Goal: Navigation & Orientation: Find specific page/section

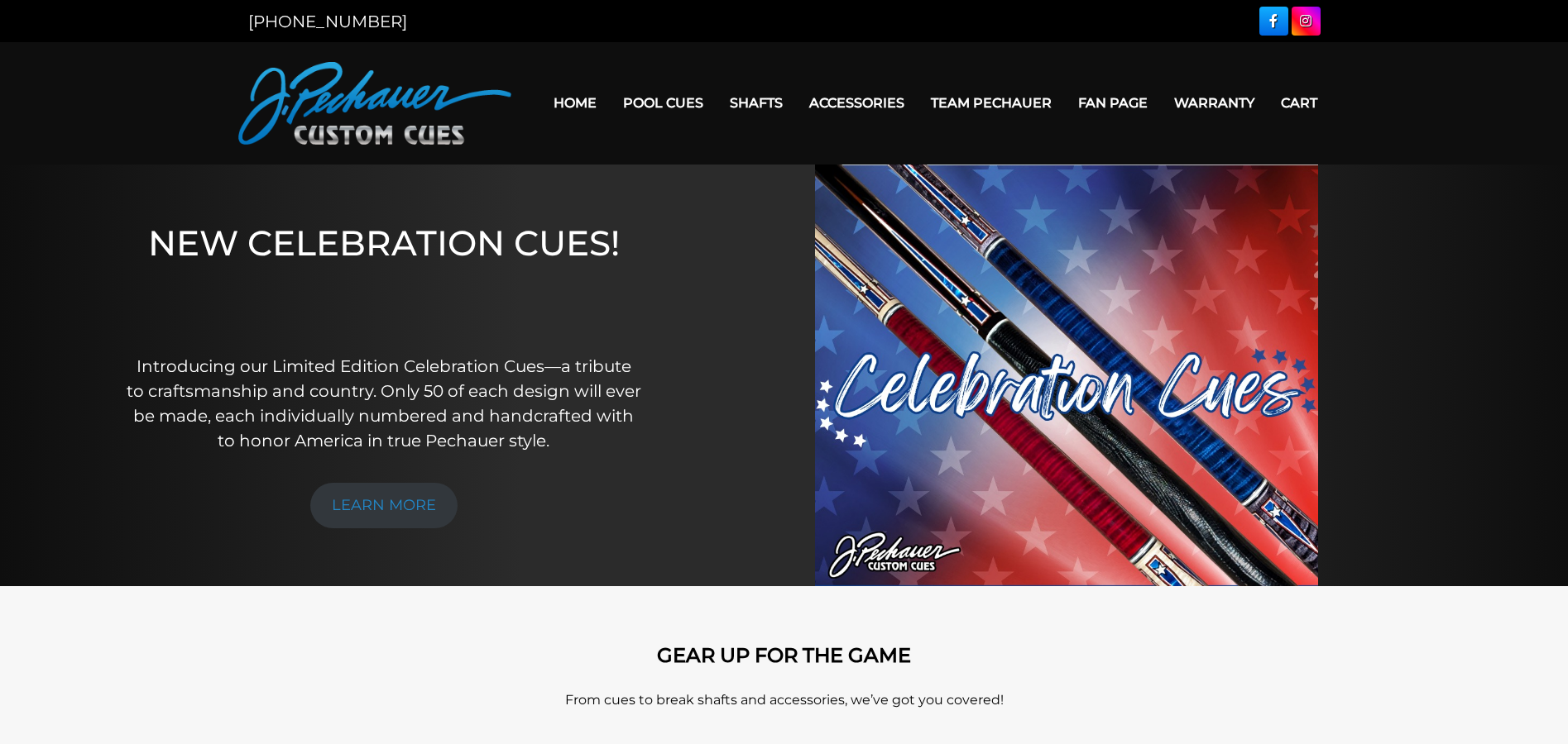
click at [665, 103] on link "Pool Cues" at bounding box center [663, 103] width 106 height 42
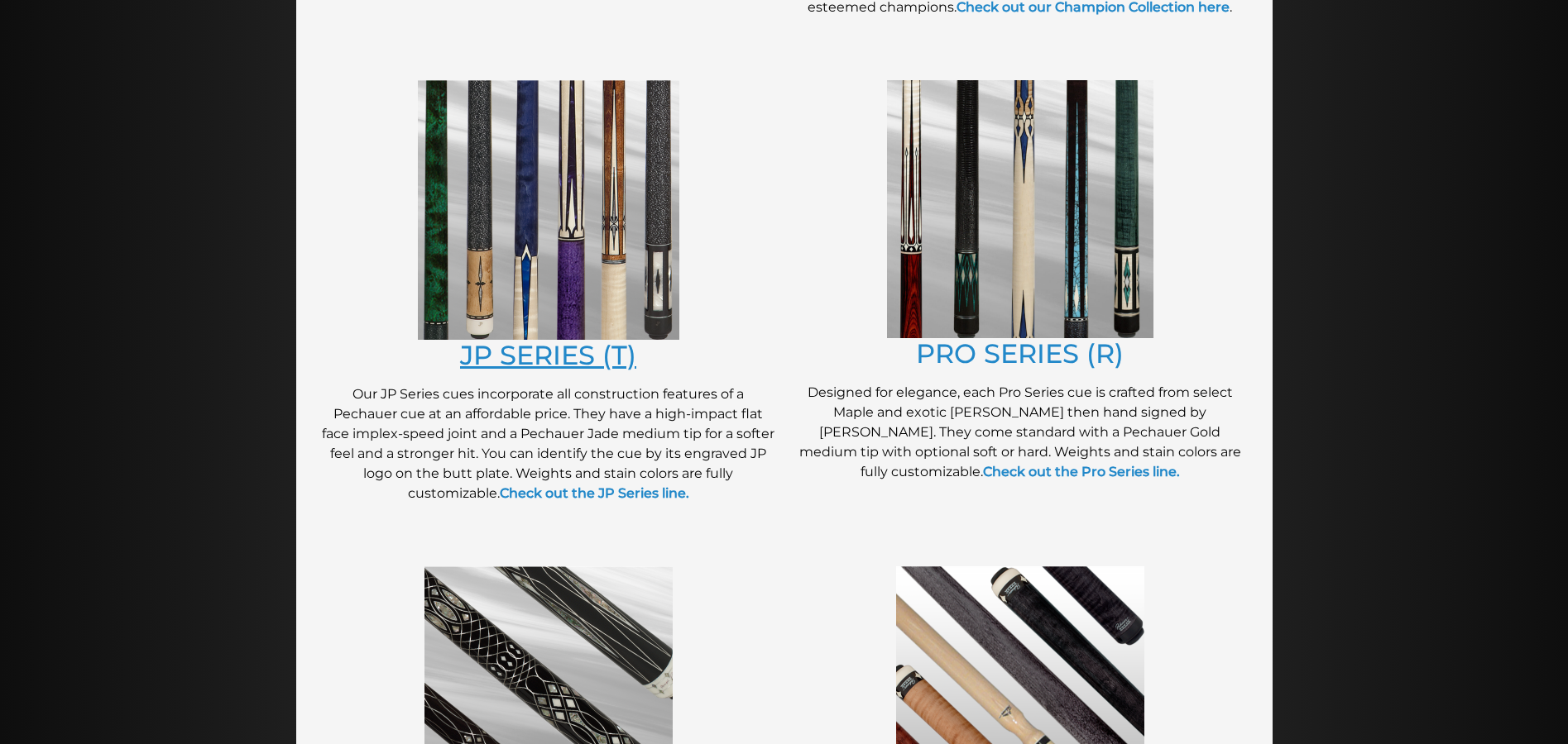
scroll to position [827, 0]
click at [591, 269] on img at bounding box center [548, 209] width 261 height 259
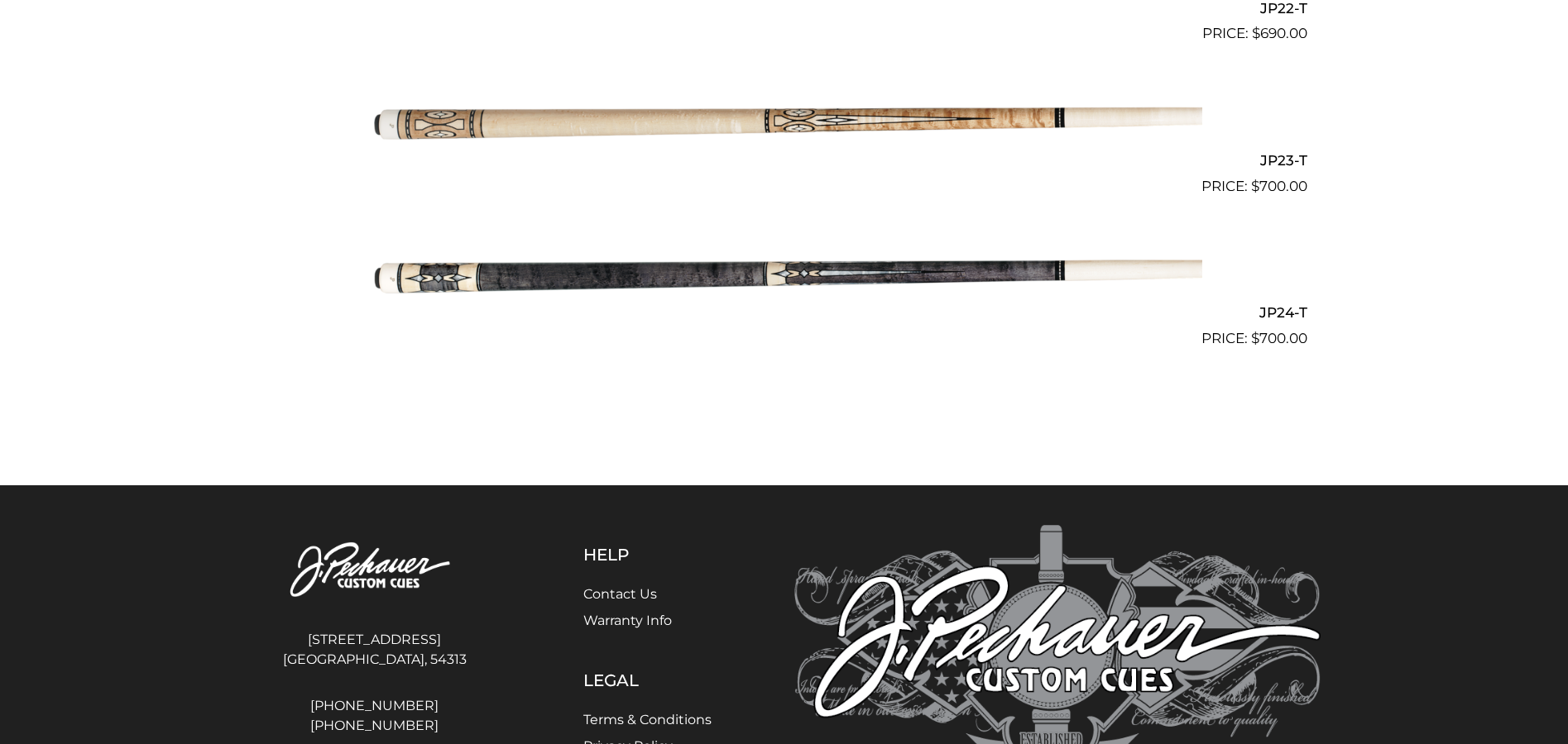
scroll to position [3955, 0]
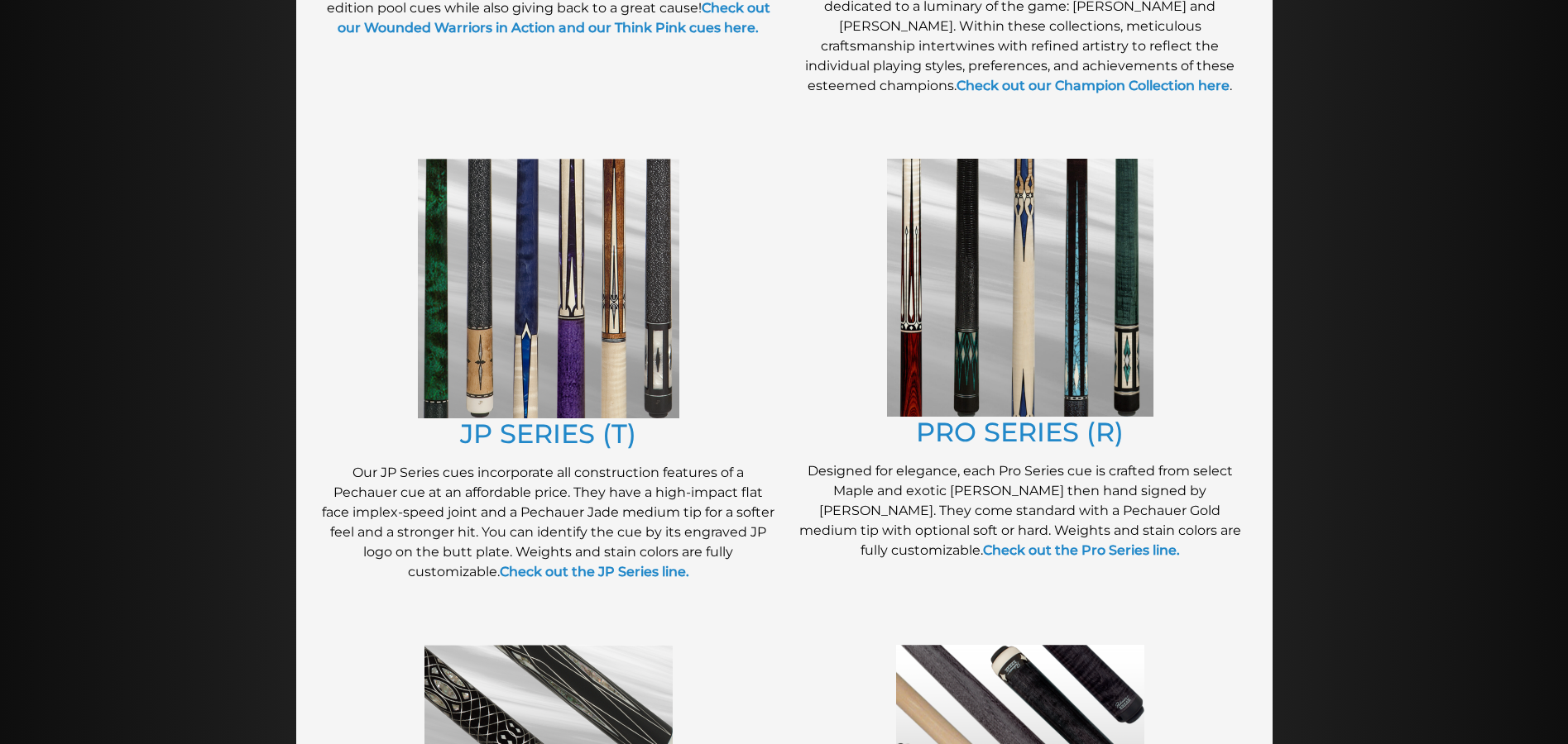
scroll to position [743, 0]
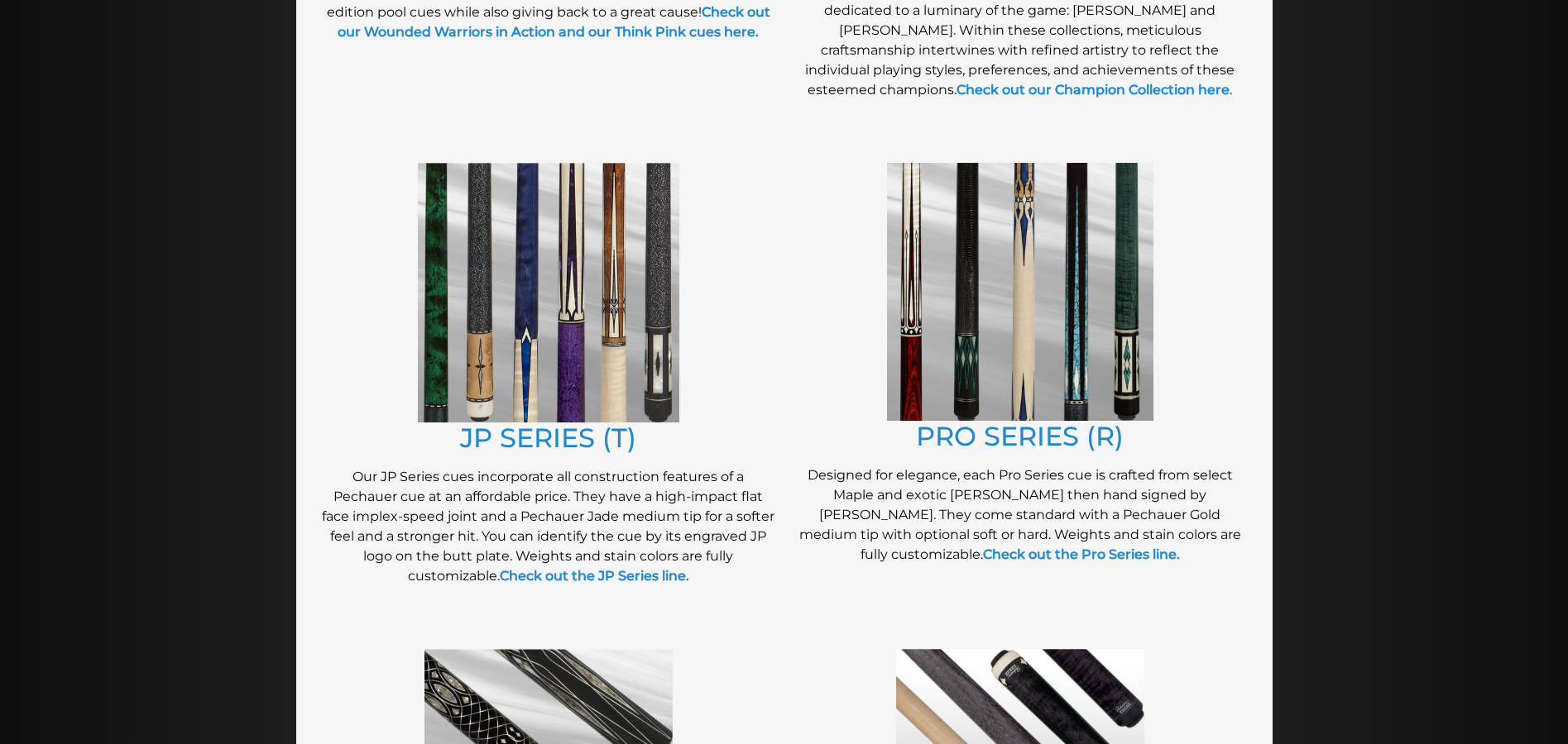
click at [1040, 364] on img at bounding box center [1020, 292] width 267 height 258
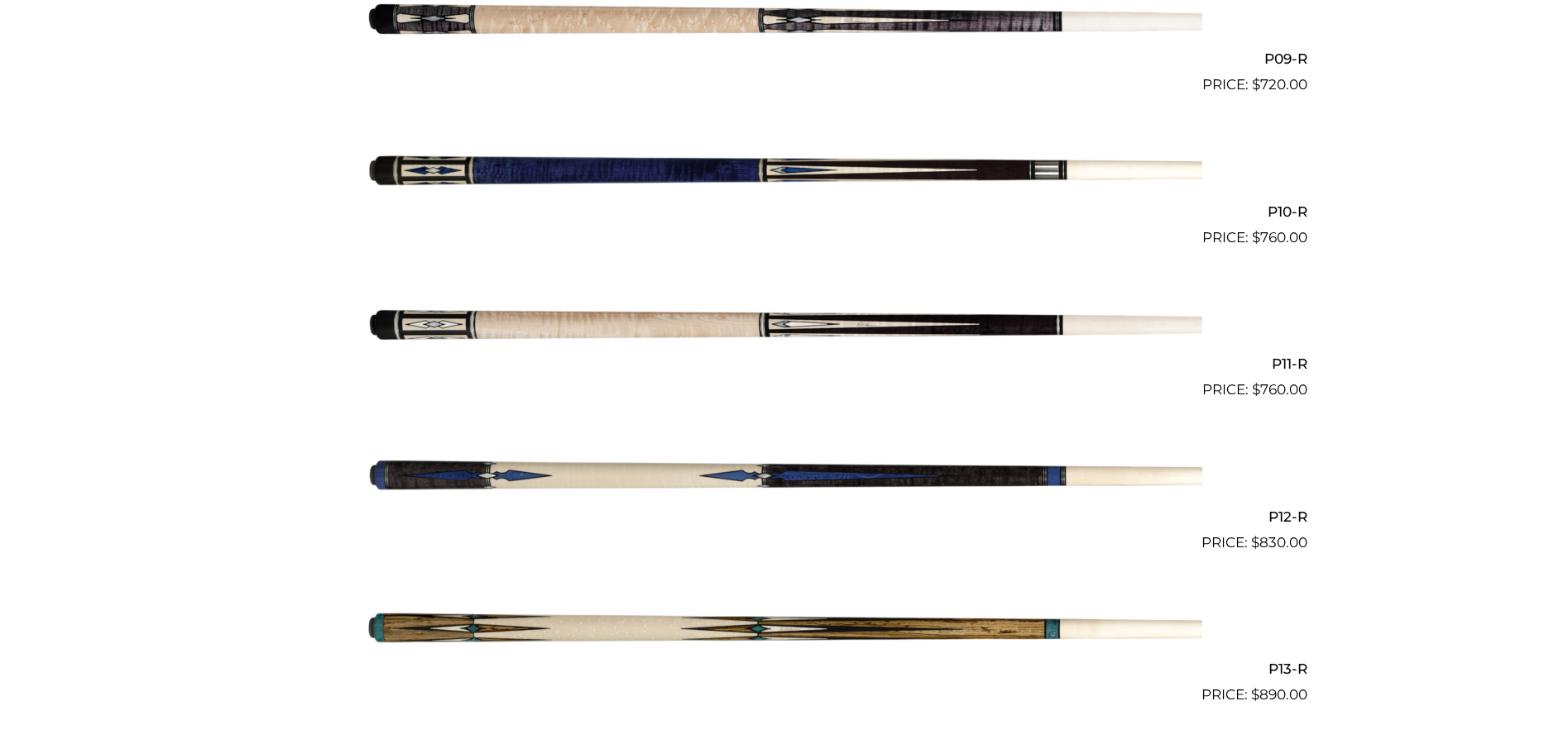
scroll to position [1809, 0]
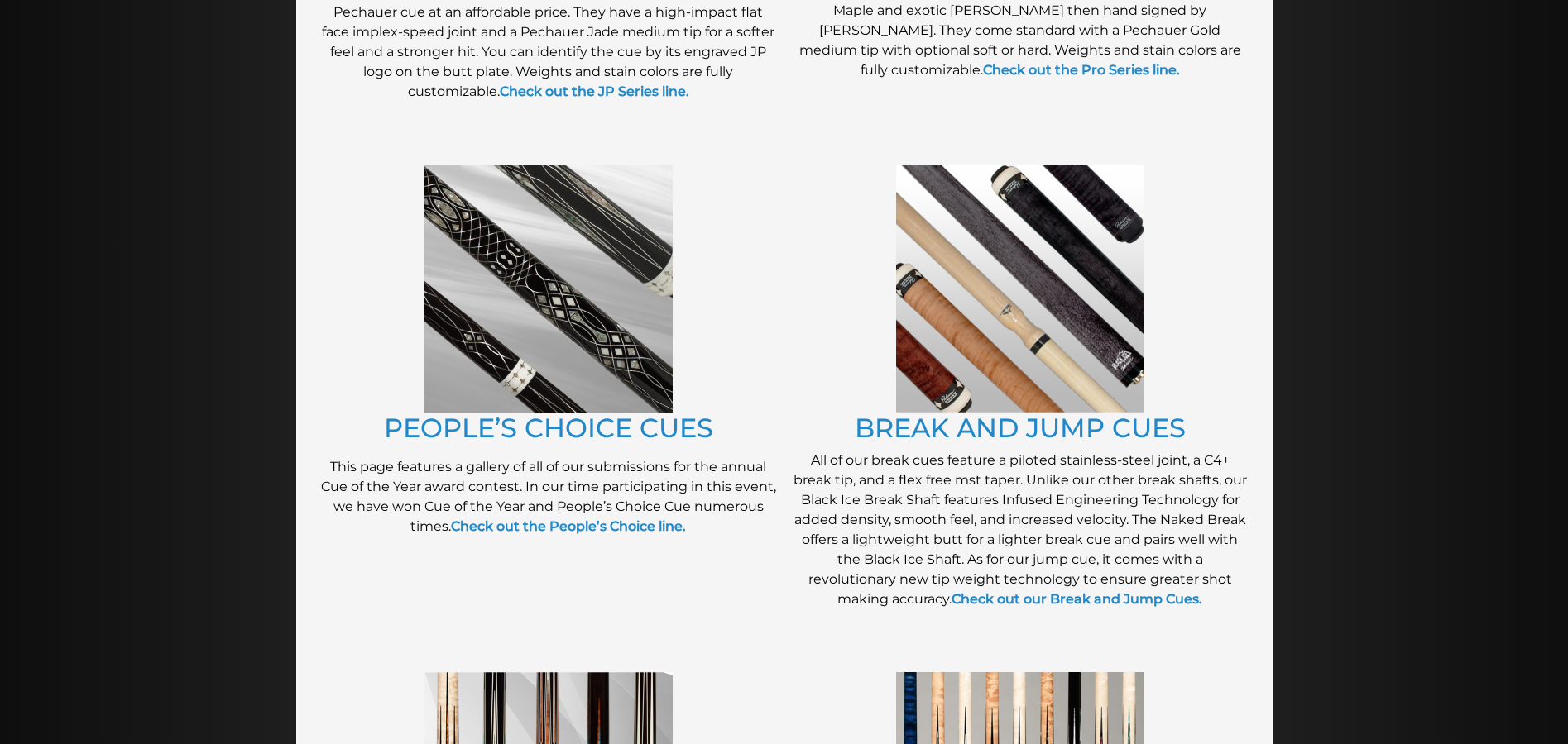
scroll to position [1239, 0]
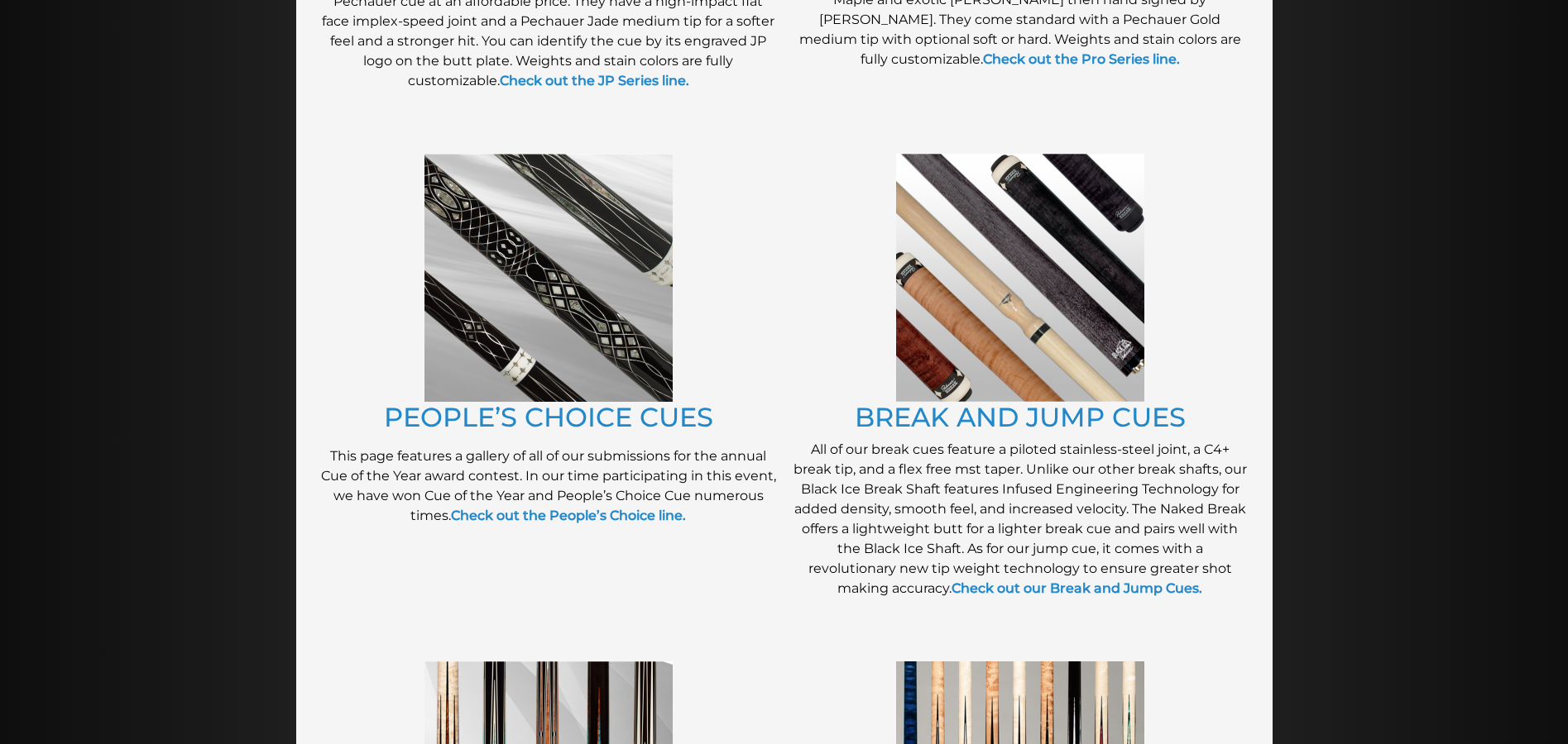
click at [1038, 324] on img at bounding box center [1020, 277] width 248 height 248
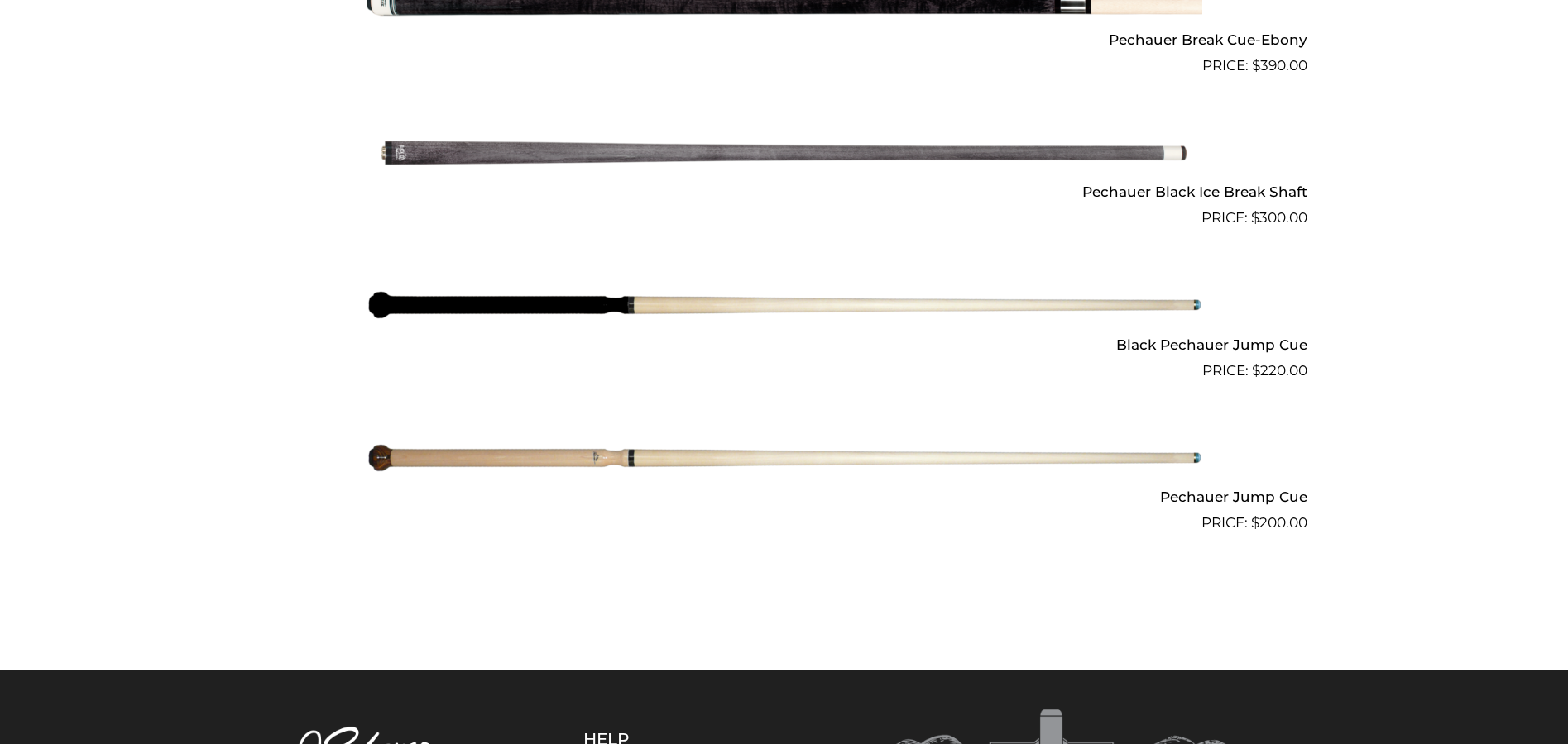
scroll to position [1315, 0]
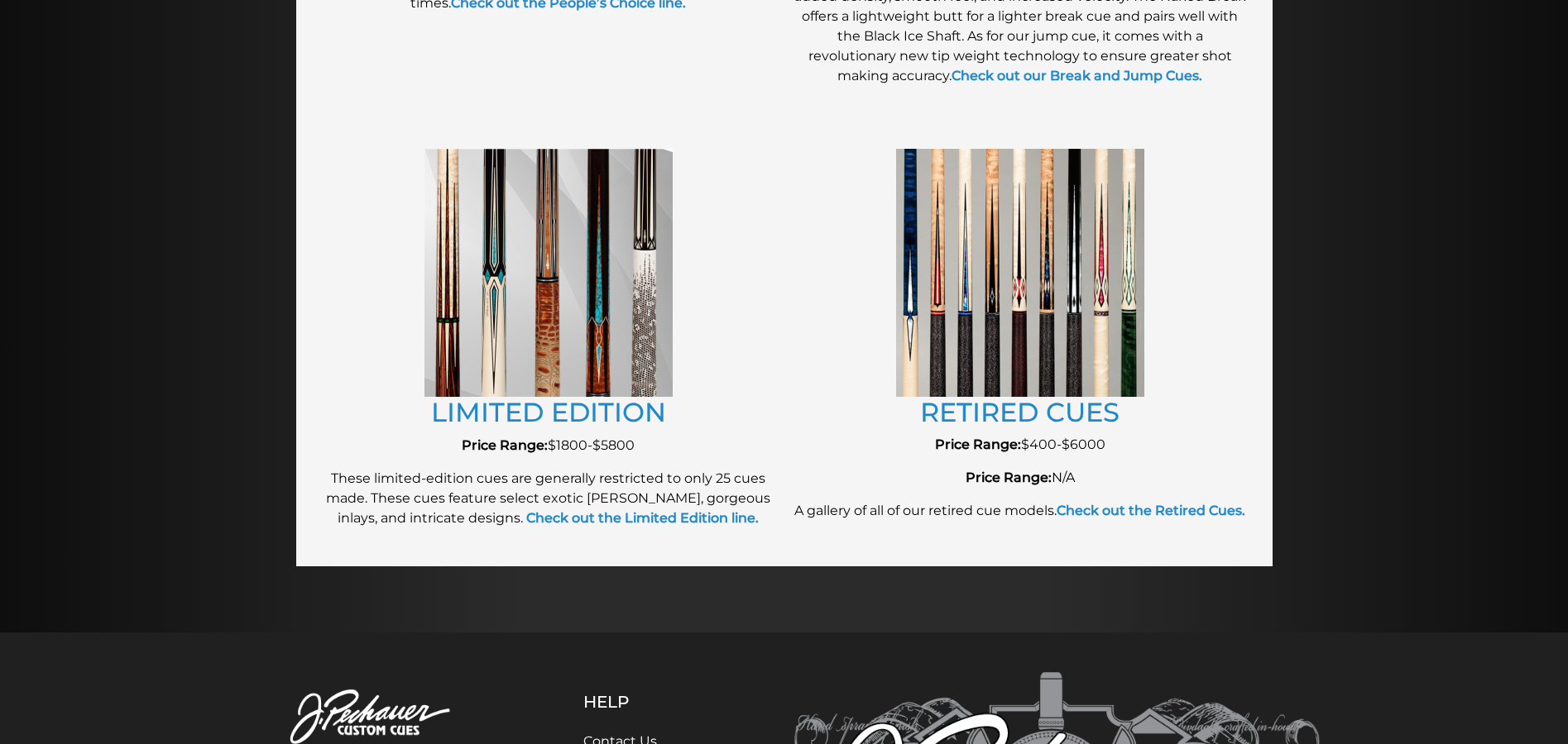
scroll to position [1755, 0]
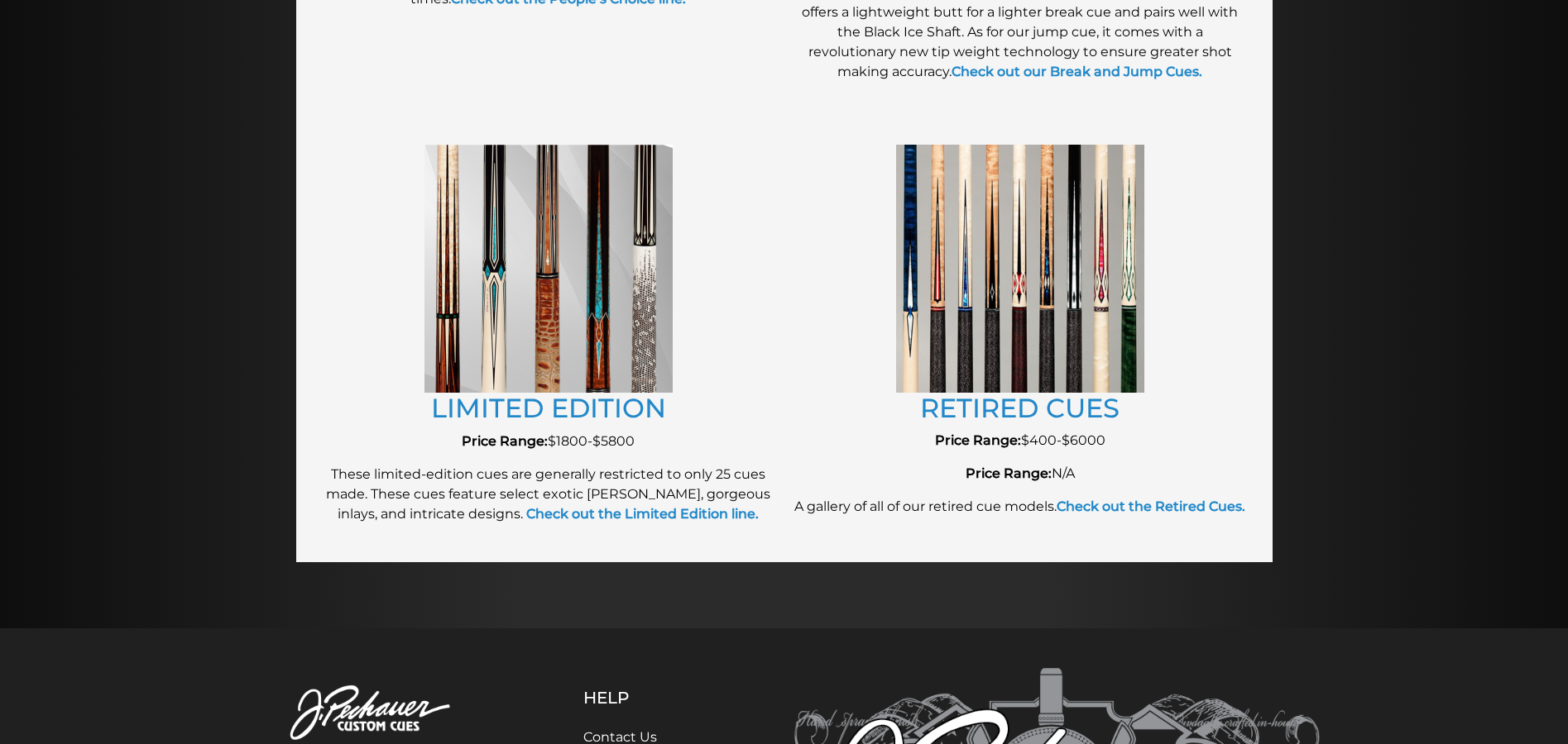
click at [1029, 293] on img at bounding box center [1020, 268] width 248 height 248
click at [1036, 409] on link "RETIRED CUES" at bounding box center [1019, 408] width 199 height 32
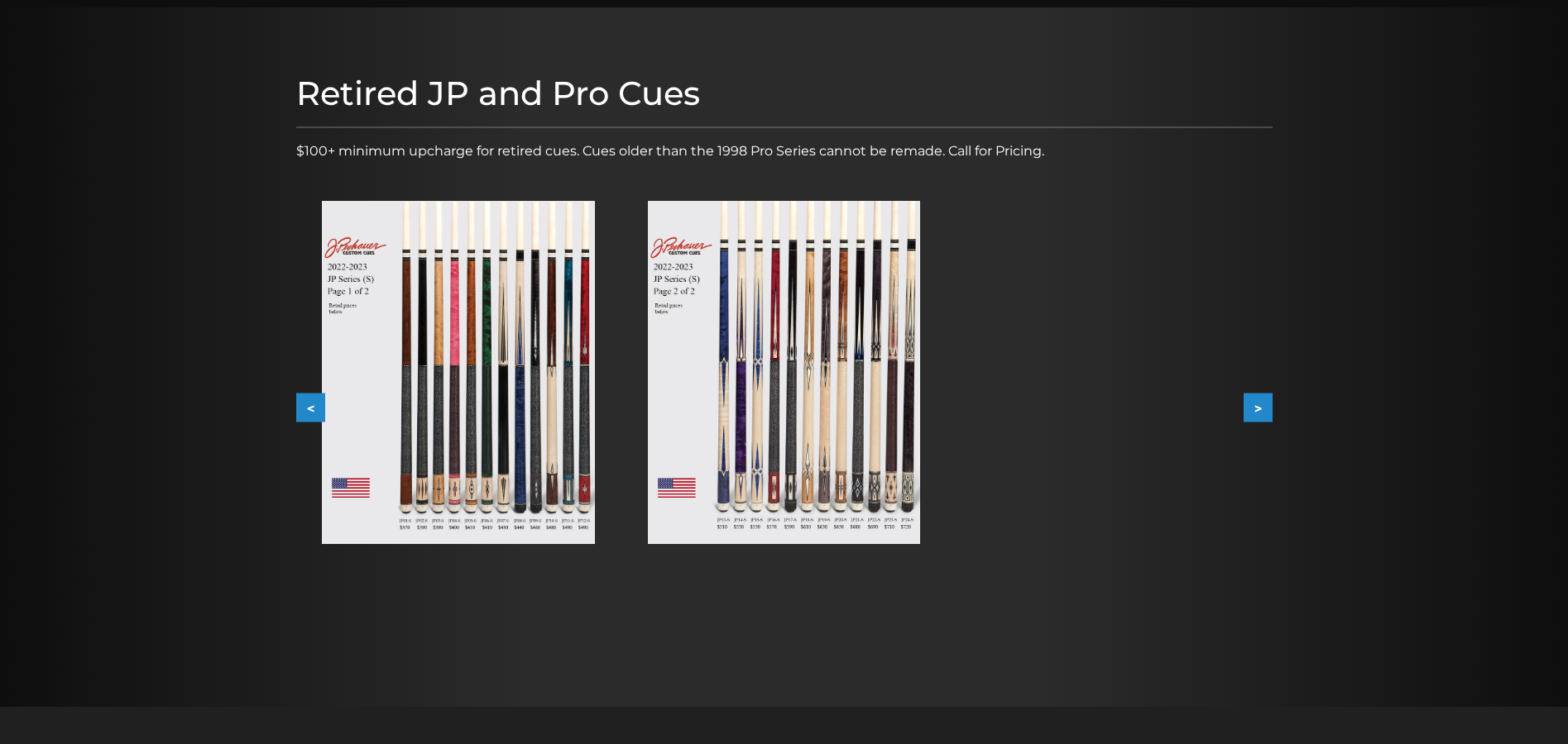
scroll to position [165, 0]
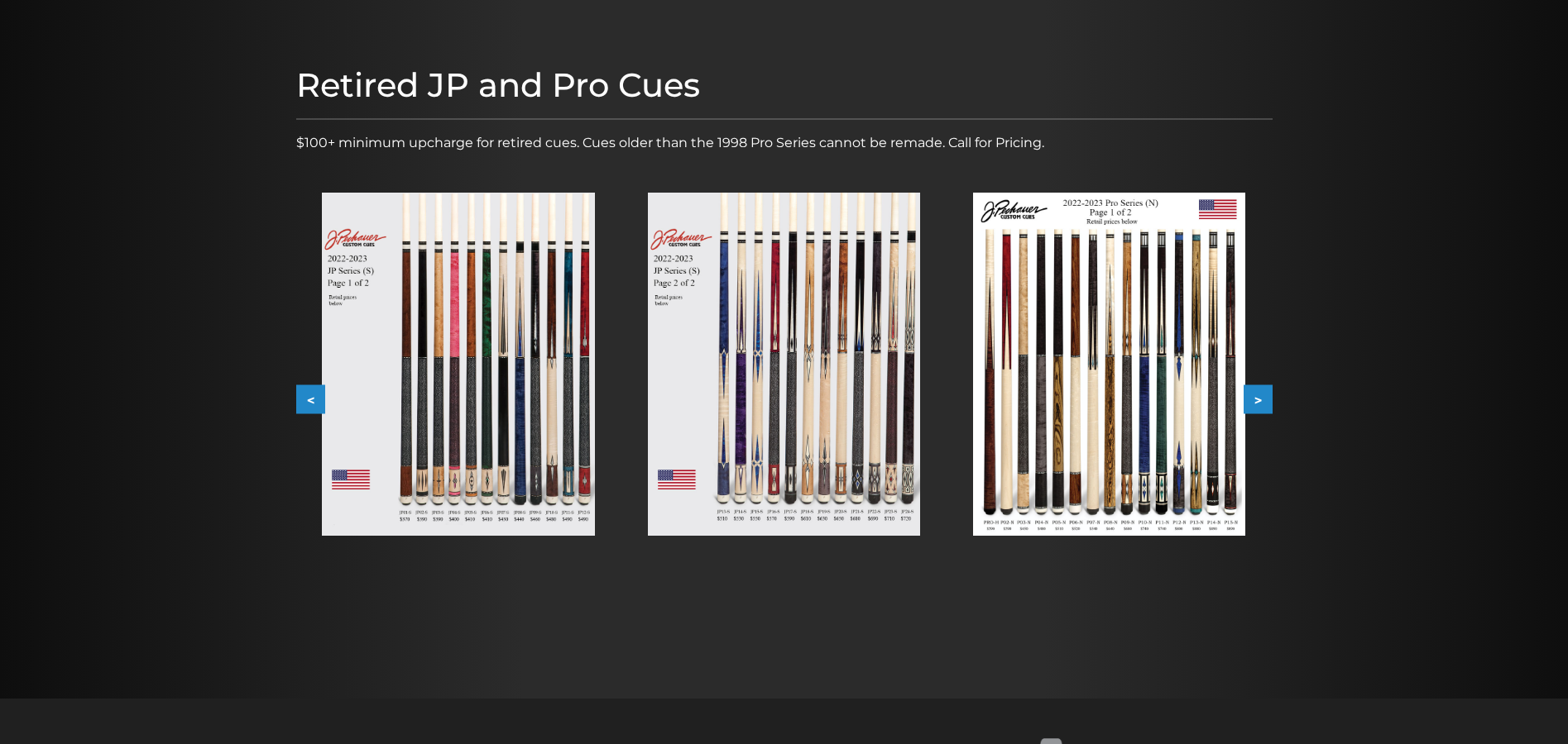
click at [544, 418] on img at bounding box center [458, 364] width 272 height 343
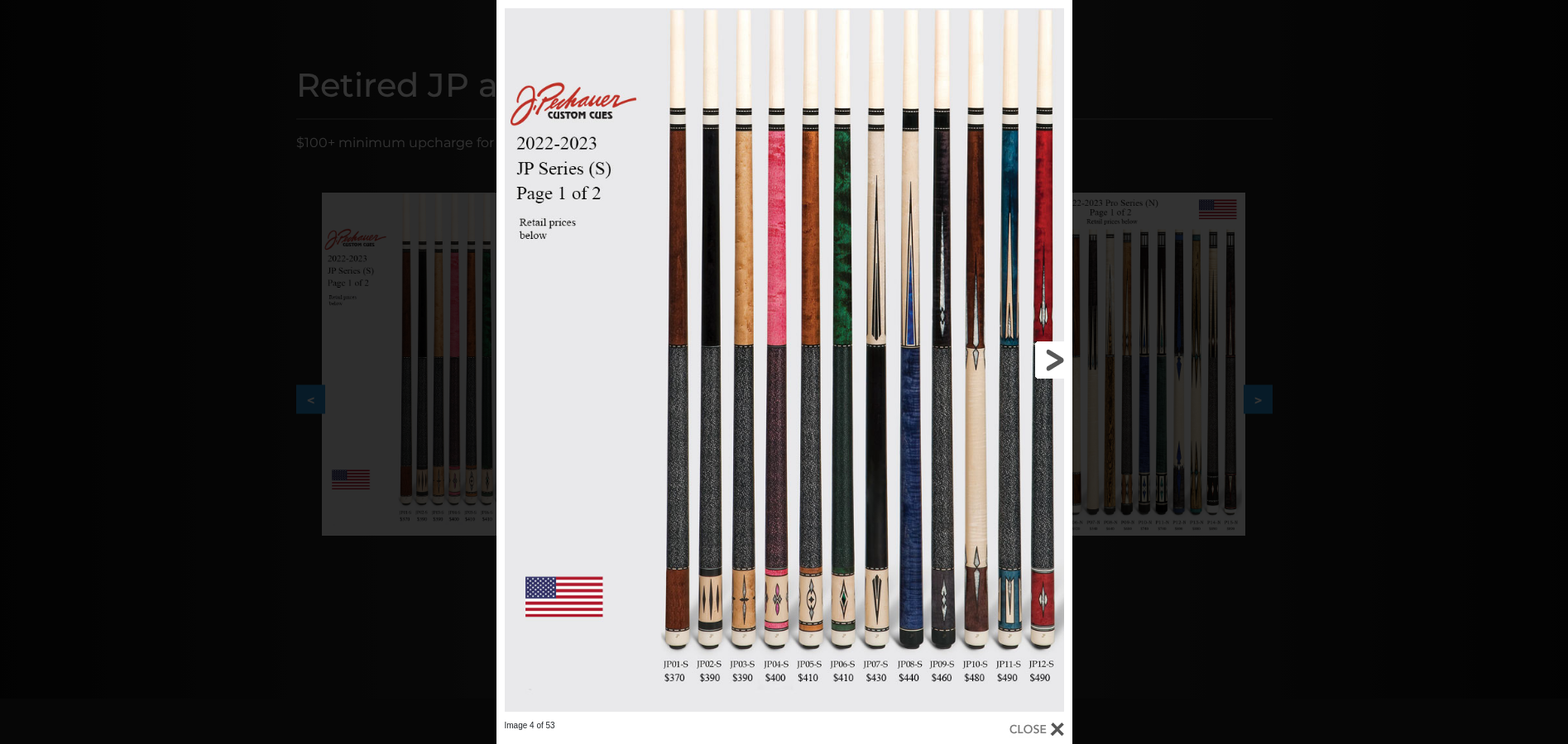
click at [1053, 356] on link at bounding box center [941, 360] width 259 height 721
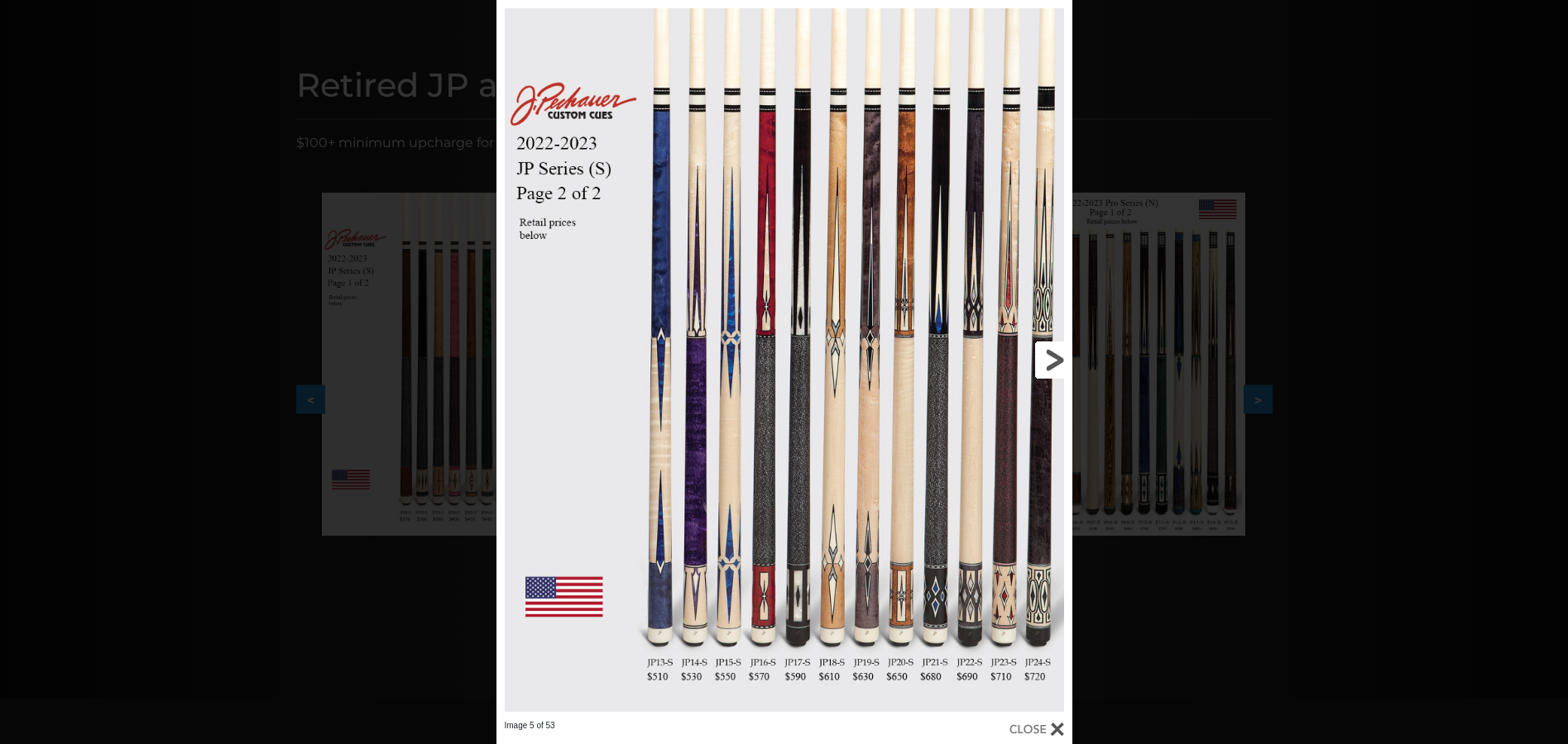
click at [1053, 356] on link at bounding box center [941, 360] width 259 height 721
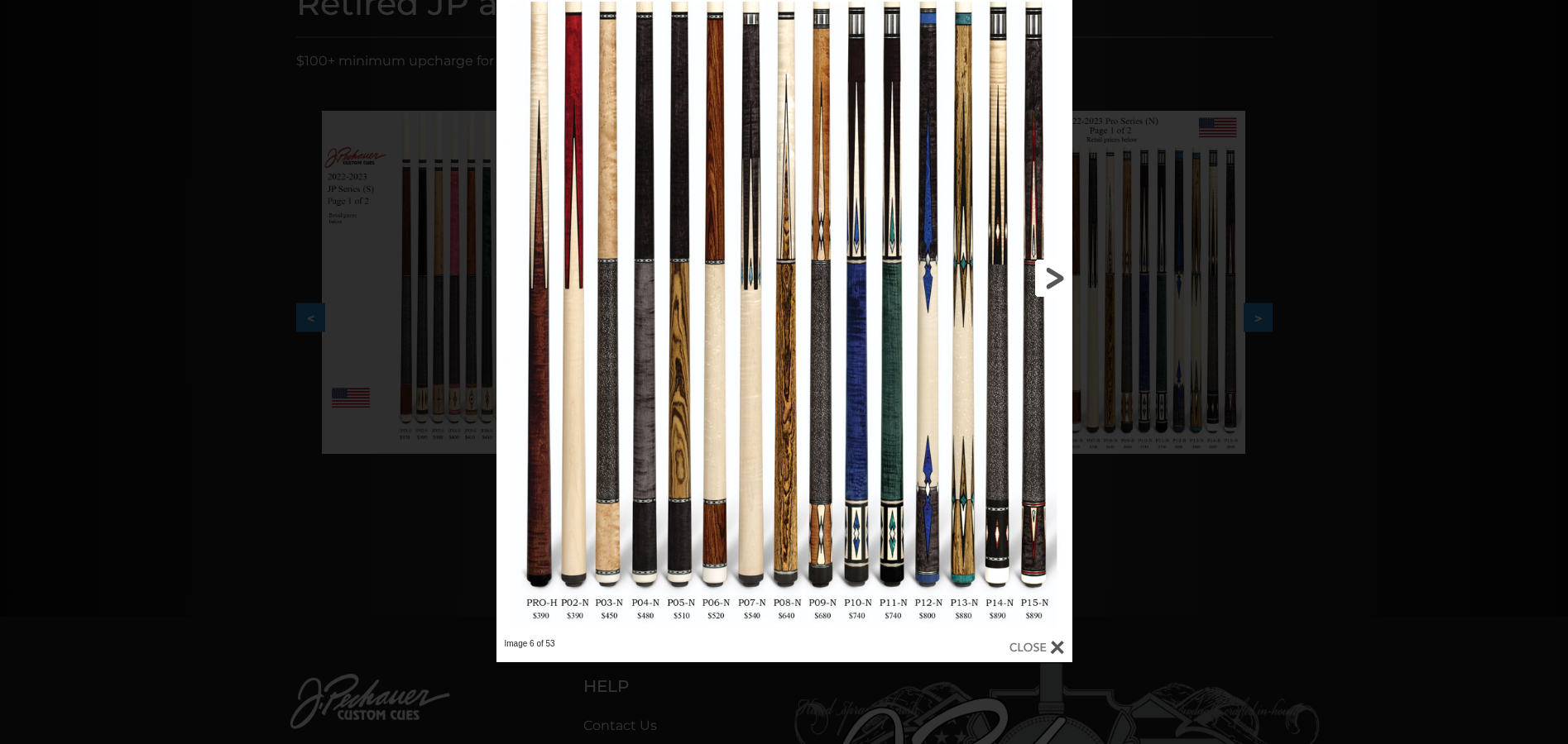
scroll to position [248, 0]
click at [1048, 274] on link at bounding box center [941, 278] width 259 height 721
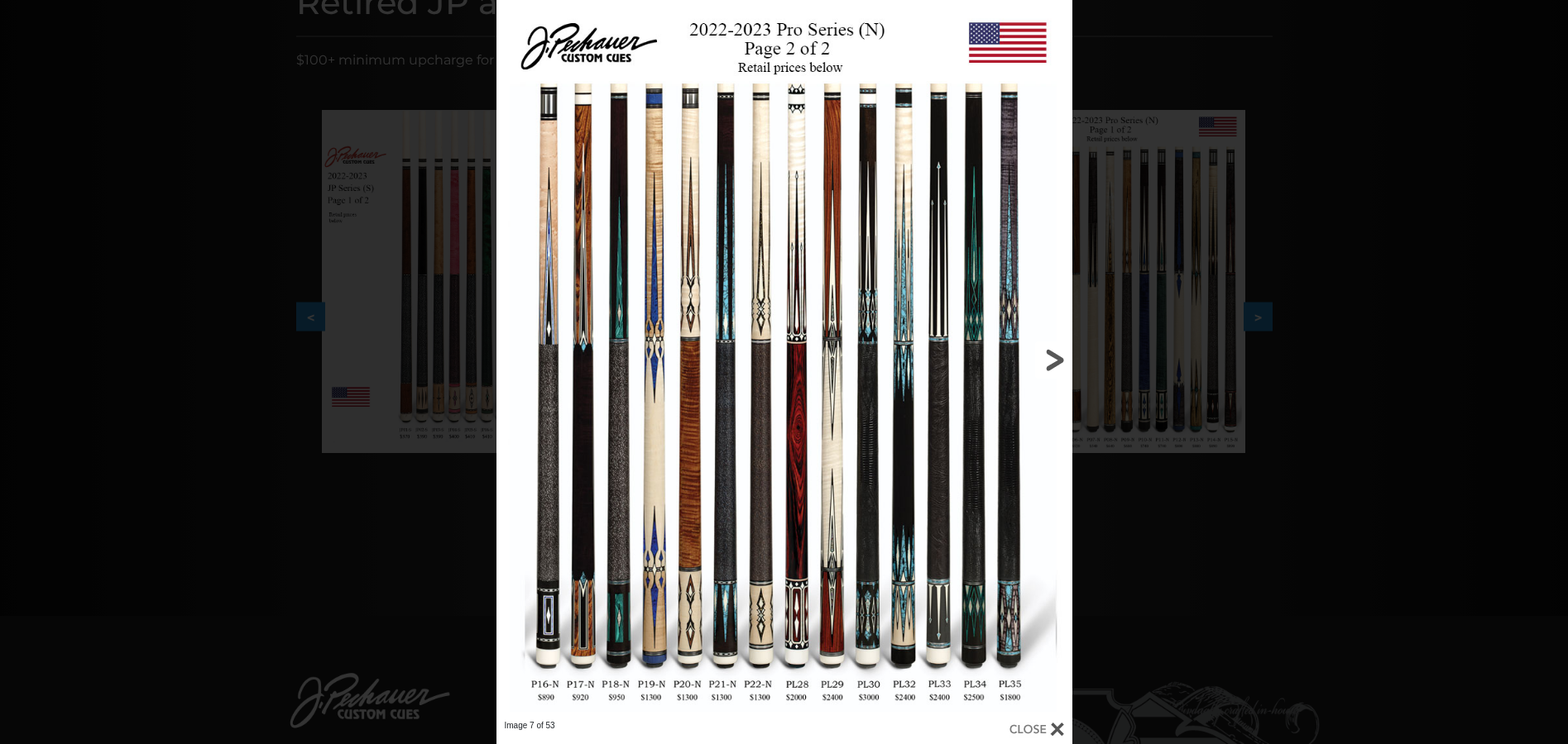
click at [1049, 358] on link at bounding box center [941, 360] width 259 height 721
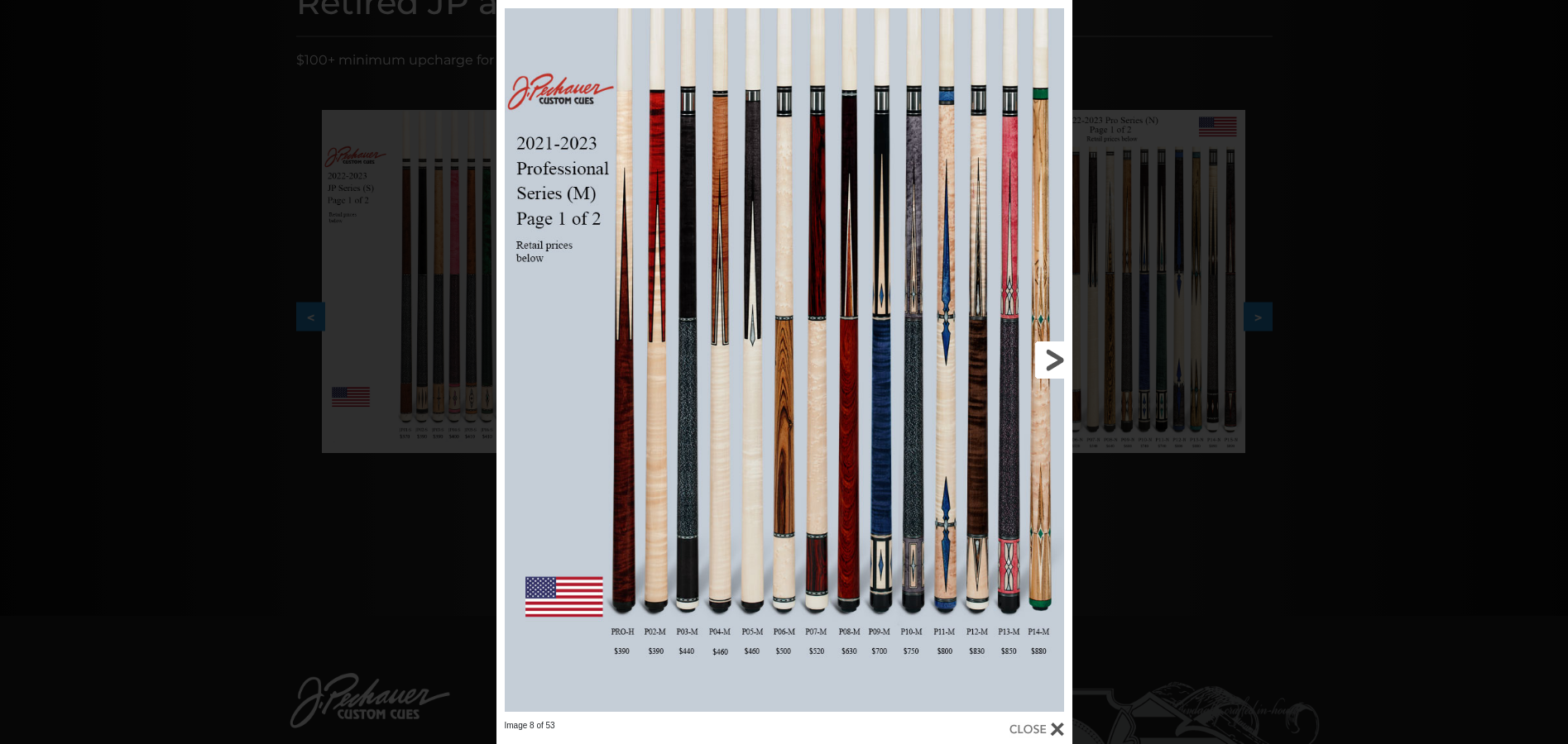
click at [1053, 358] on link at bounding box center [941, 360] width 259 height 721
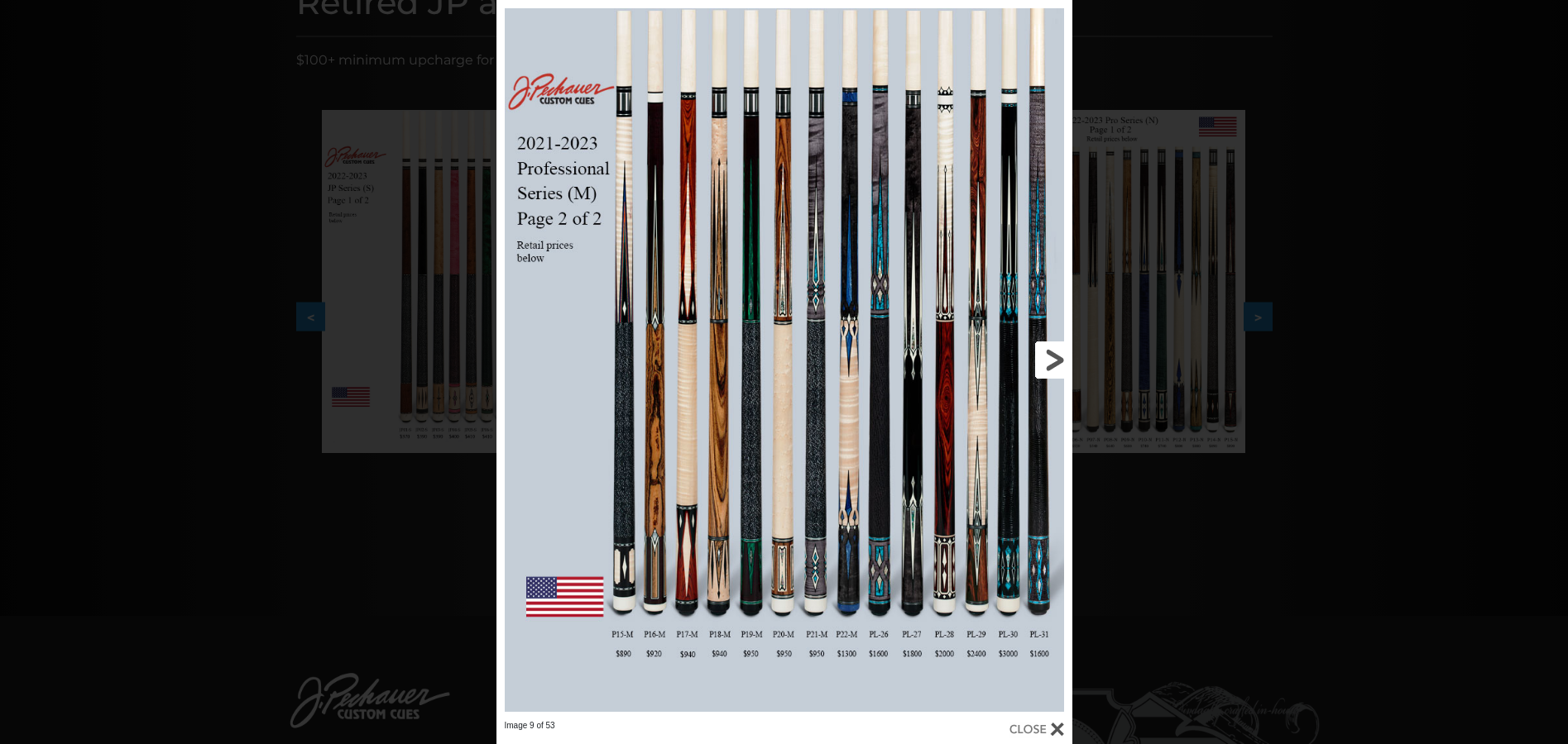
click at [1047, 356] on link at bounding box center [941, 360] width 259 height 721
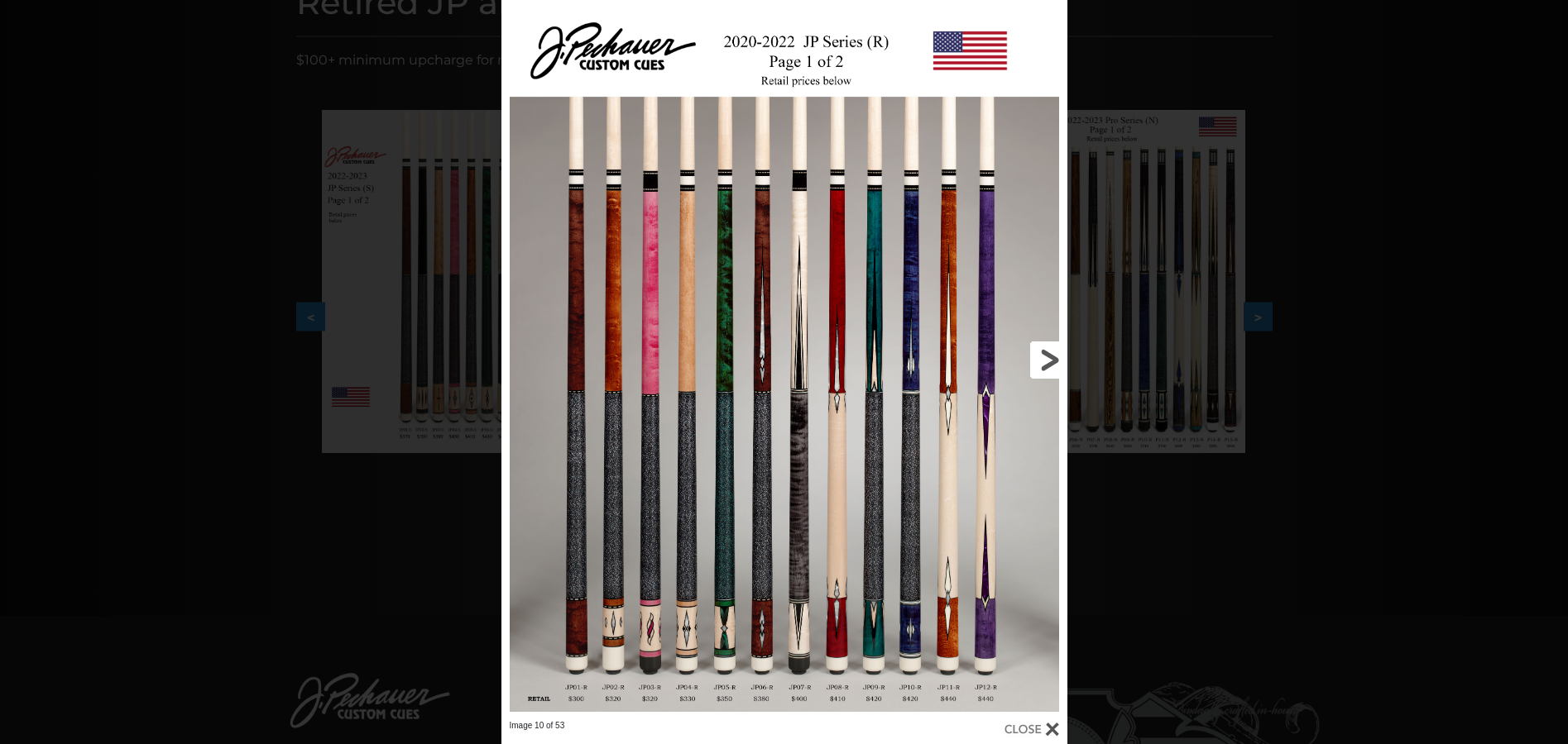
click at [1048, 353] on link at bounding box center [939, 360] width 255 height 721
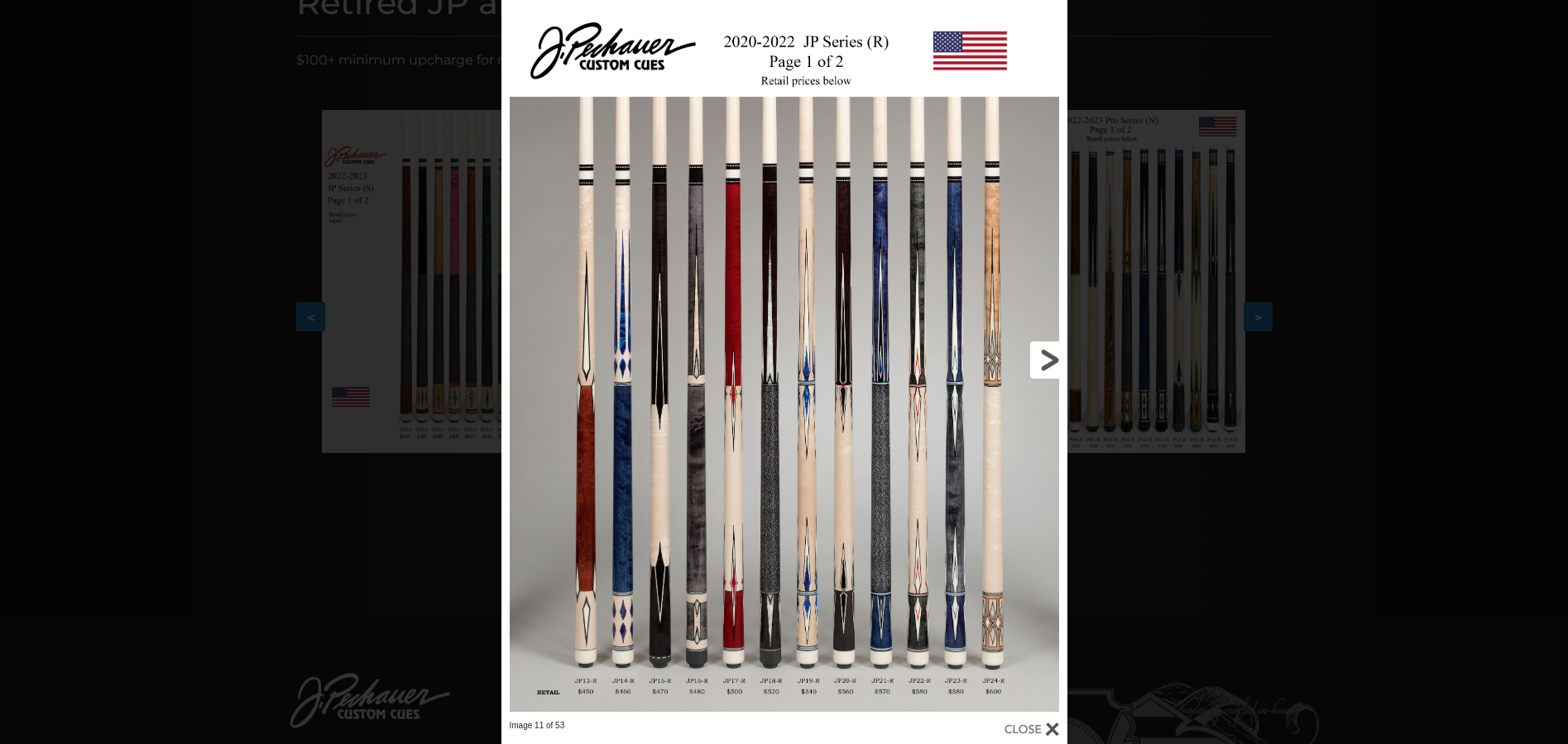
click at [1047, 360] on link at bounding box center [939, 360] width 255 height 721
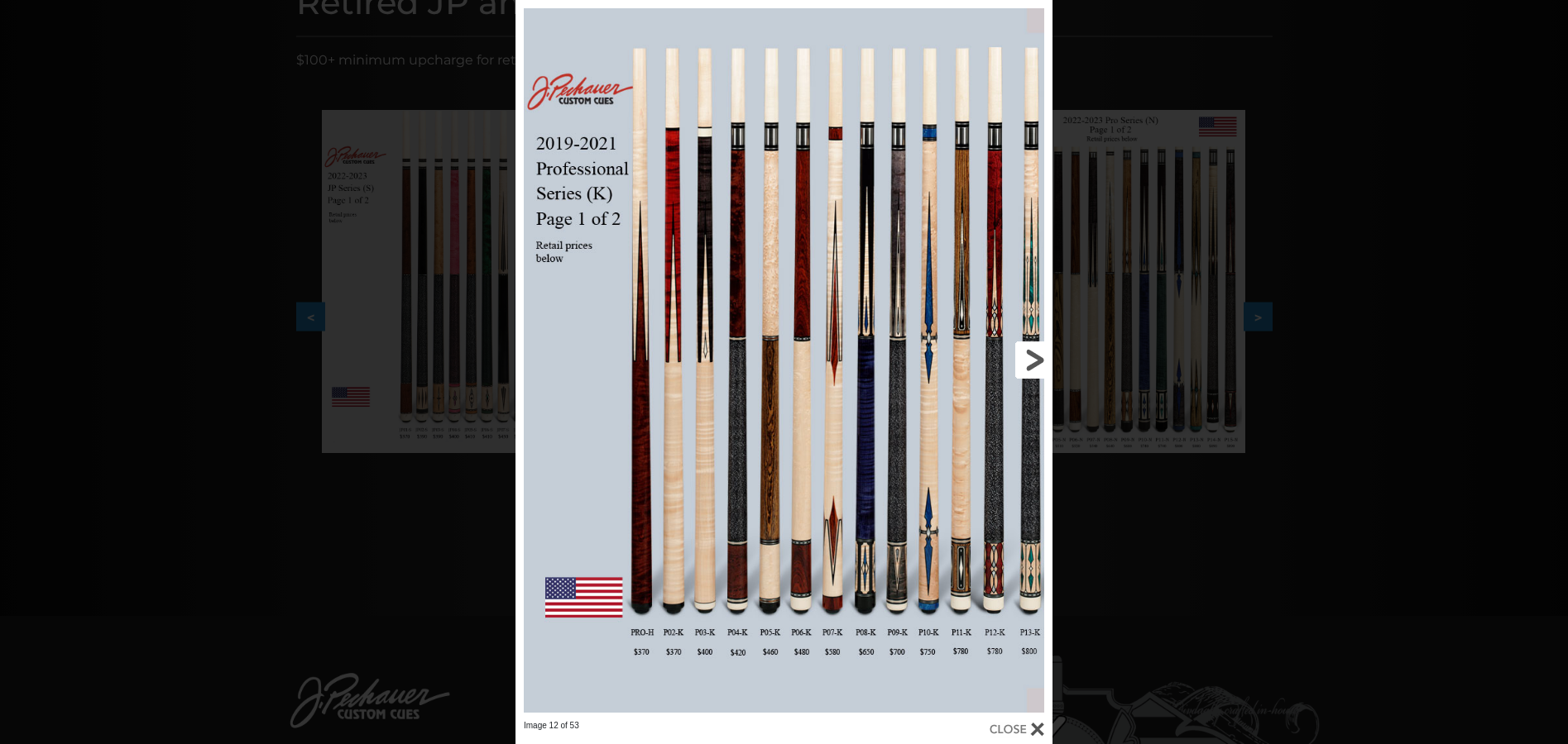
click at [1027, 359] on link at bounding box center [931, 360] width 242 height 721
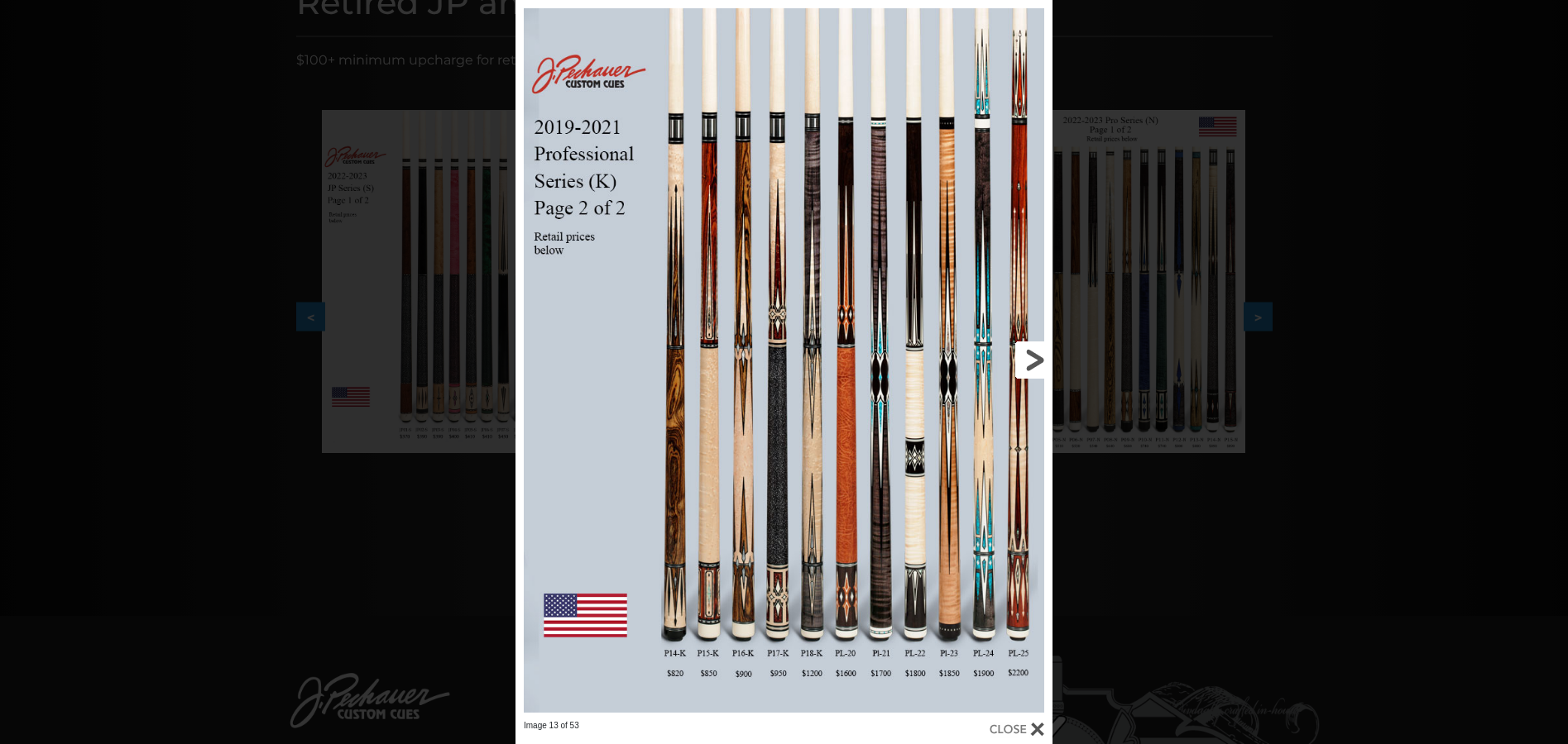
click at [1029, 363] on link at bounding box center [931, 360] width 242 height 721
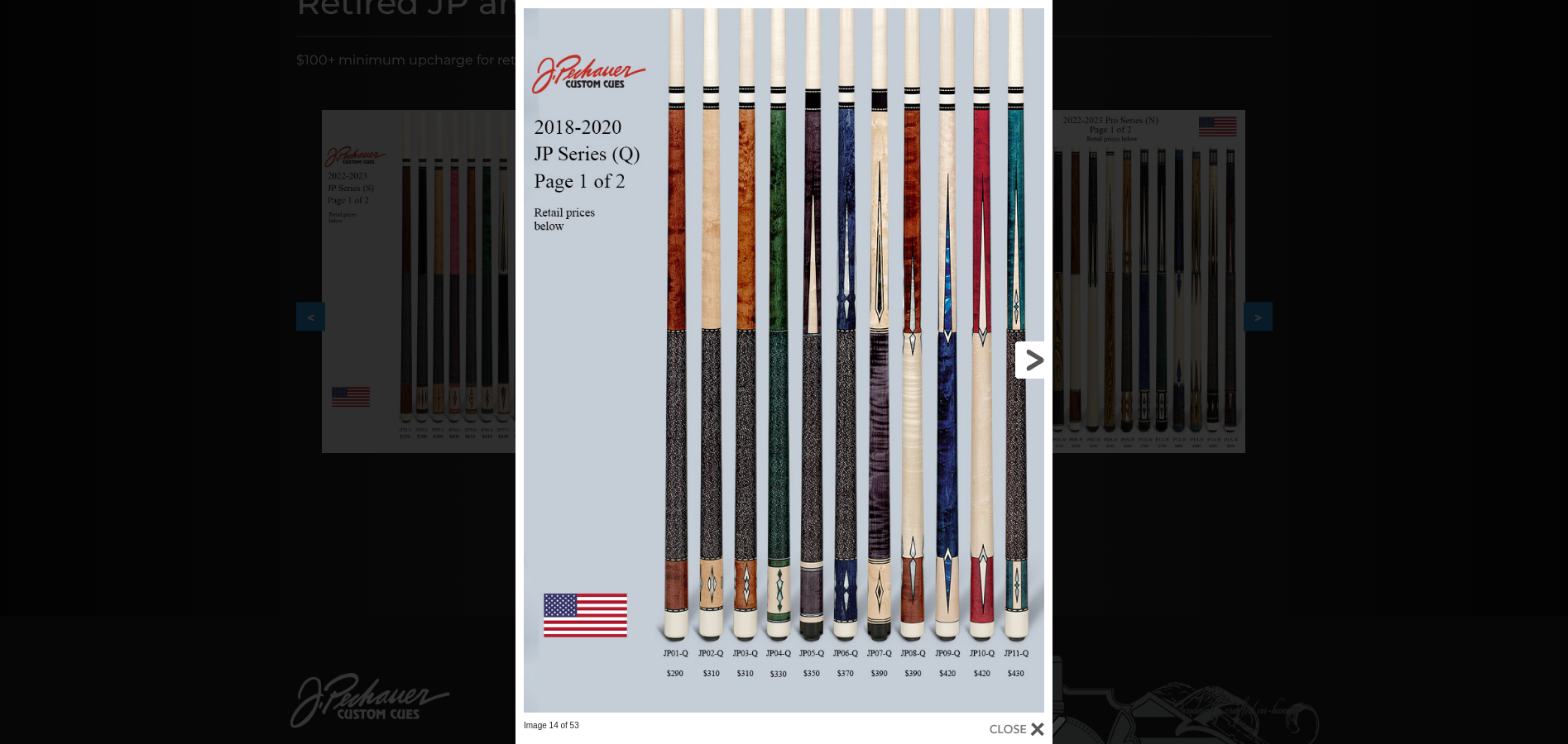
click at [1029, 363] on link at bounding box center [931, 360] width 242 height 721
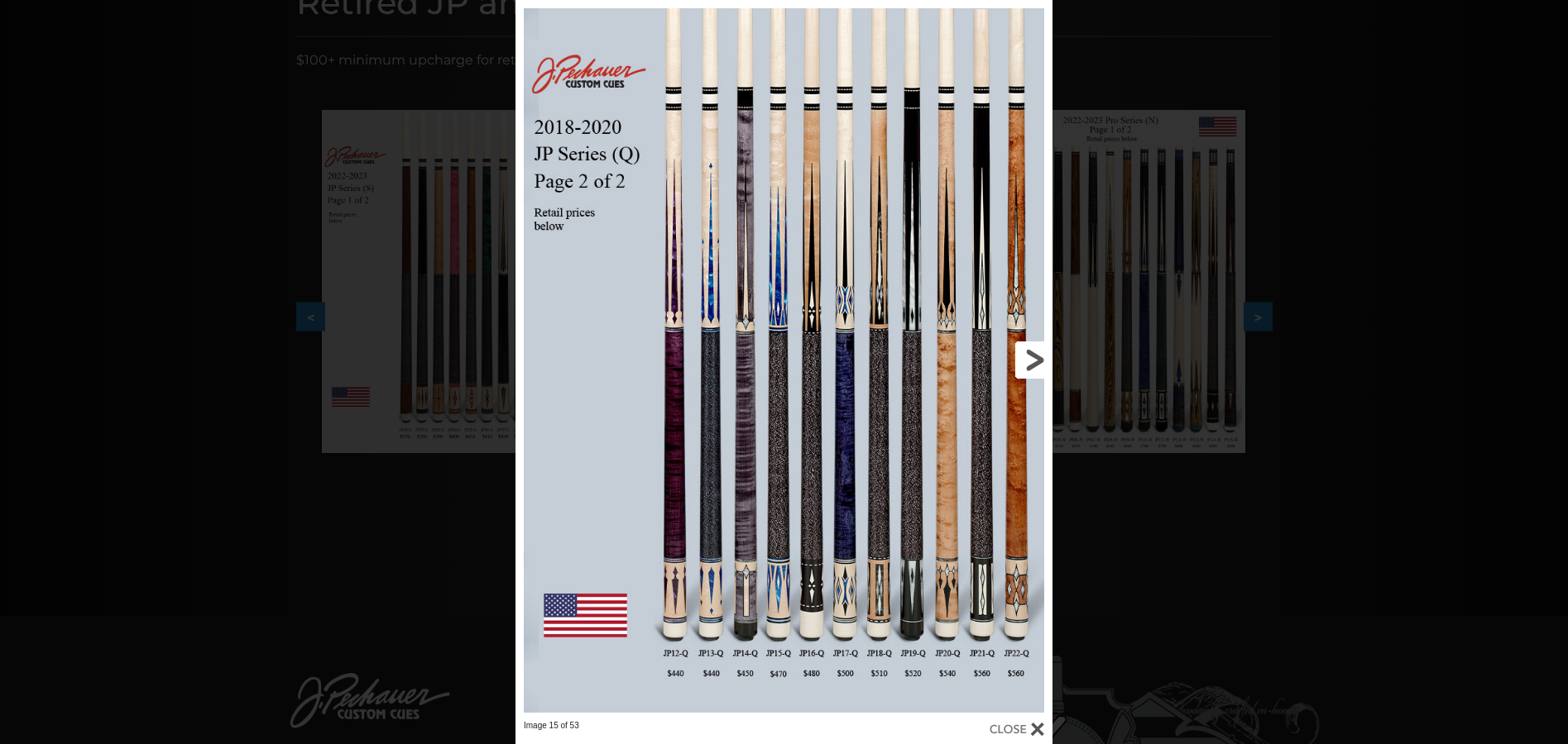
click at [1025, 359] on link at bounding box center [931, 360] width 242 height 721
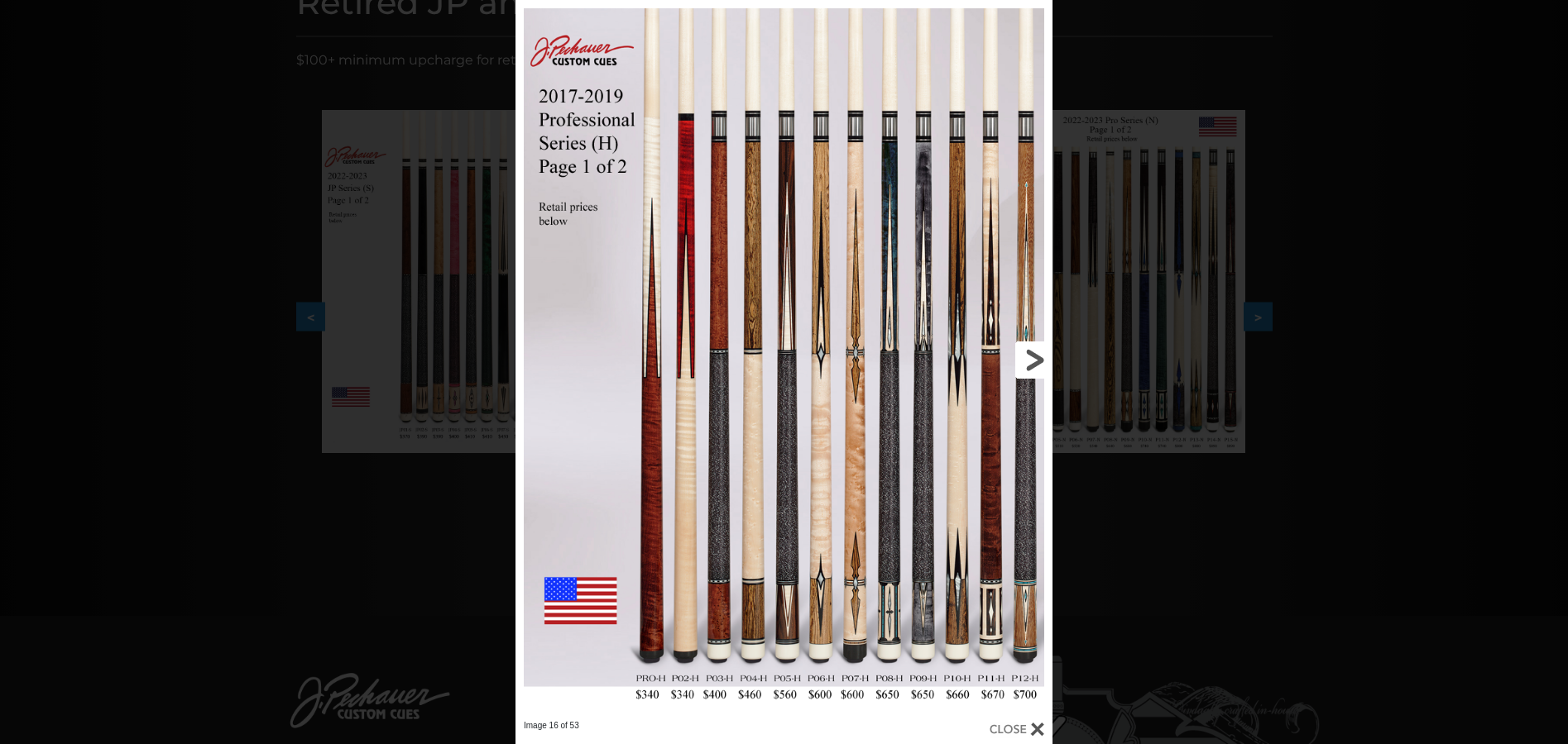
click at [1025, 359] on link at bounding box center [931, 360] width 242 height 721
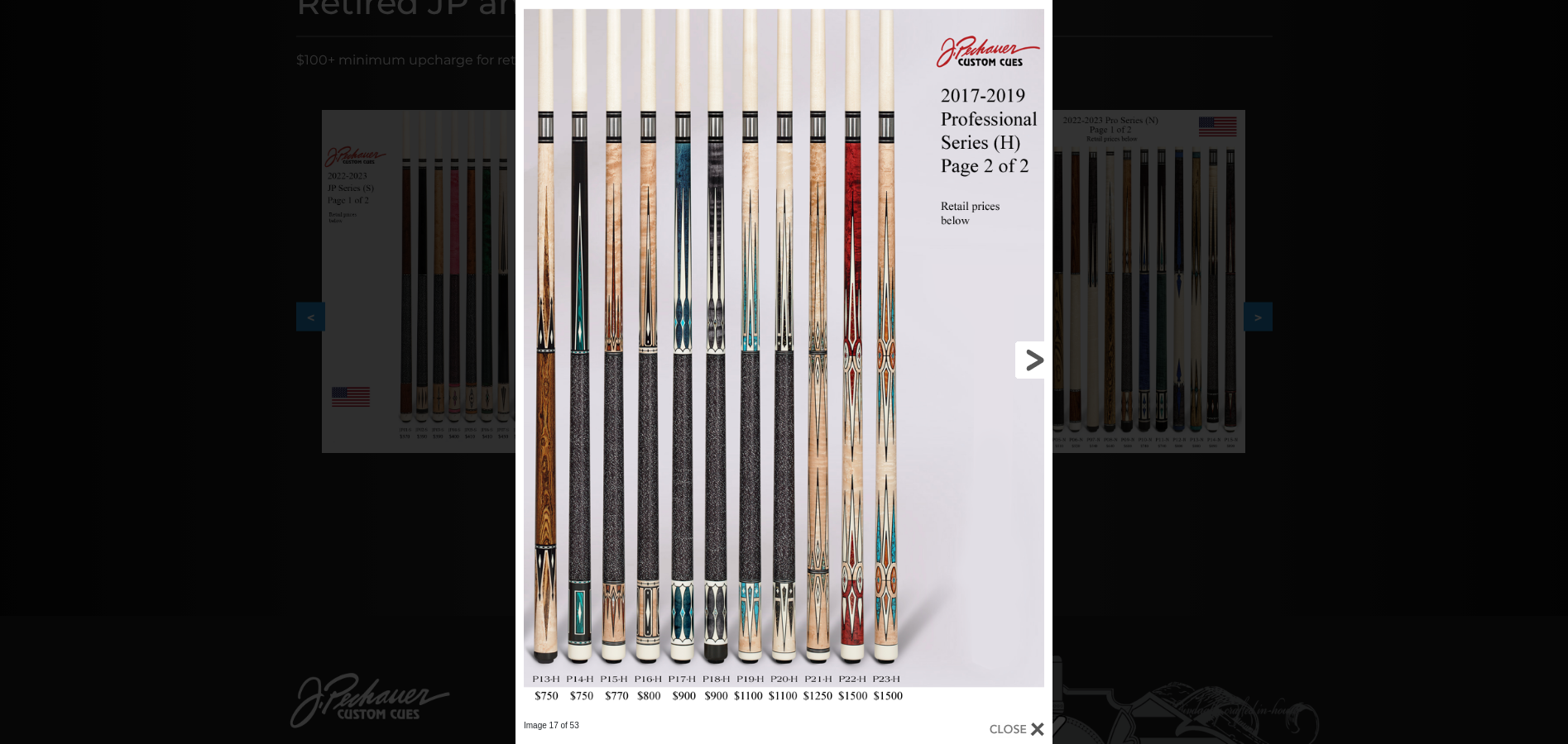
click at [1025, 359] on link at bounding box center [931, 360] width 242 height 721
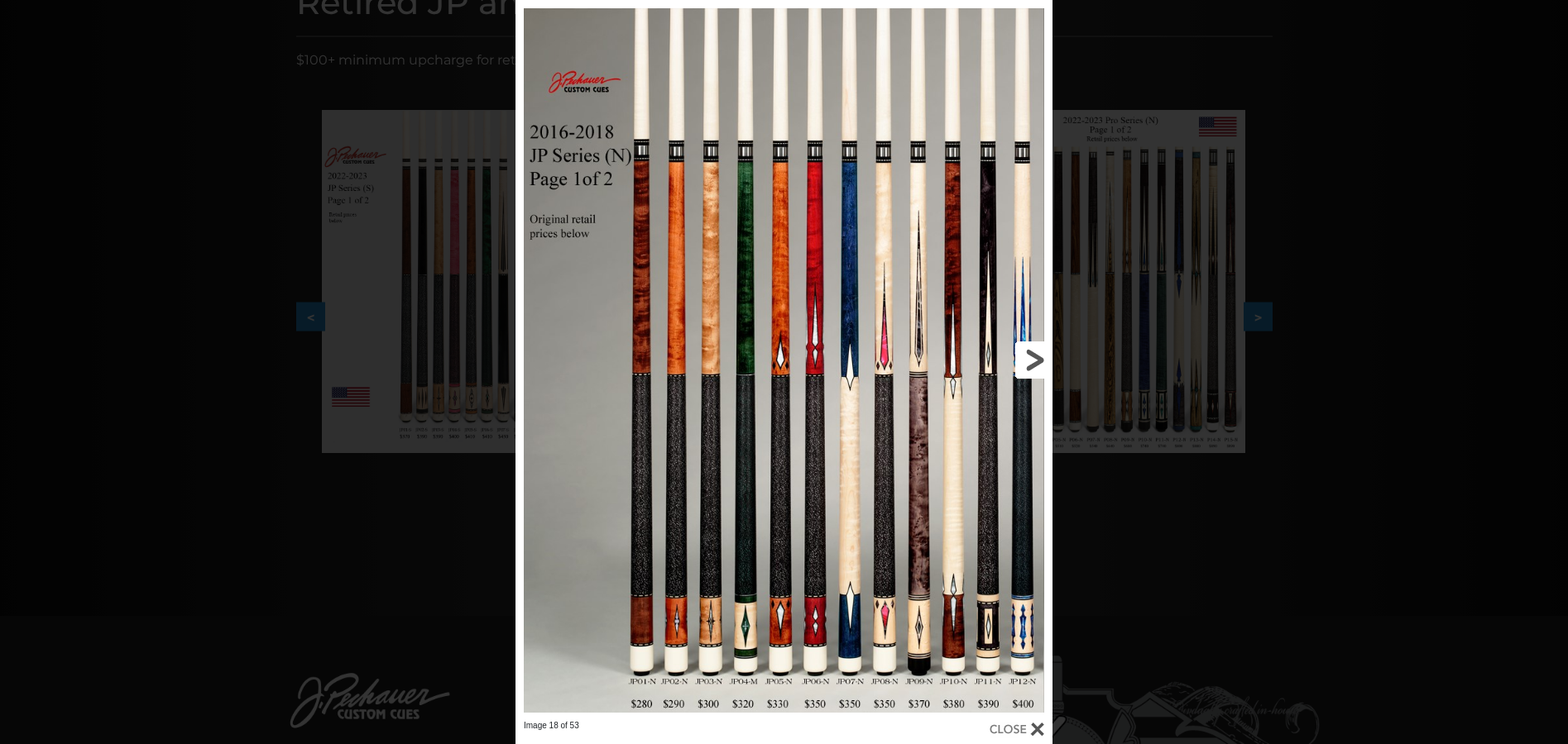
click at [1032, 353] on link at bounding box center [931, 360] width 242 height 721
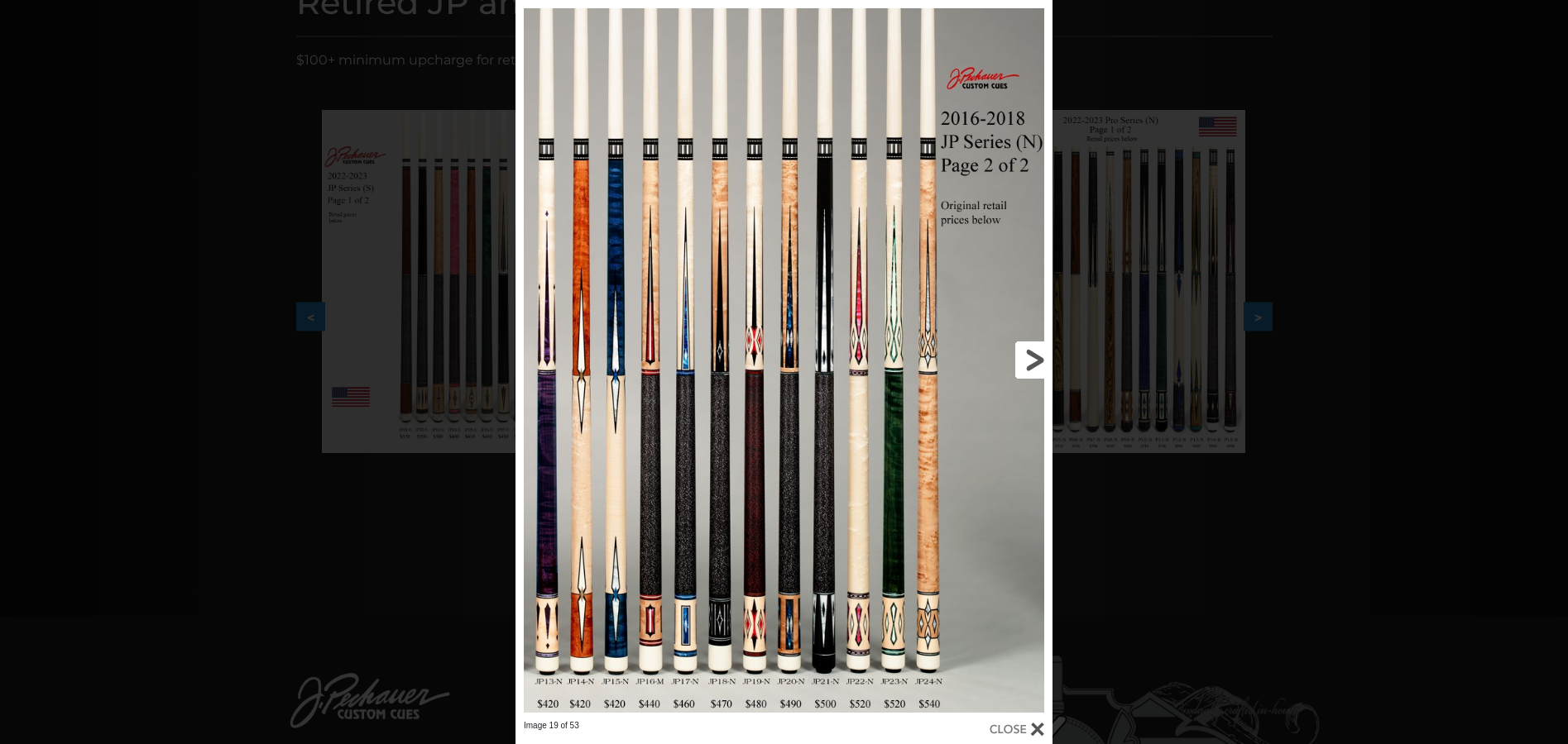
click at [1032, 353] on link at bounding box center [931, 360] width 242 height 721
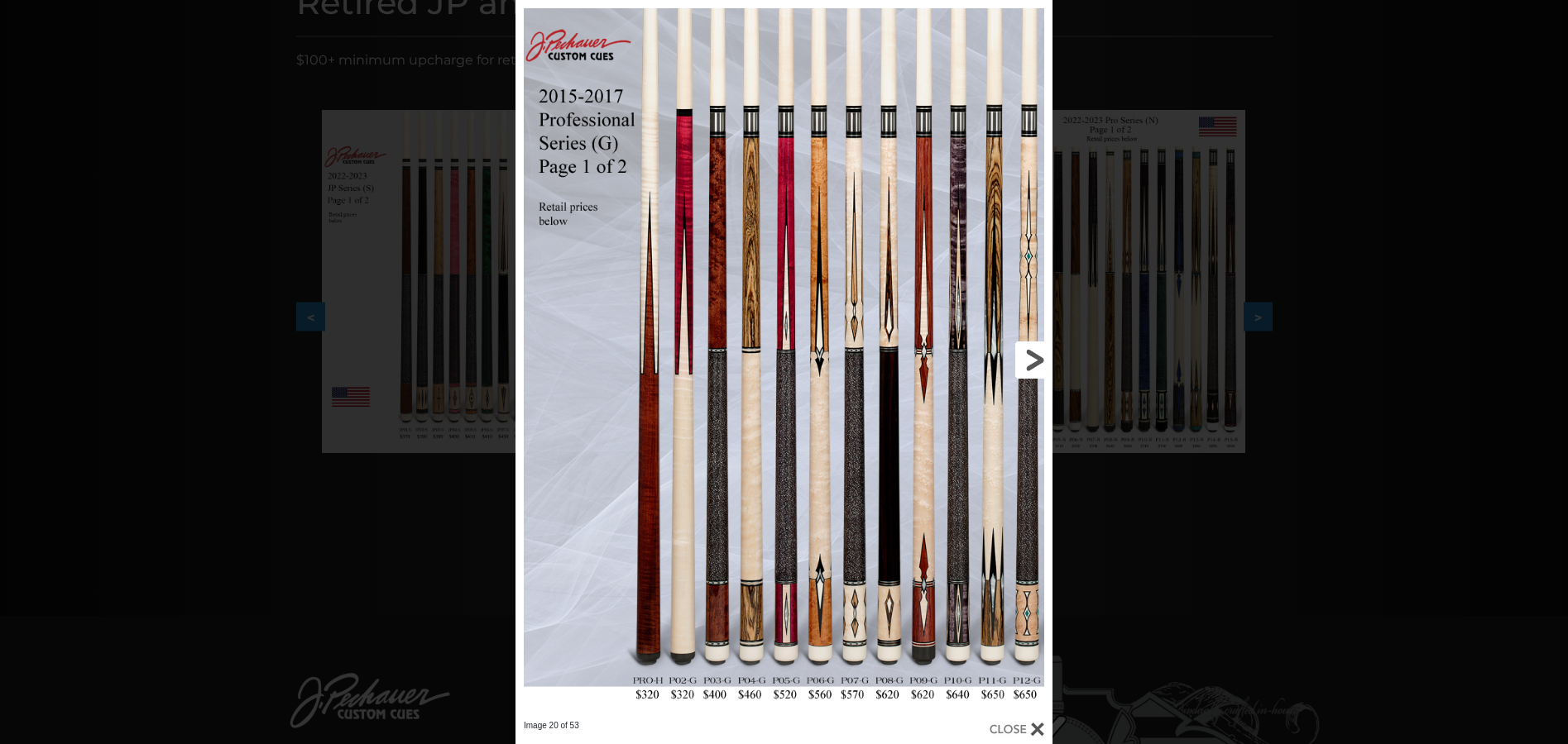
click at [1032, 353] on link at bounding box center [931, 360] width 242 height 721
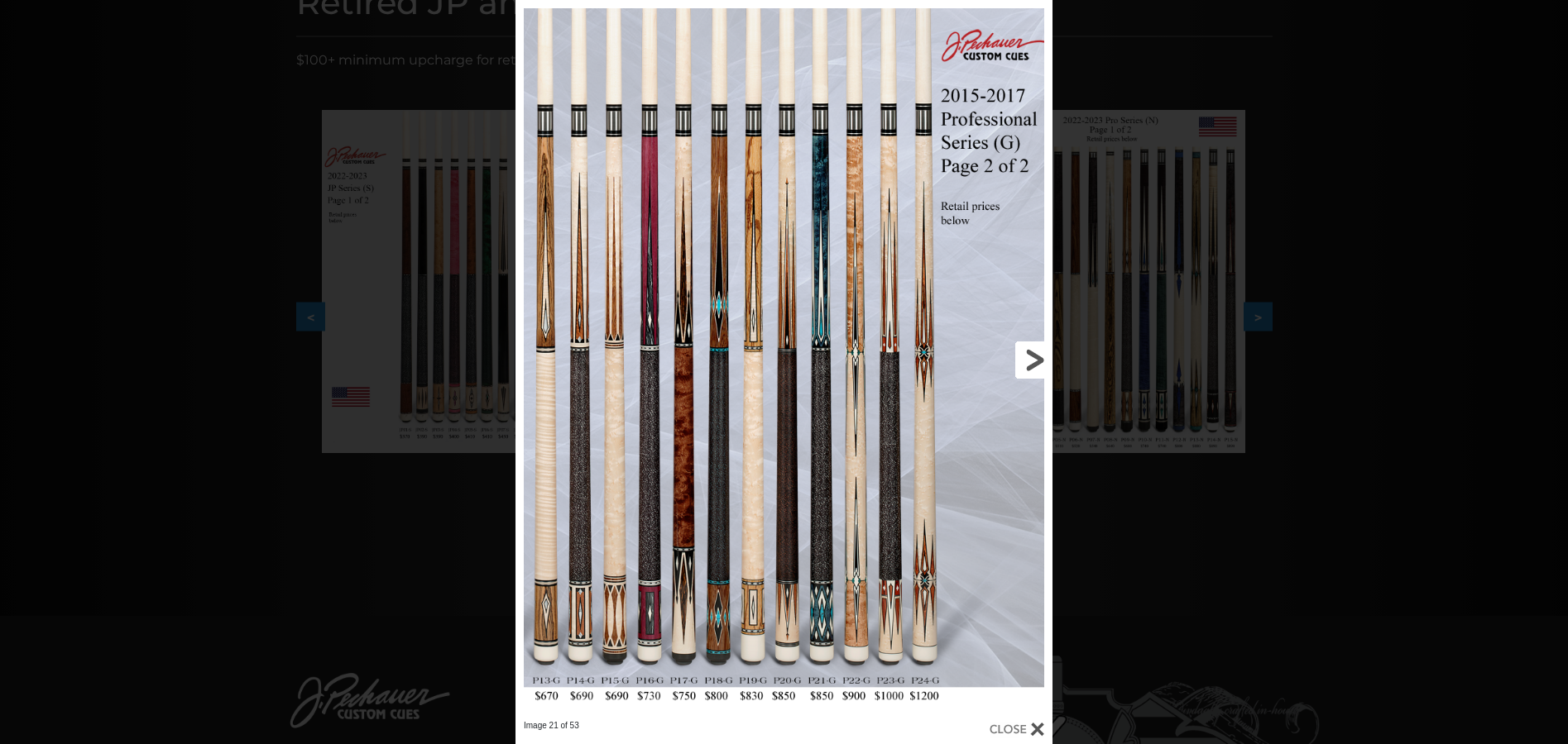
click at [1032, 353] on link at bounding box center [931, 360] width 242 height 721
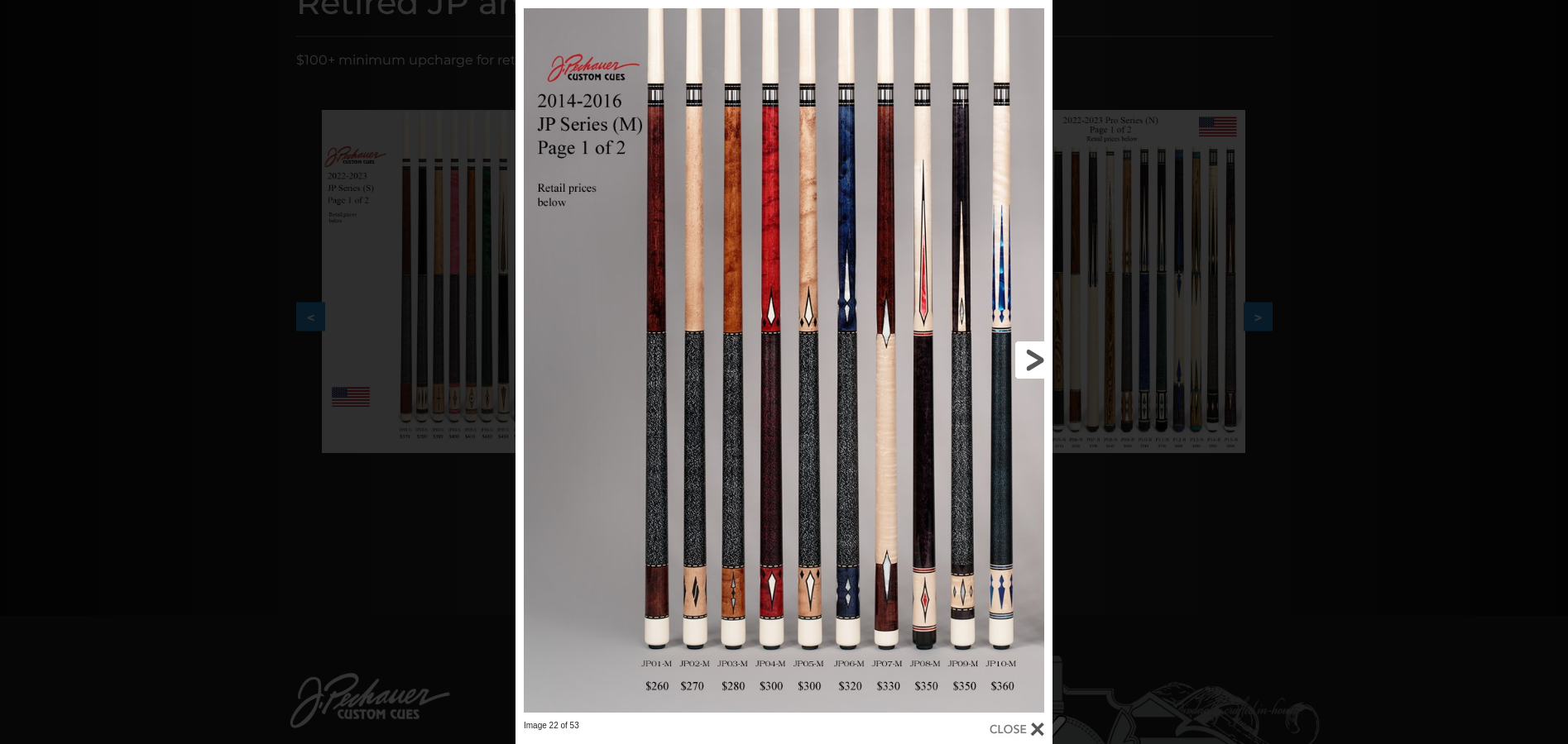
click at [1032, 353] on link at bounding box center [931, 360] width 242 height 721
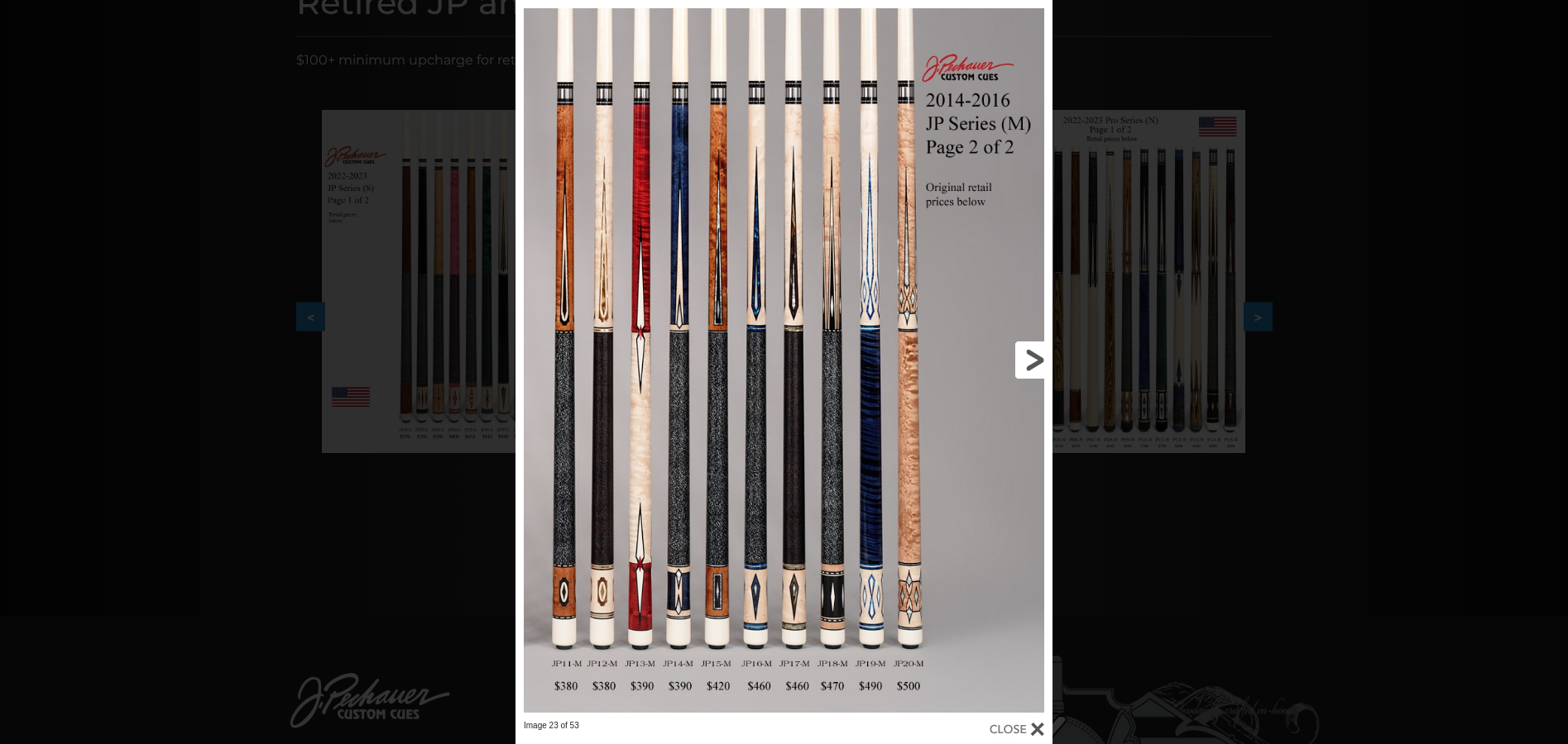
click at [1032, 353] on link at bounding box center [931, 360] width 242 height 721
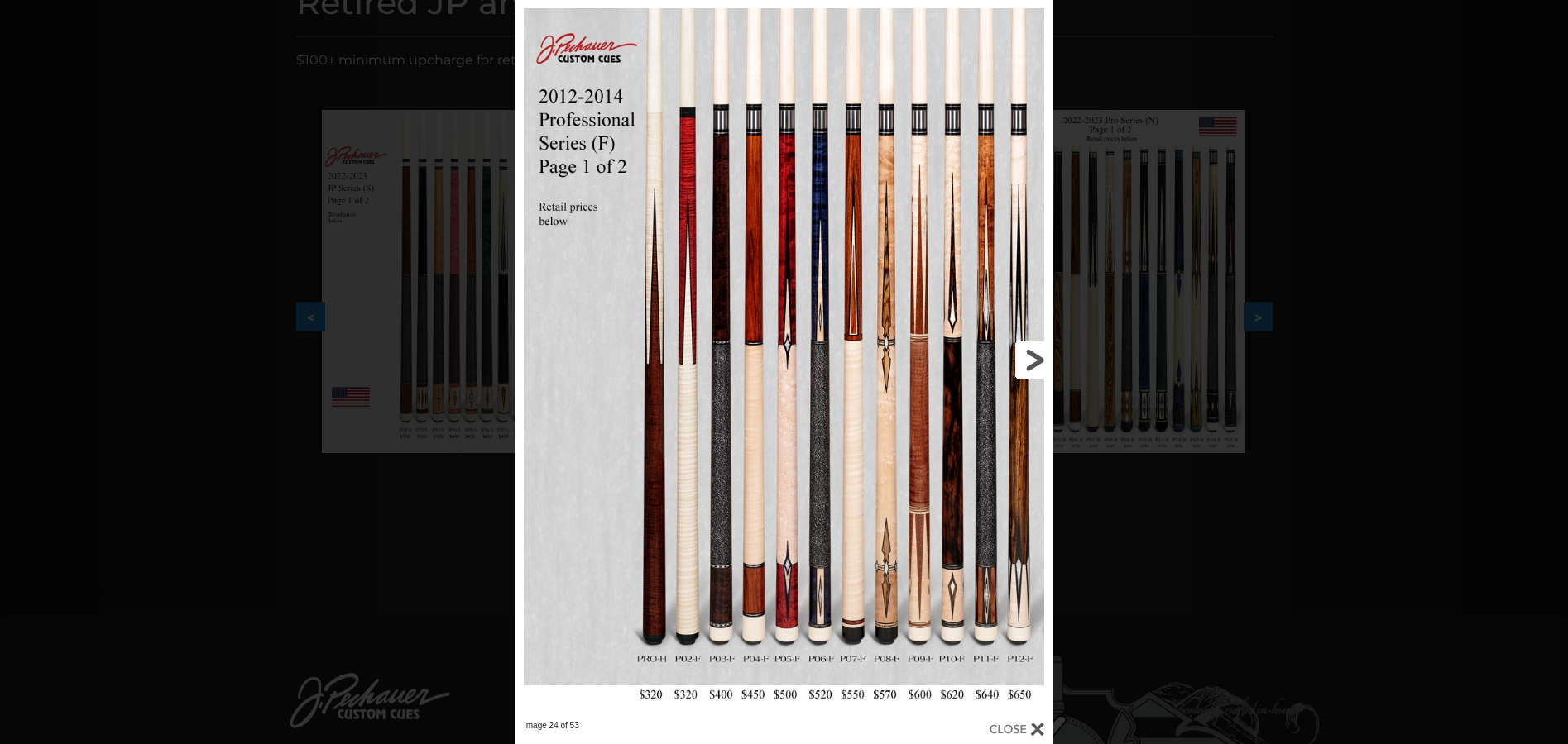
click at [1032, 353] on link at bounding box center [931, 360] width 242 height 721
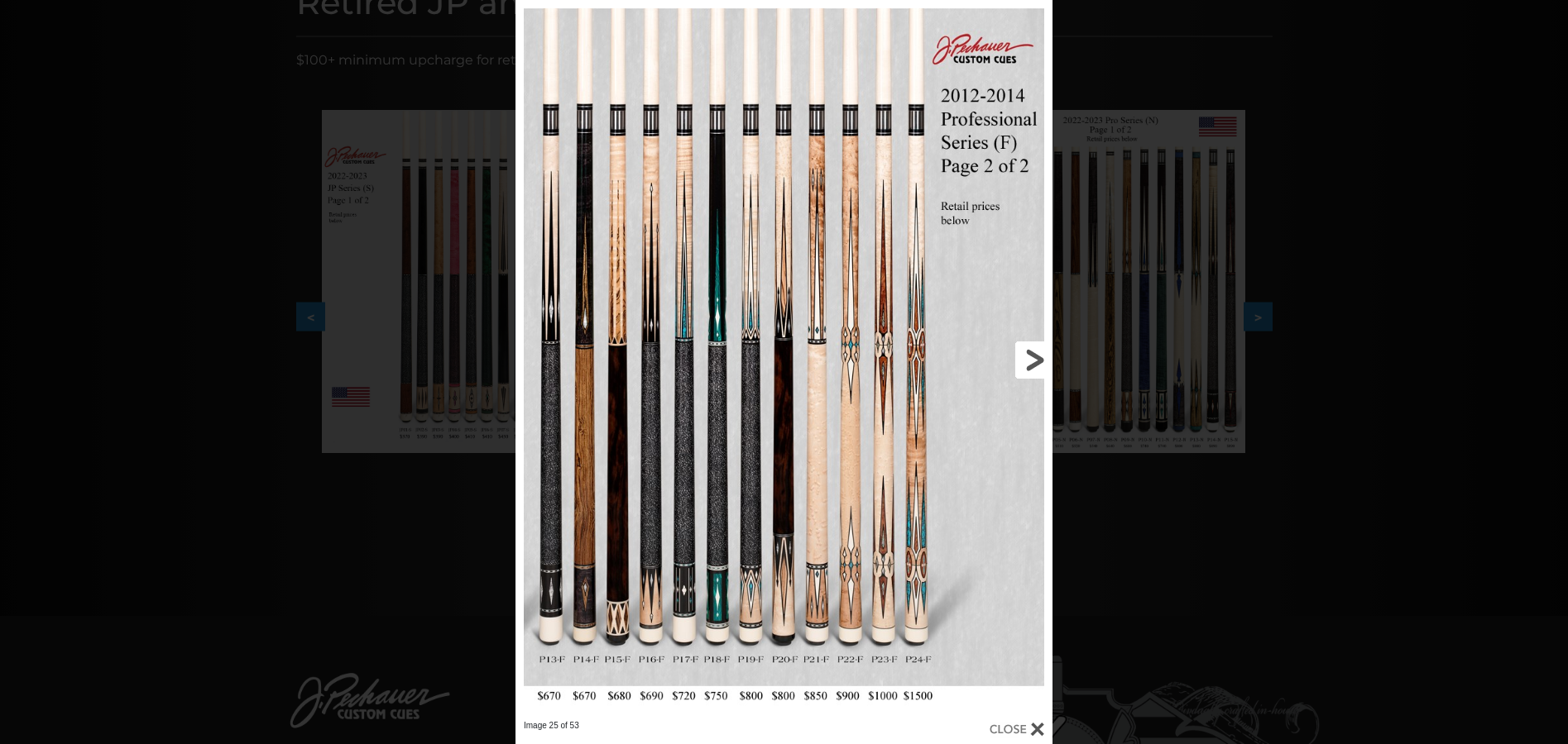
click at [1030, 363] on link at bounding box center [931, 360] width 242 height 721
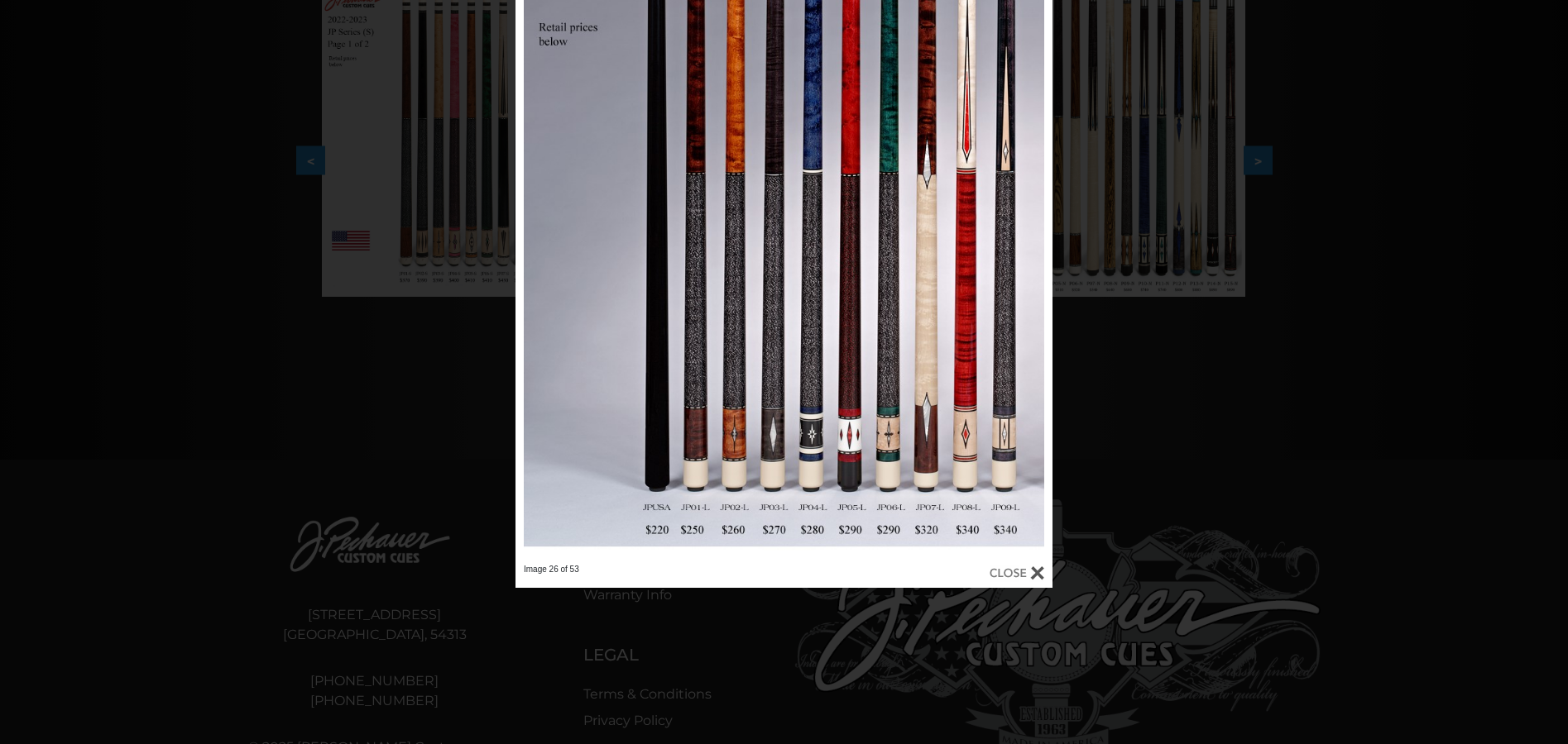
scroll to position [417, 0]
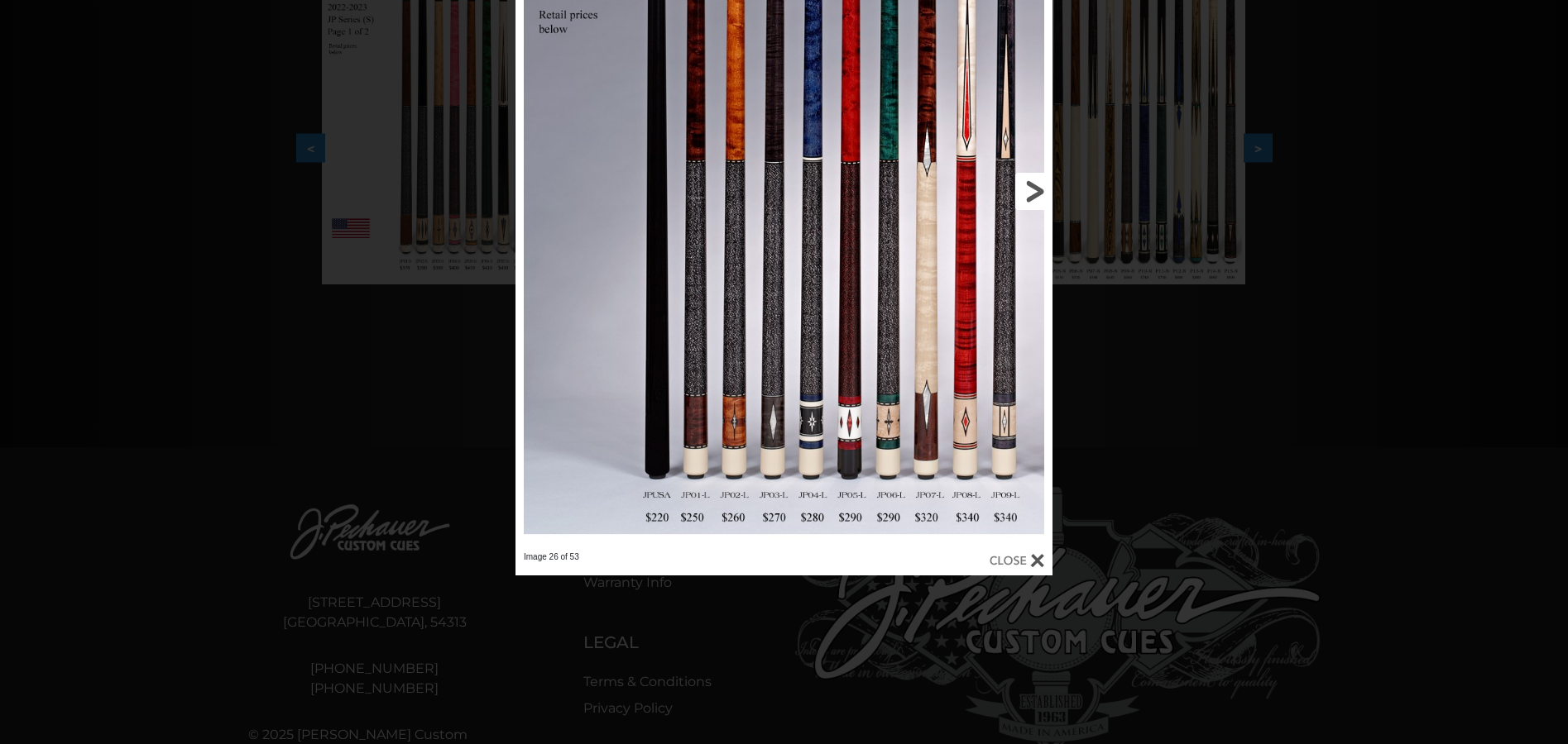
click at [1033, 190] on link at bounding box center [931, 191] width 242 height 721
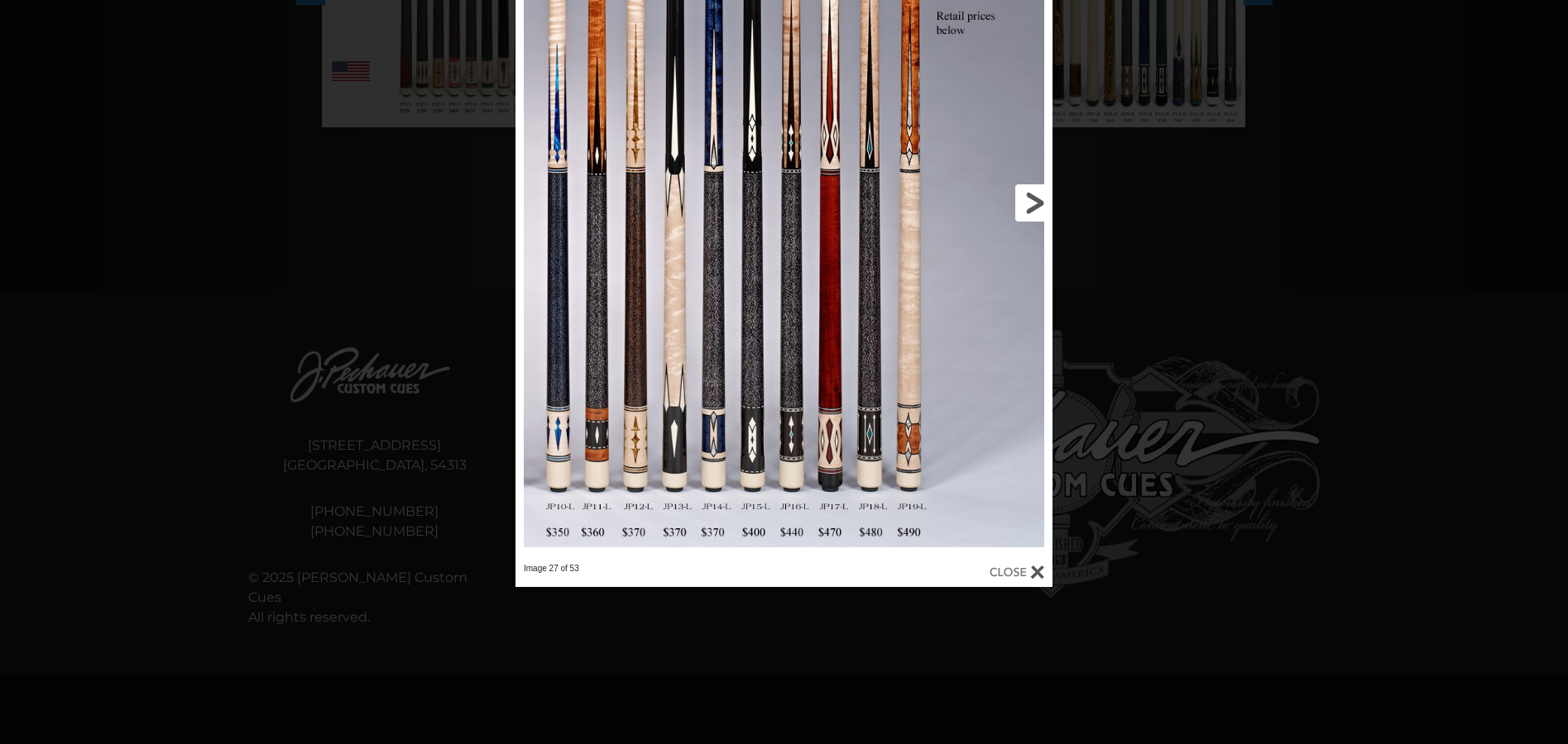
scroll to position [582, 0]
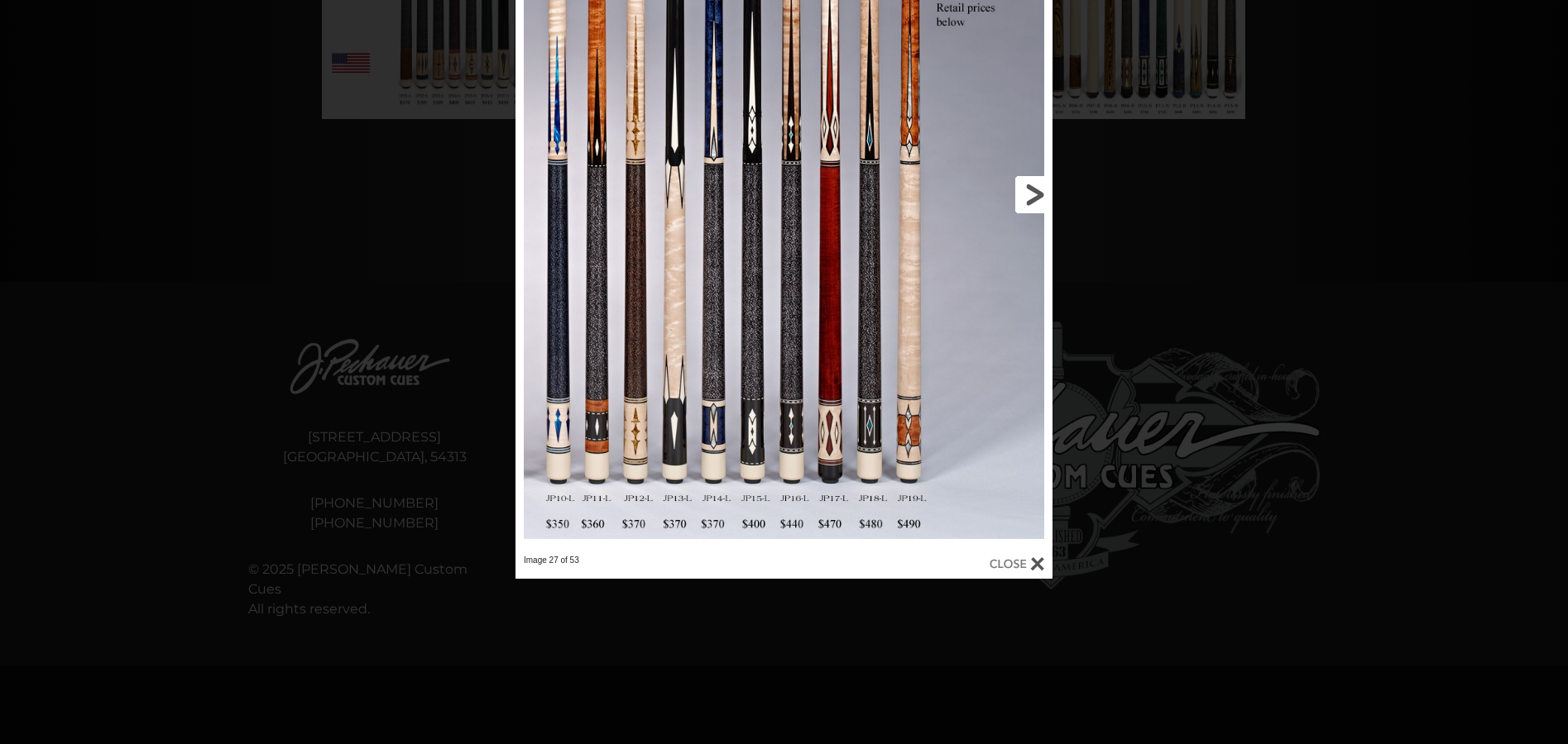
click at [1030, 192] on link at bounding box center [931, 195] width 242 height 721
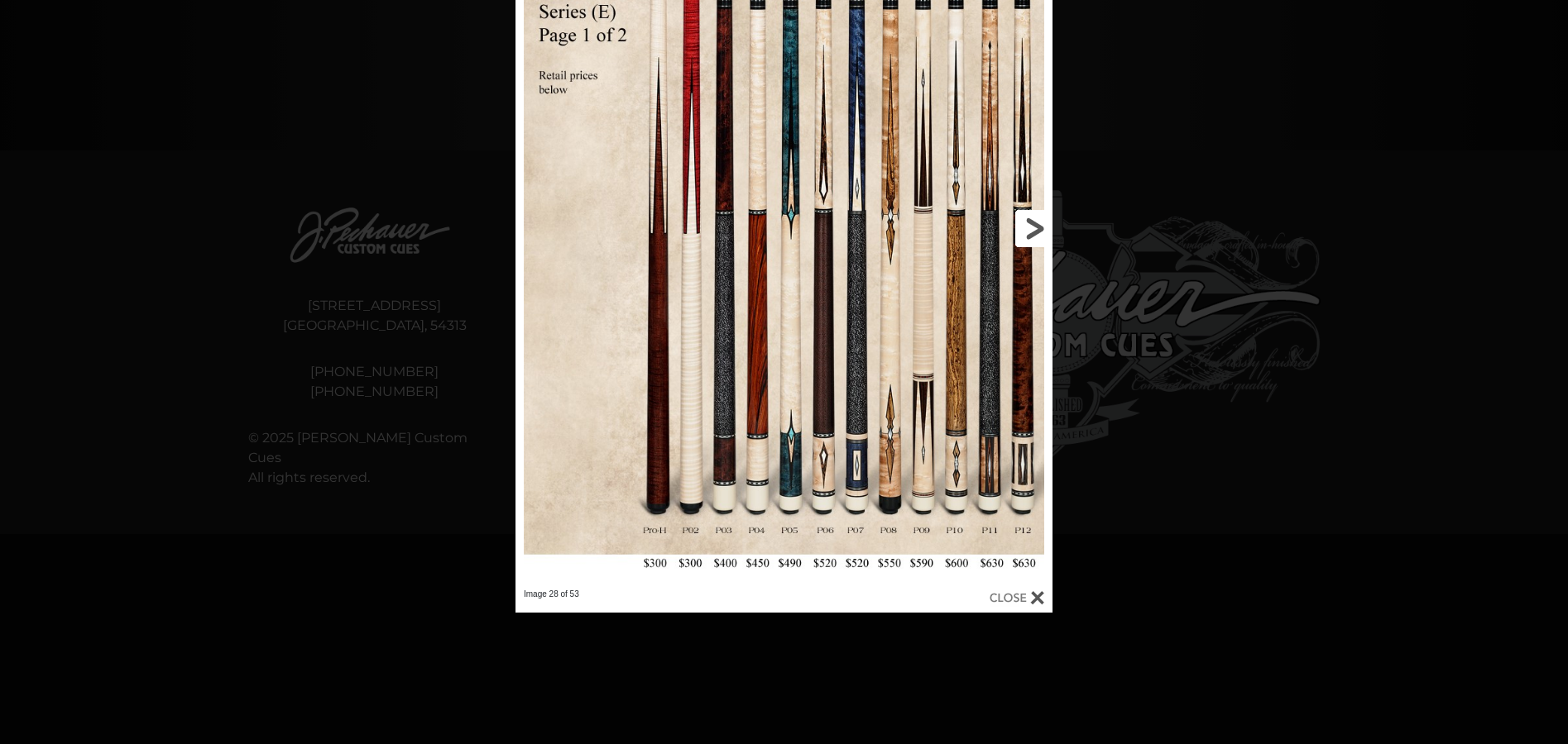
scroll to position [740, 0]
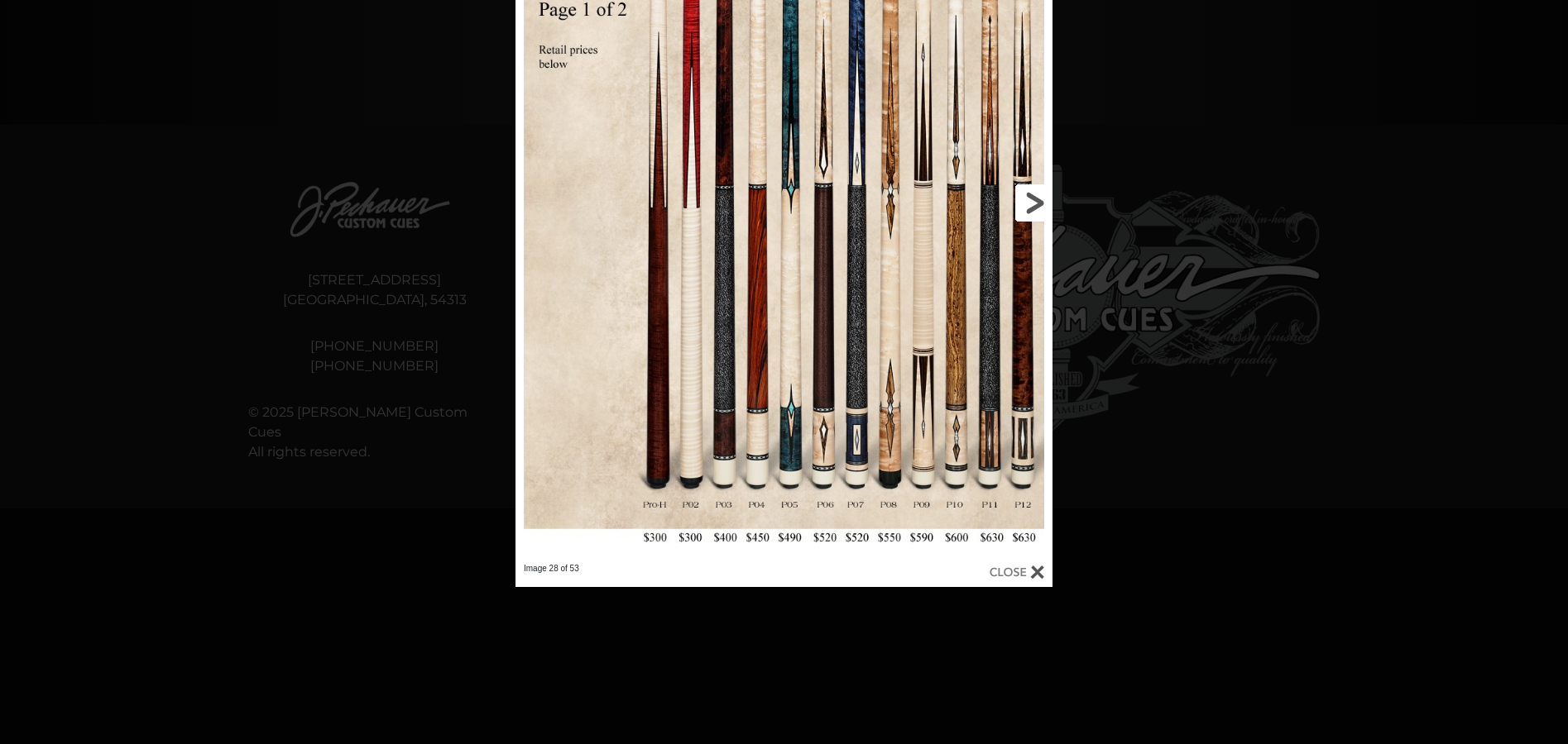
click at [1034, 203] on link at bounding box center [931, 203] width 242 height 721
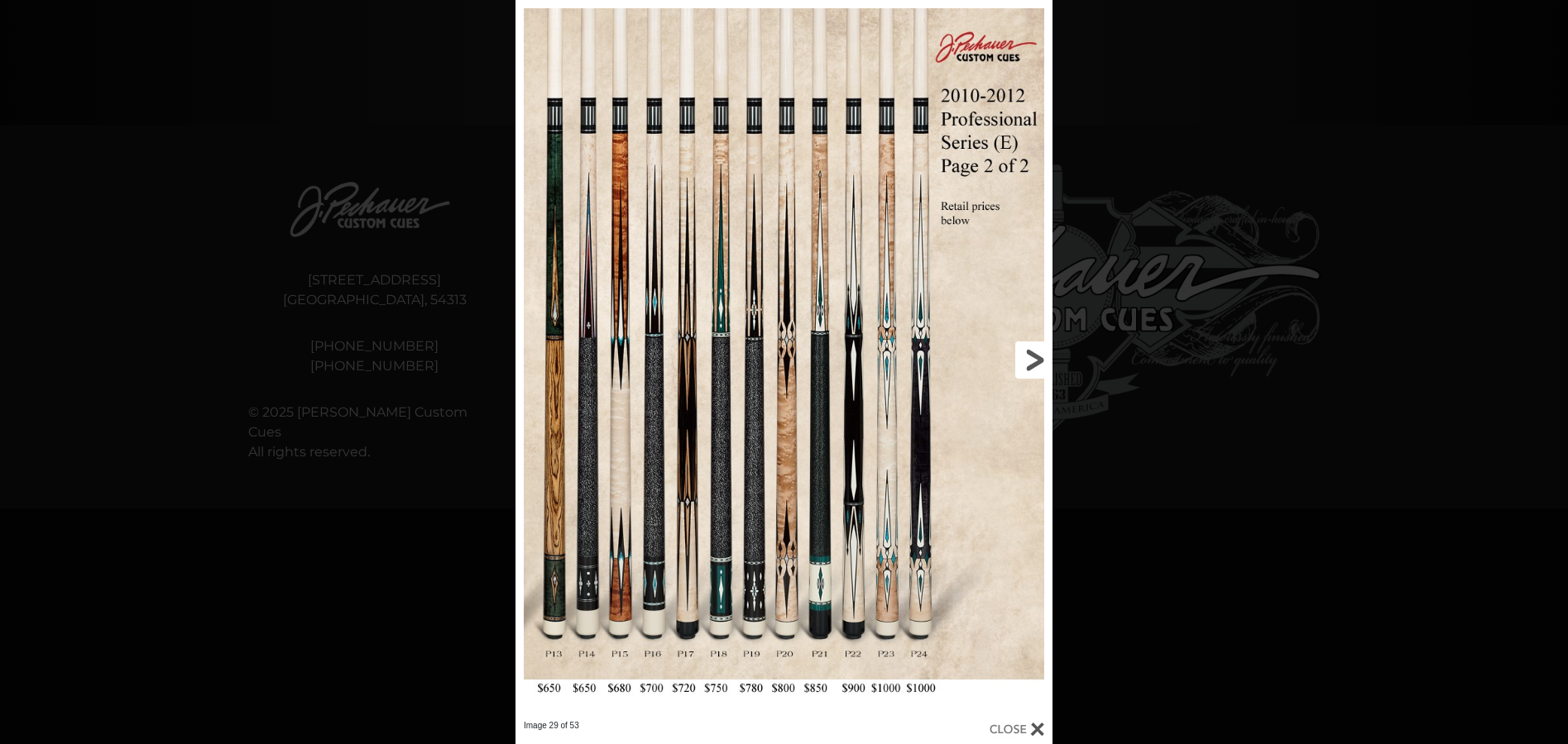
scroll to position [751, 0]
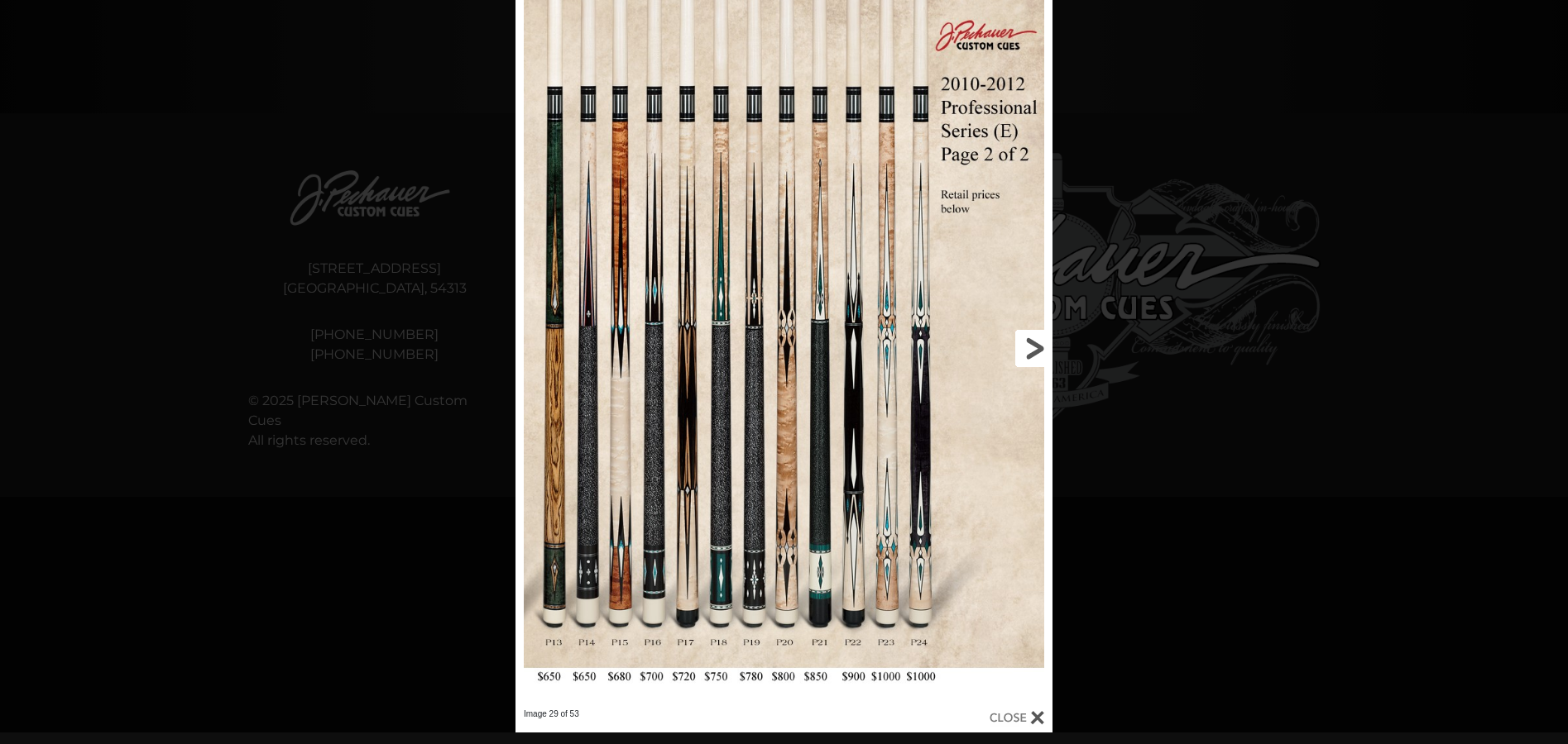
click at [1026, 346] on link at bounding box center [931, 349] width 242 height 721
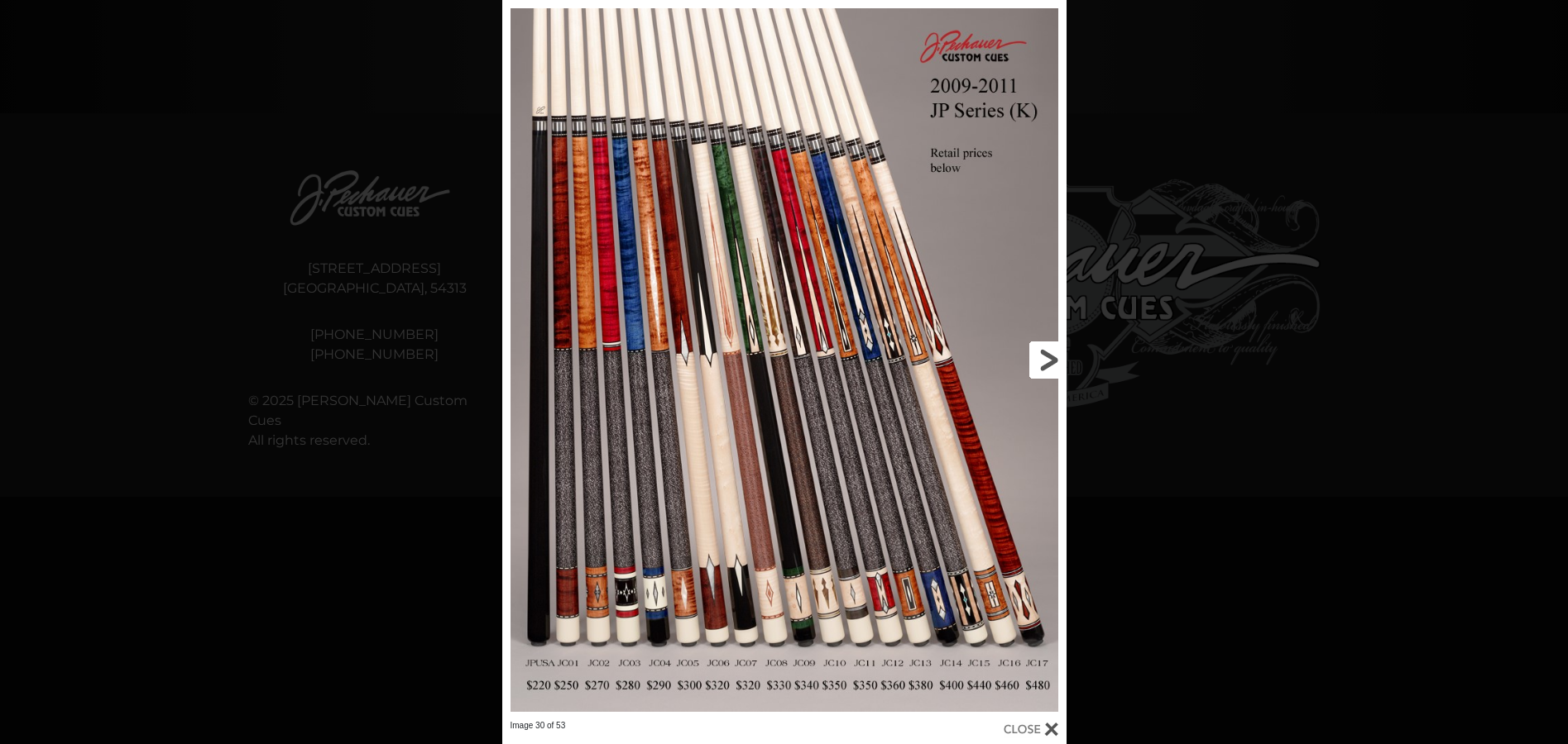
click at [1040, 358] on link at bounding box center [939, 360] width 254 height 721
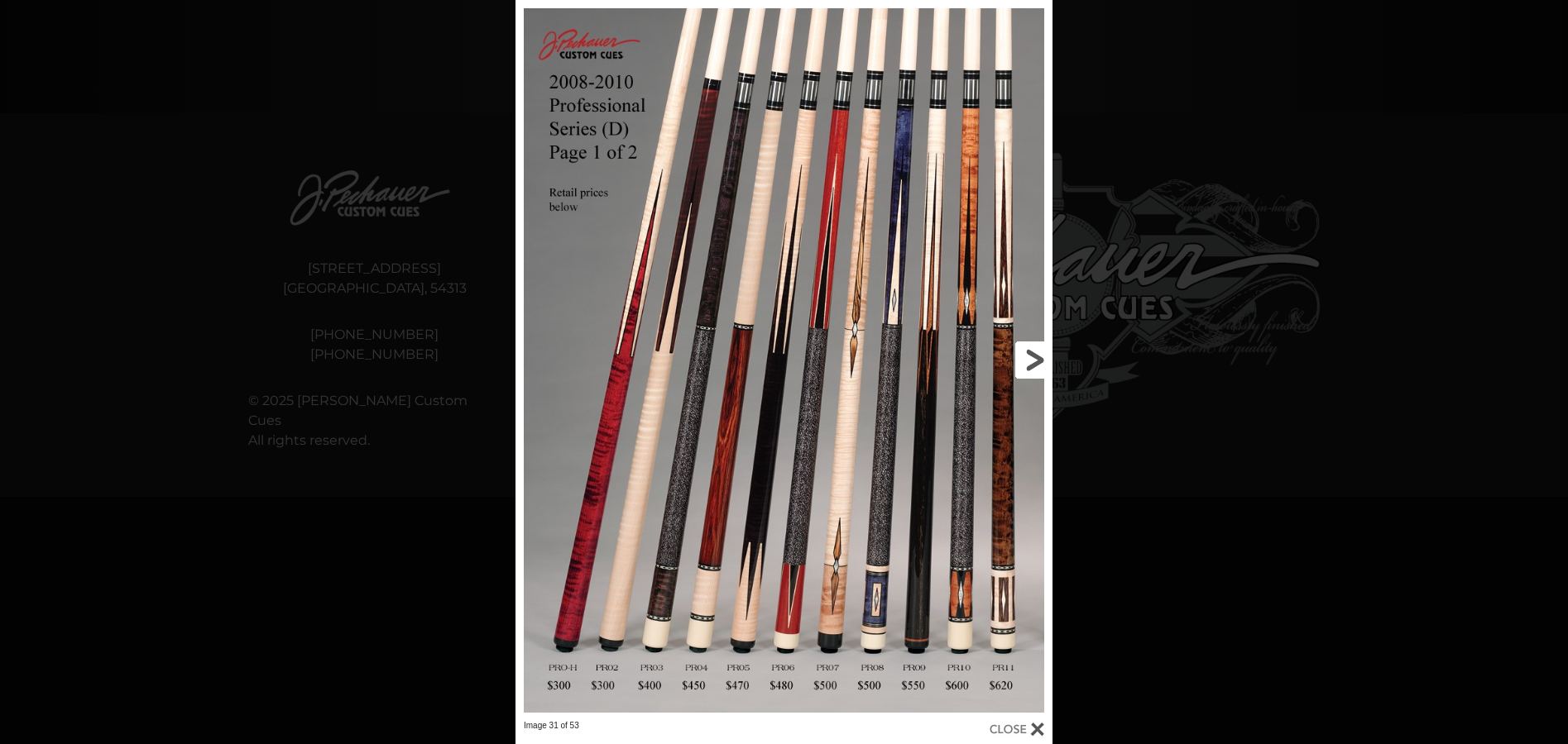
scroll to position [763, 0]
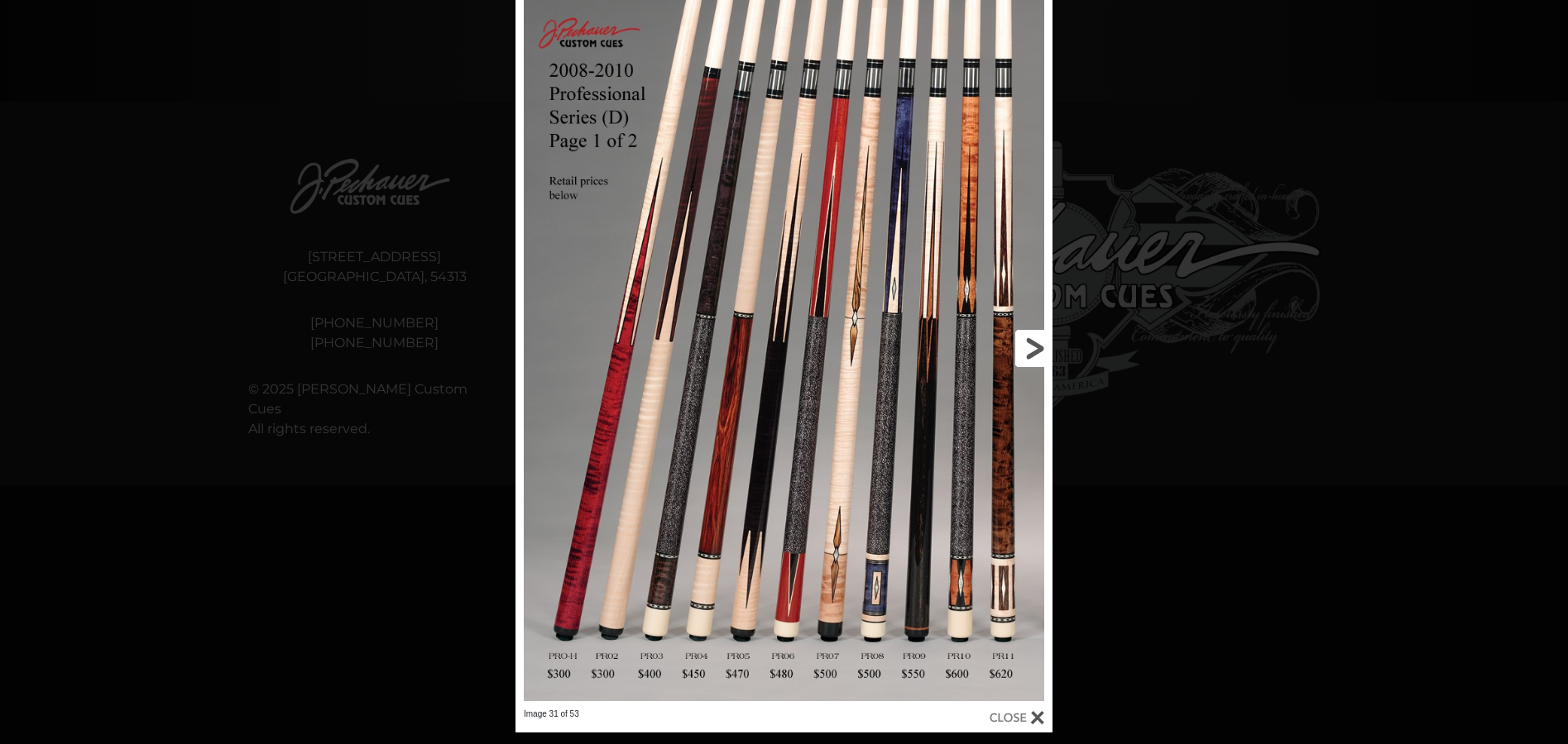
click at [1025, 346] on link at bounding box center [931, 349] width 242 height 721
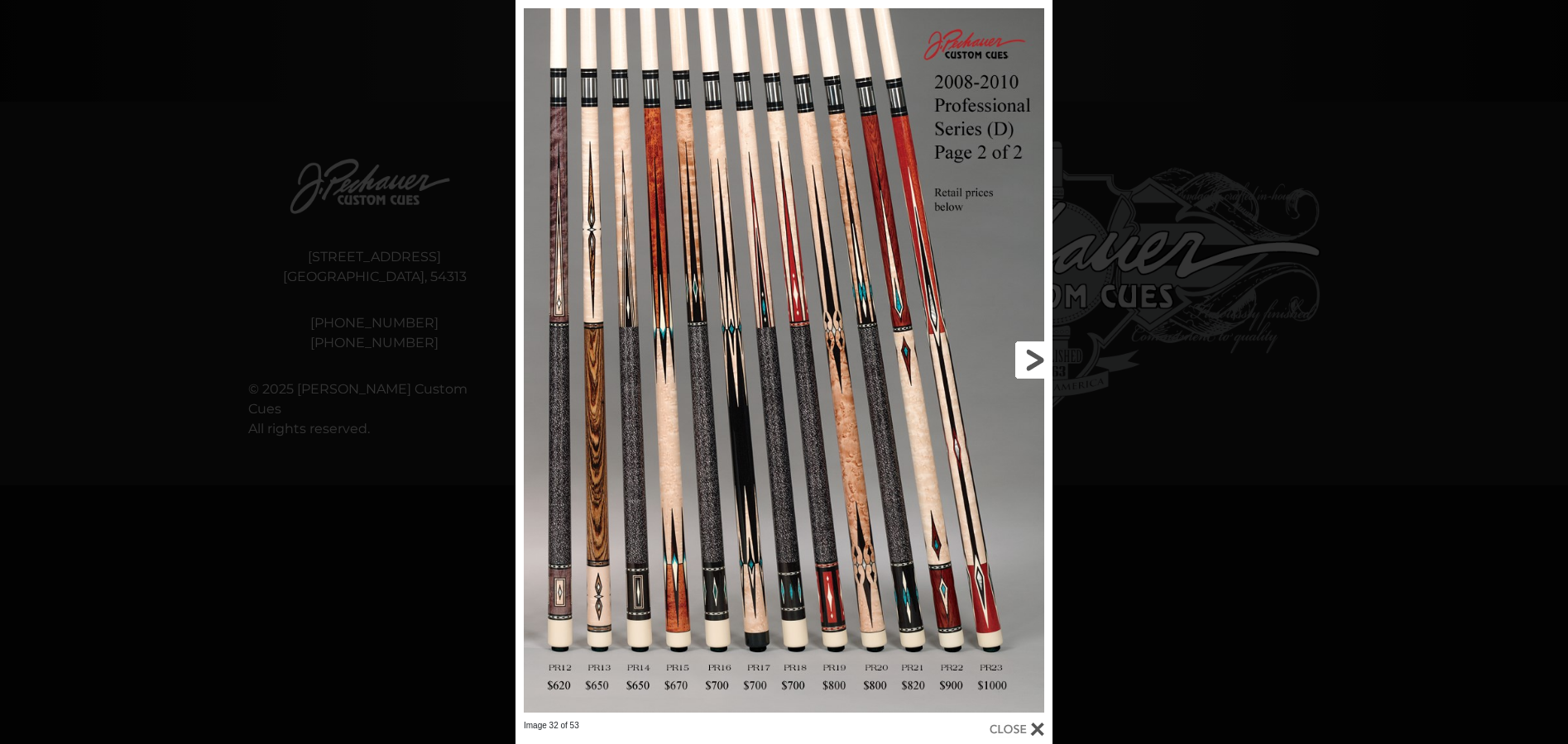
scroll to position [774, 0]
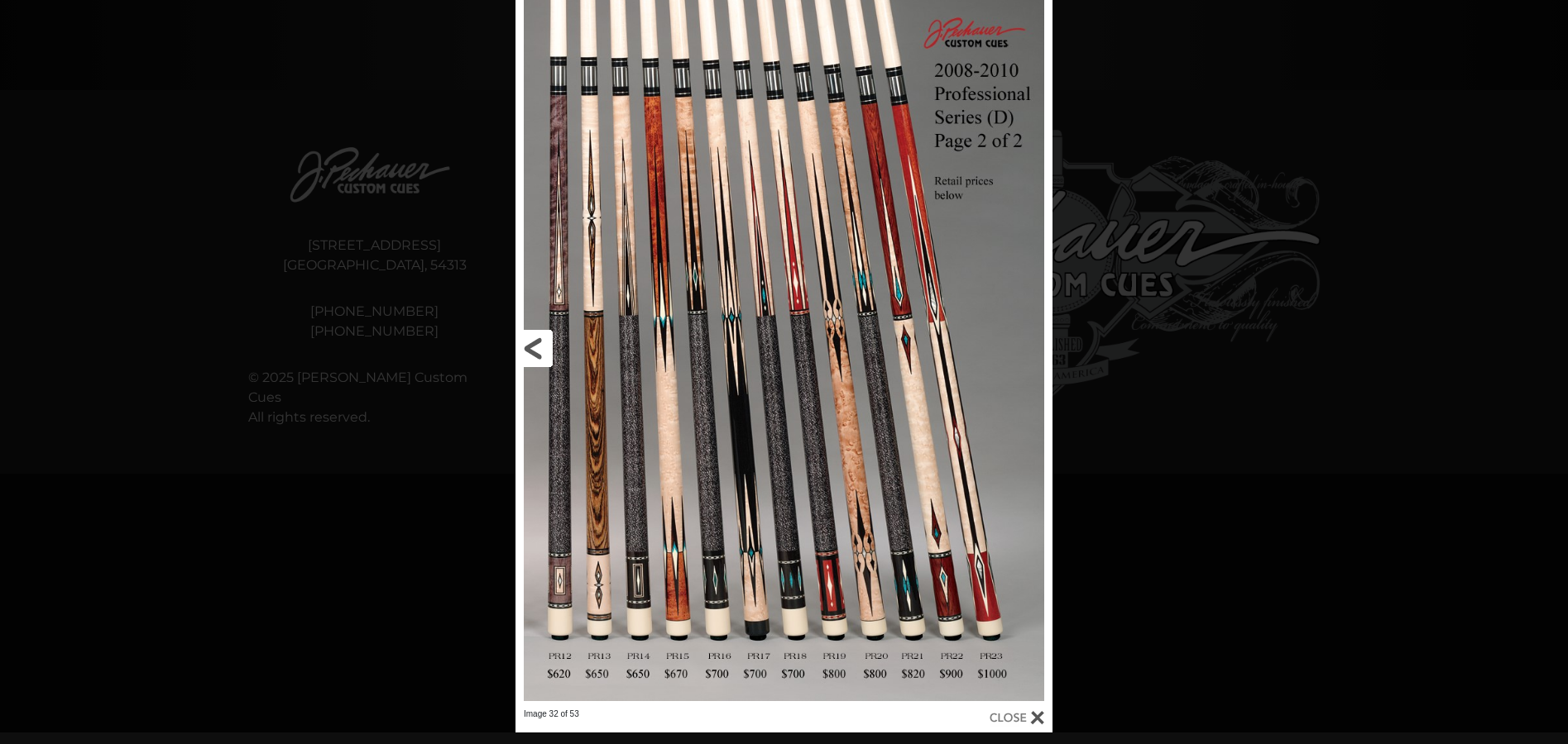
click at [542, 346] on link at bounding box center [636, 349] width 242 height 721
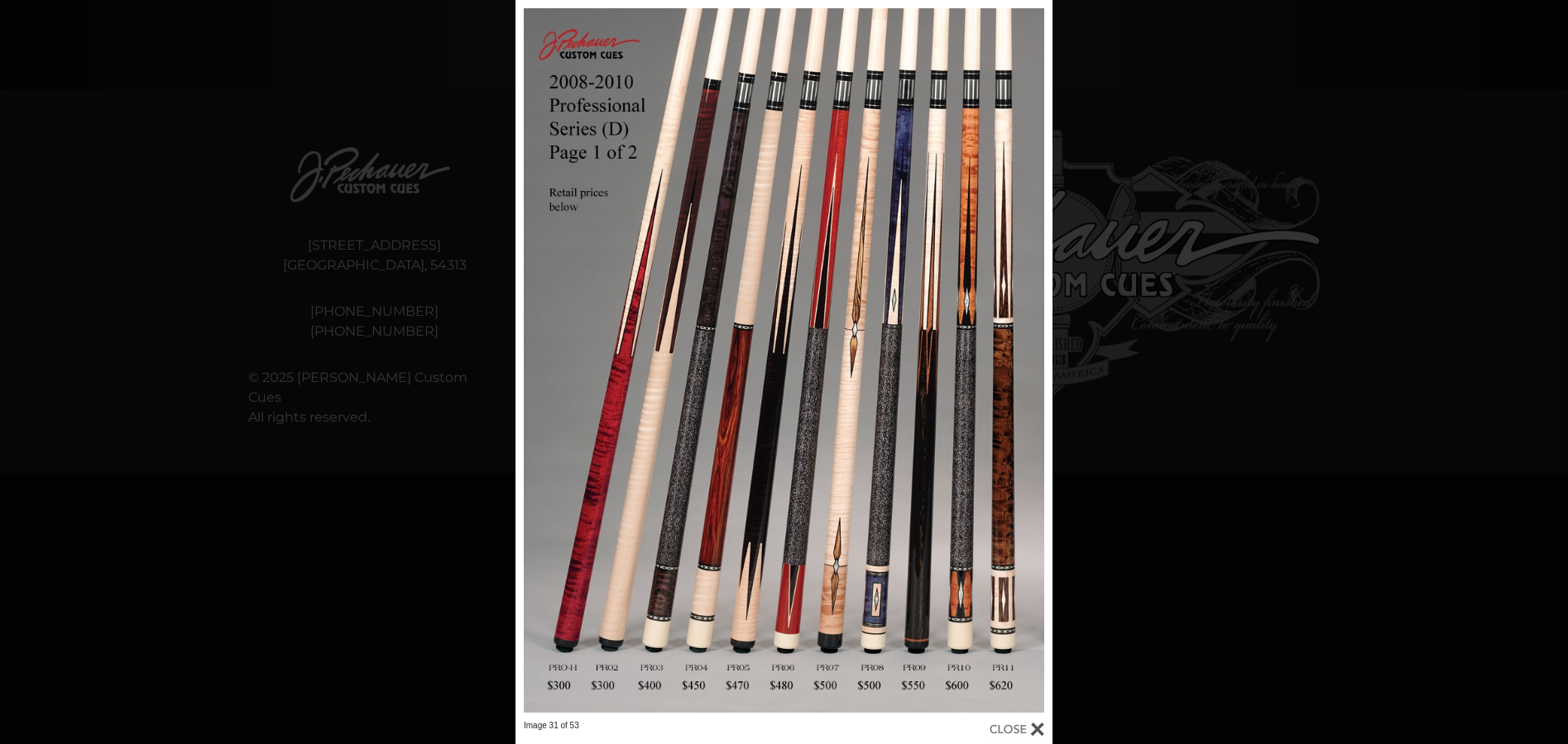
scroll to position [786, 0]
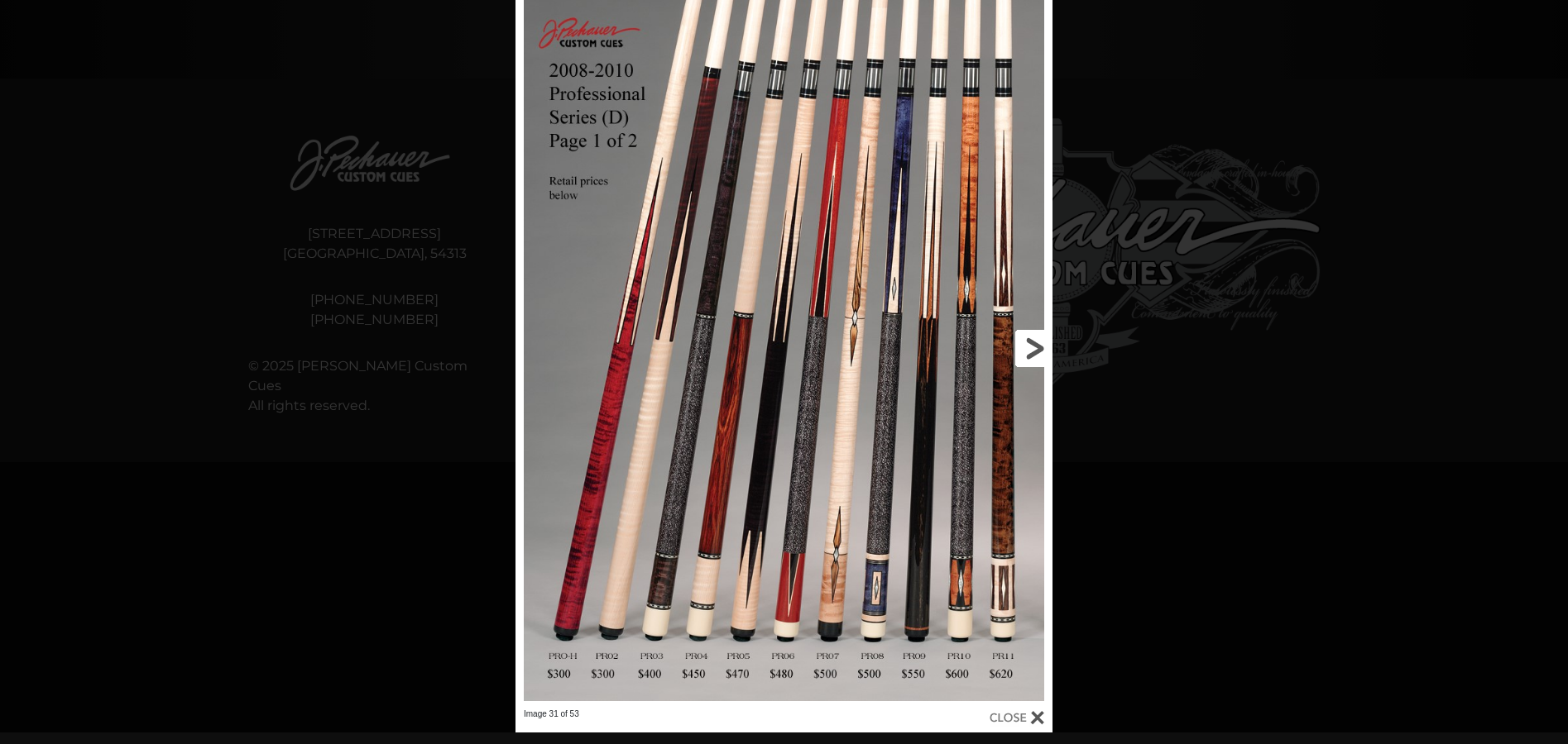
click at [1038, 345] on link at bounding box center [931, 349] width 242 height 721
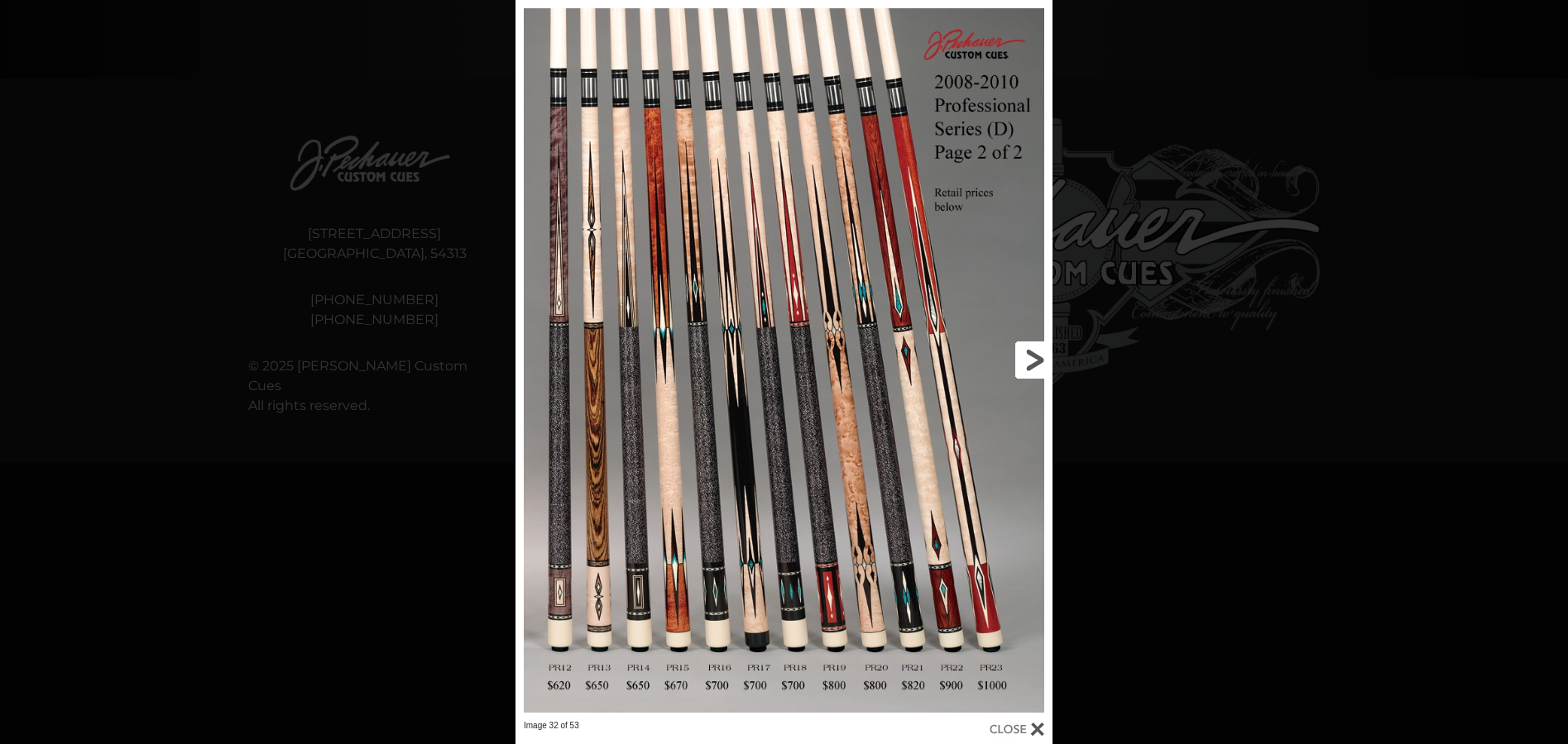
click at [1029, 353] on link at bounding box center [931, 360] width 242 height 721
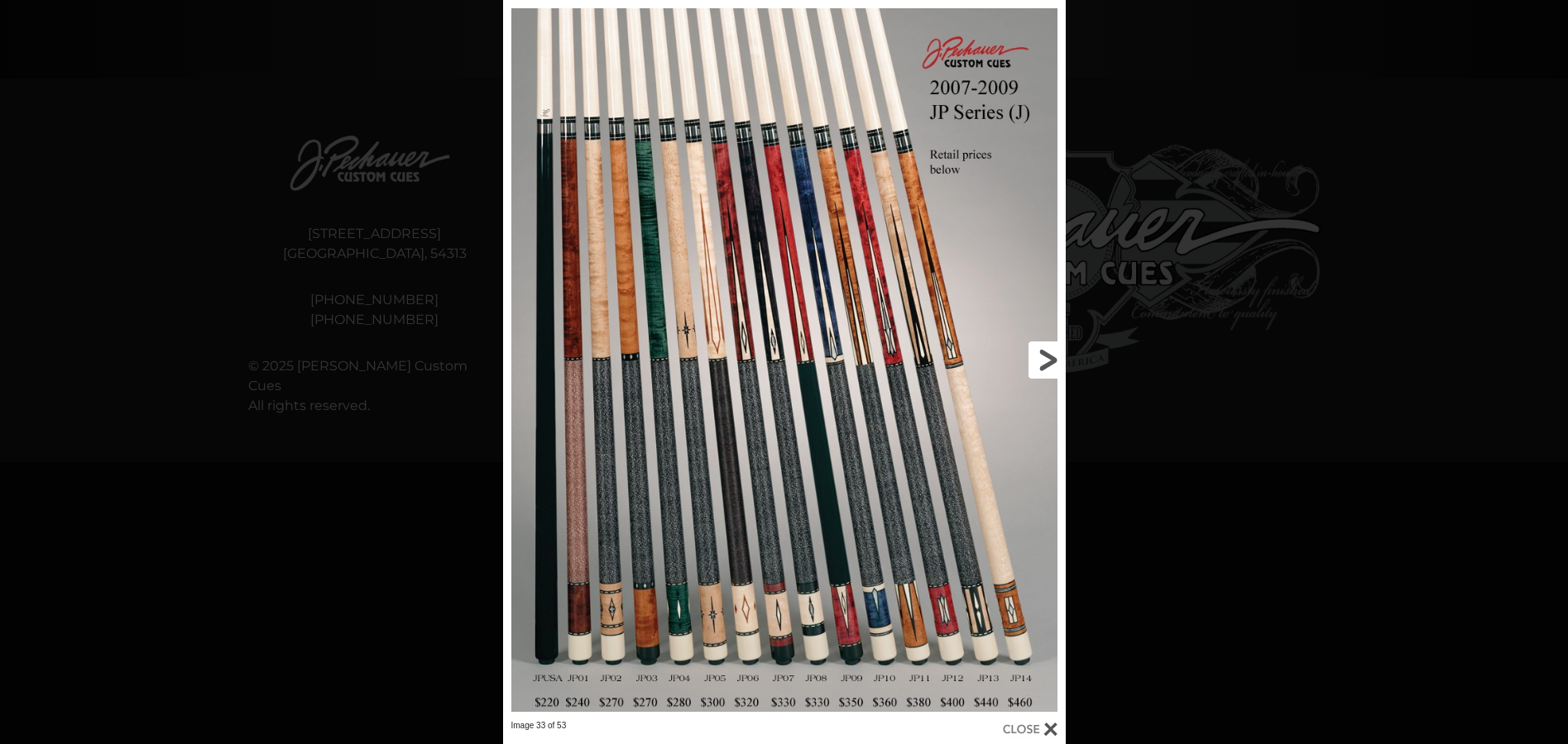
scroll to position [798, 0]
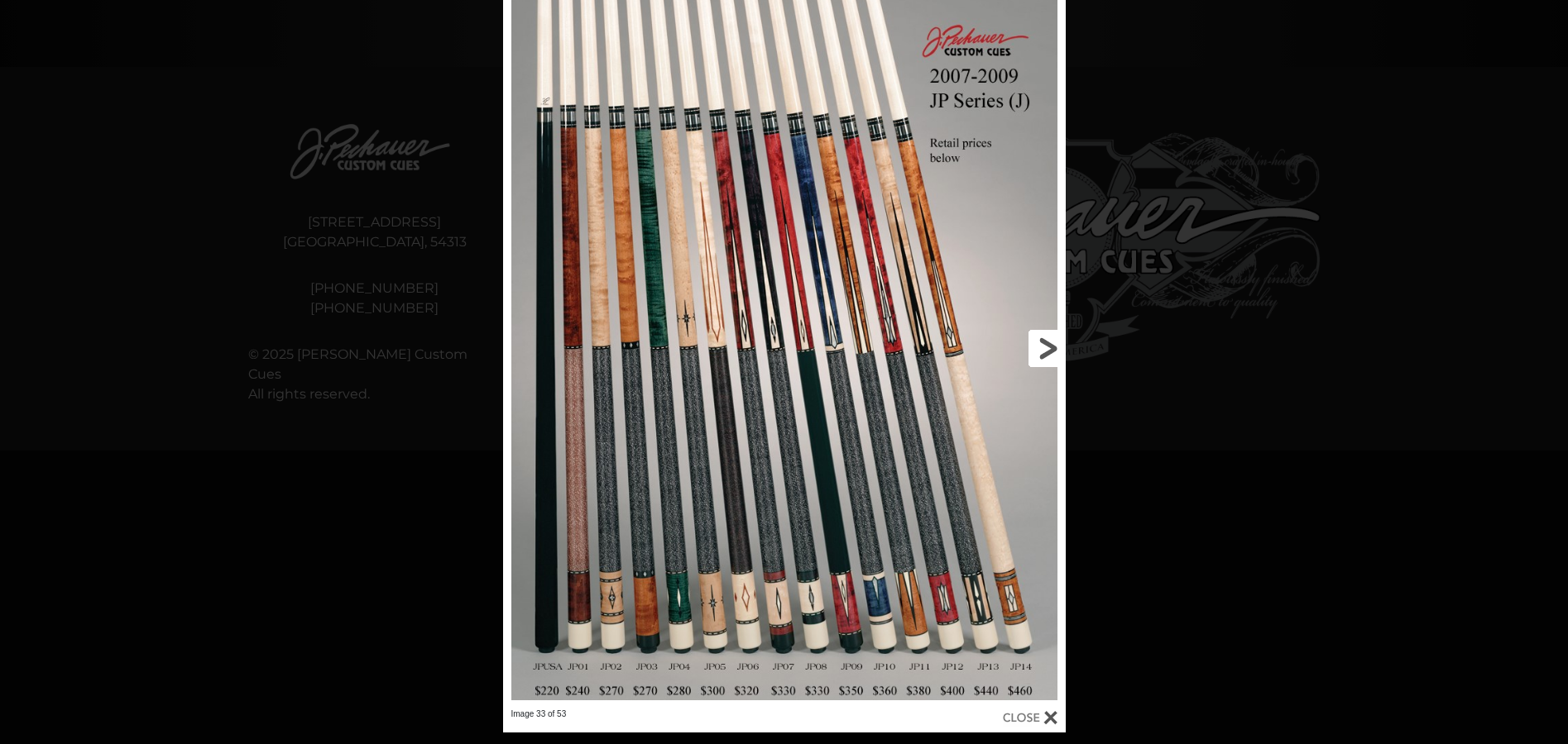
click at [1051, 346] on link at bounding box center [938, 349] width 253 height 721
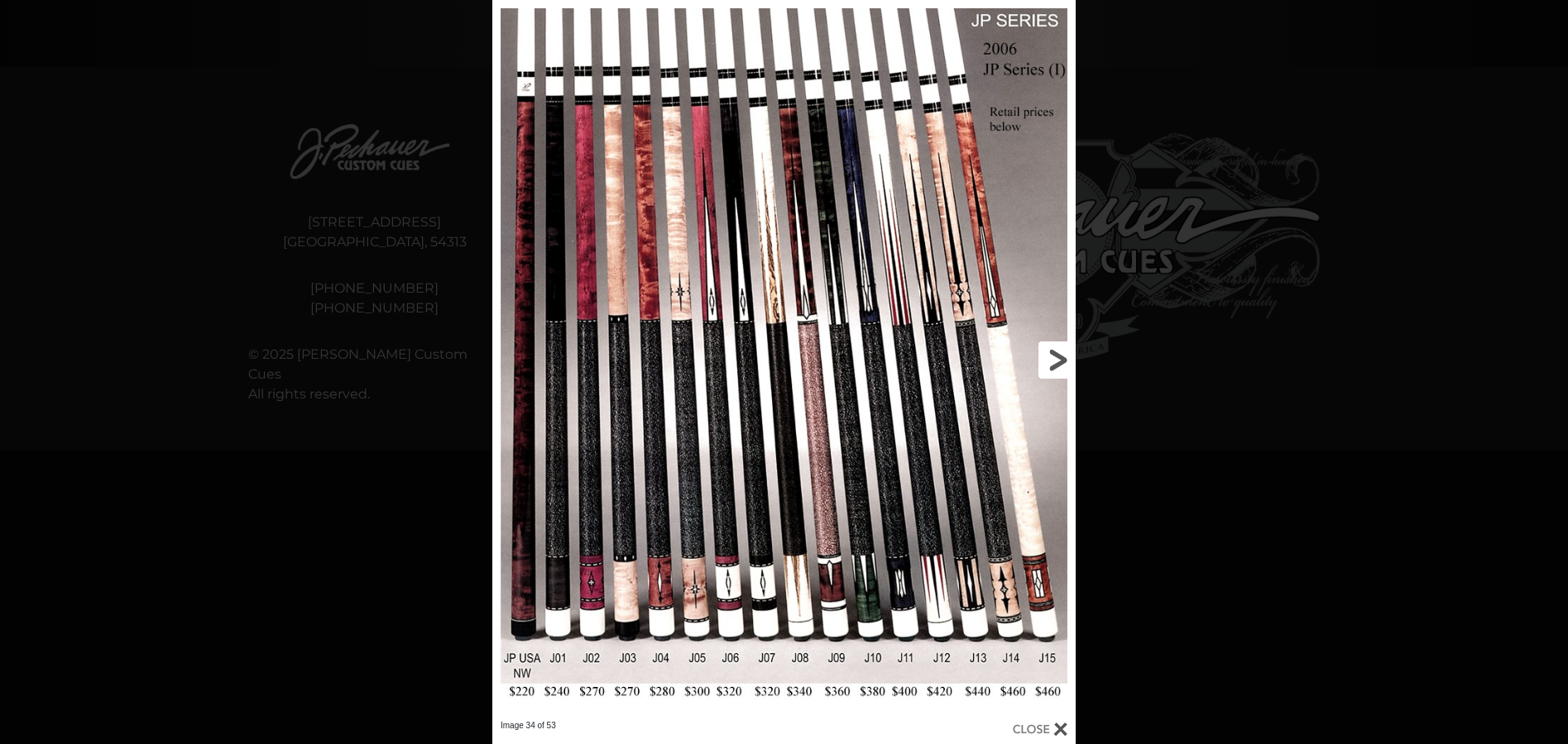
scroll to position [808, 0]
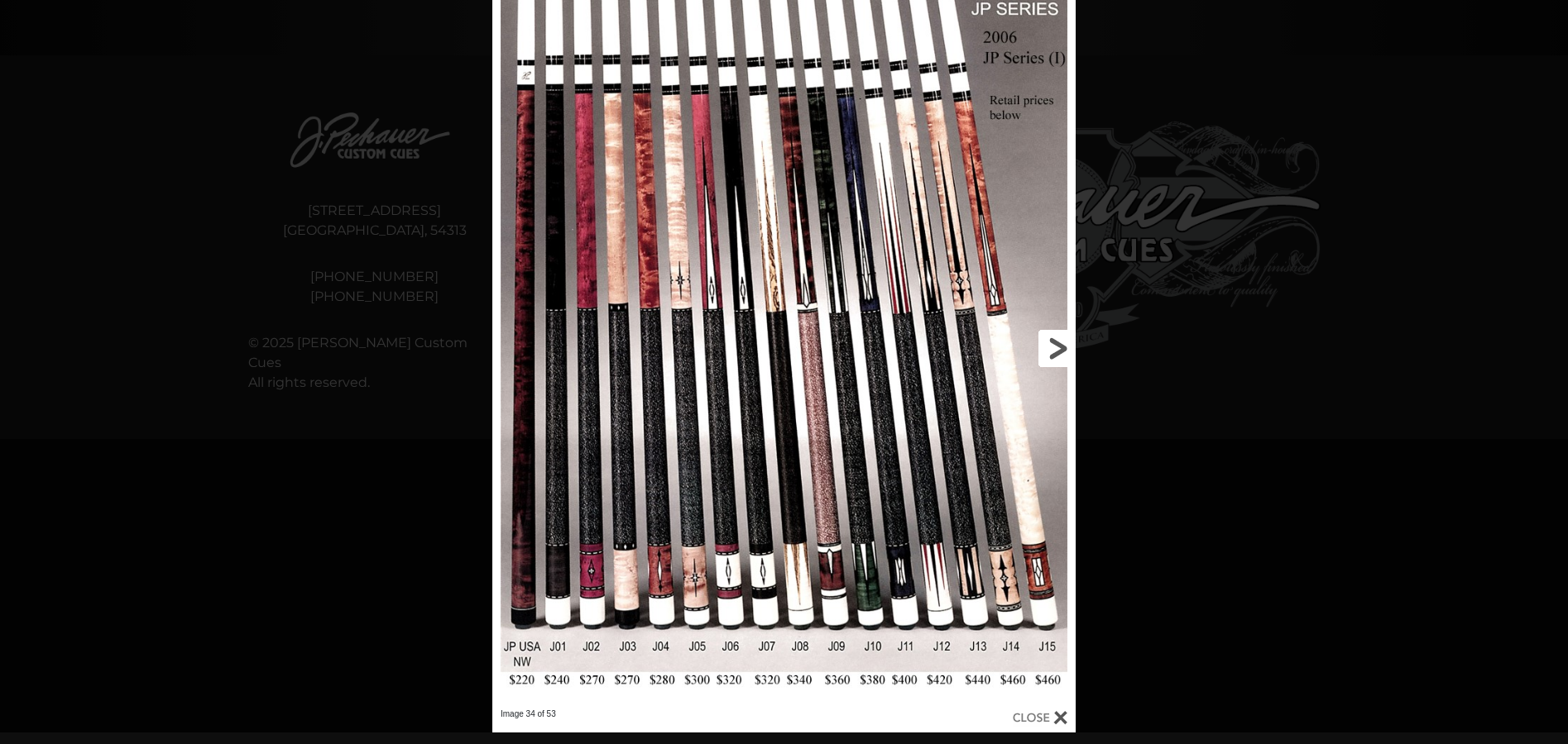
click at [1061, 344] on link at bounding box center [944, 349] width 262 height 721
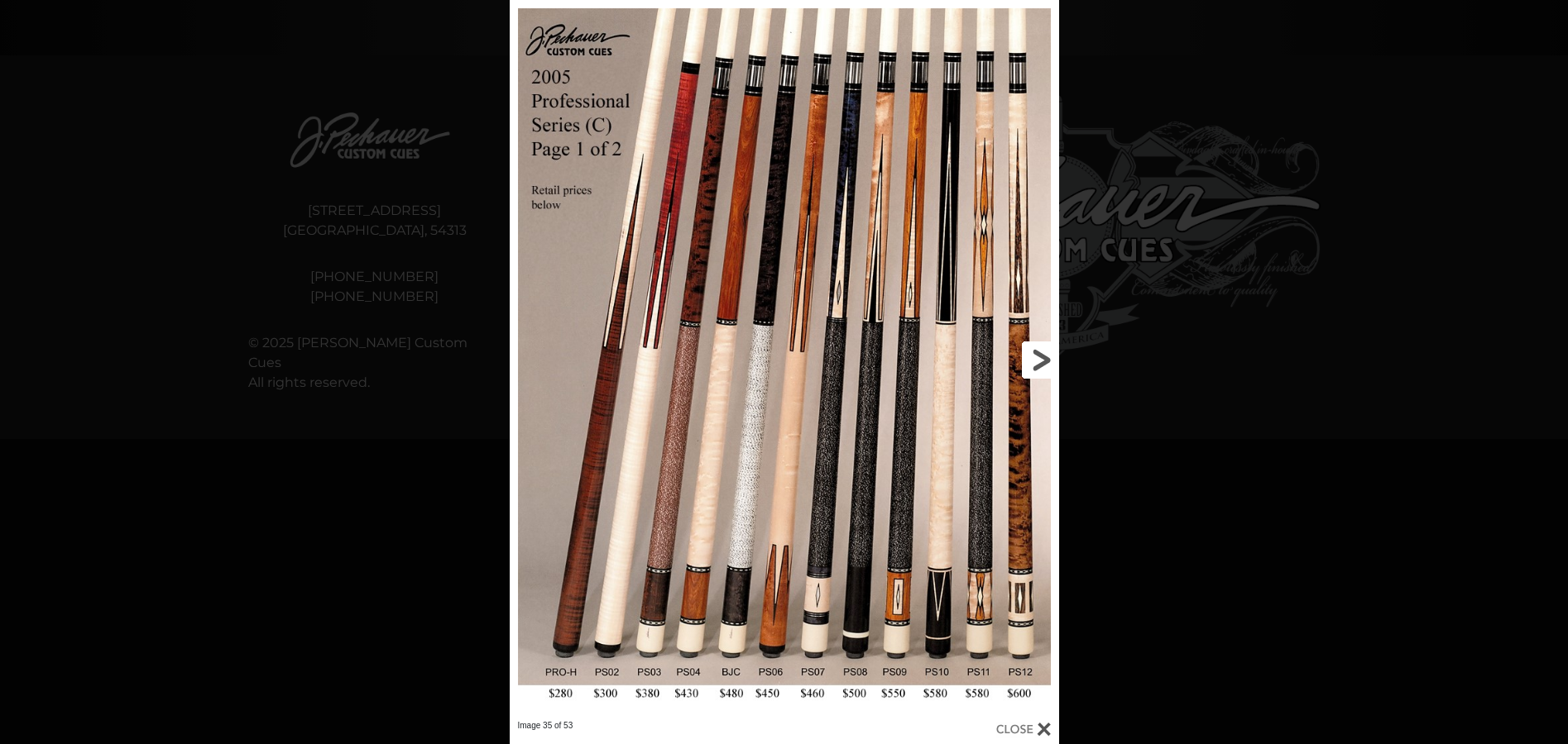
click at [1036, 352] on link at bounding box center [935, 360] width 248 height 721
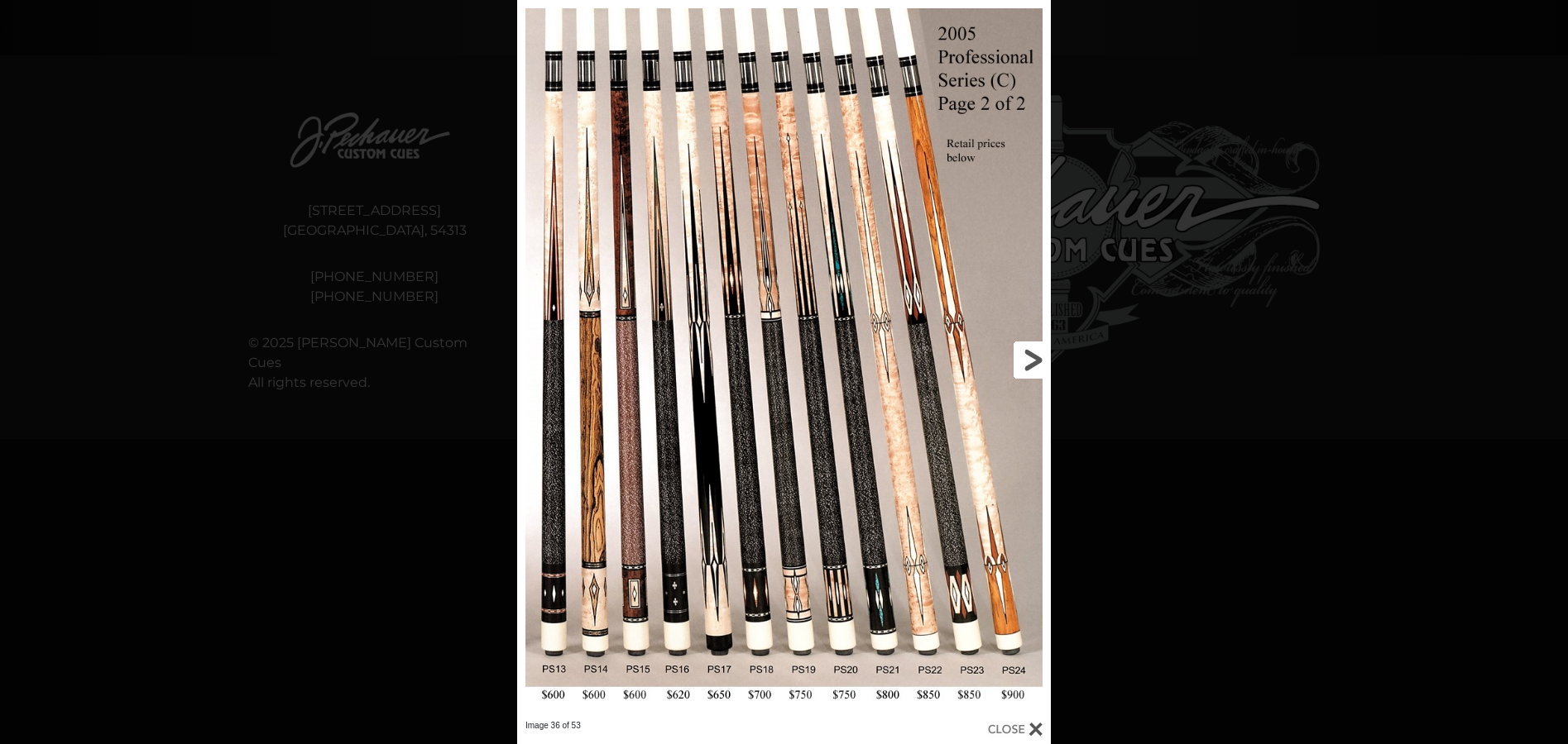
click at [1030, 358] on link at bounding box center [930, 360] width 240 height 721
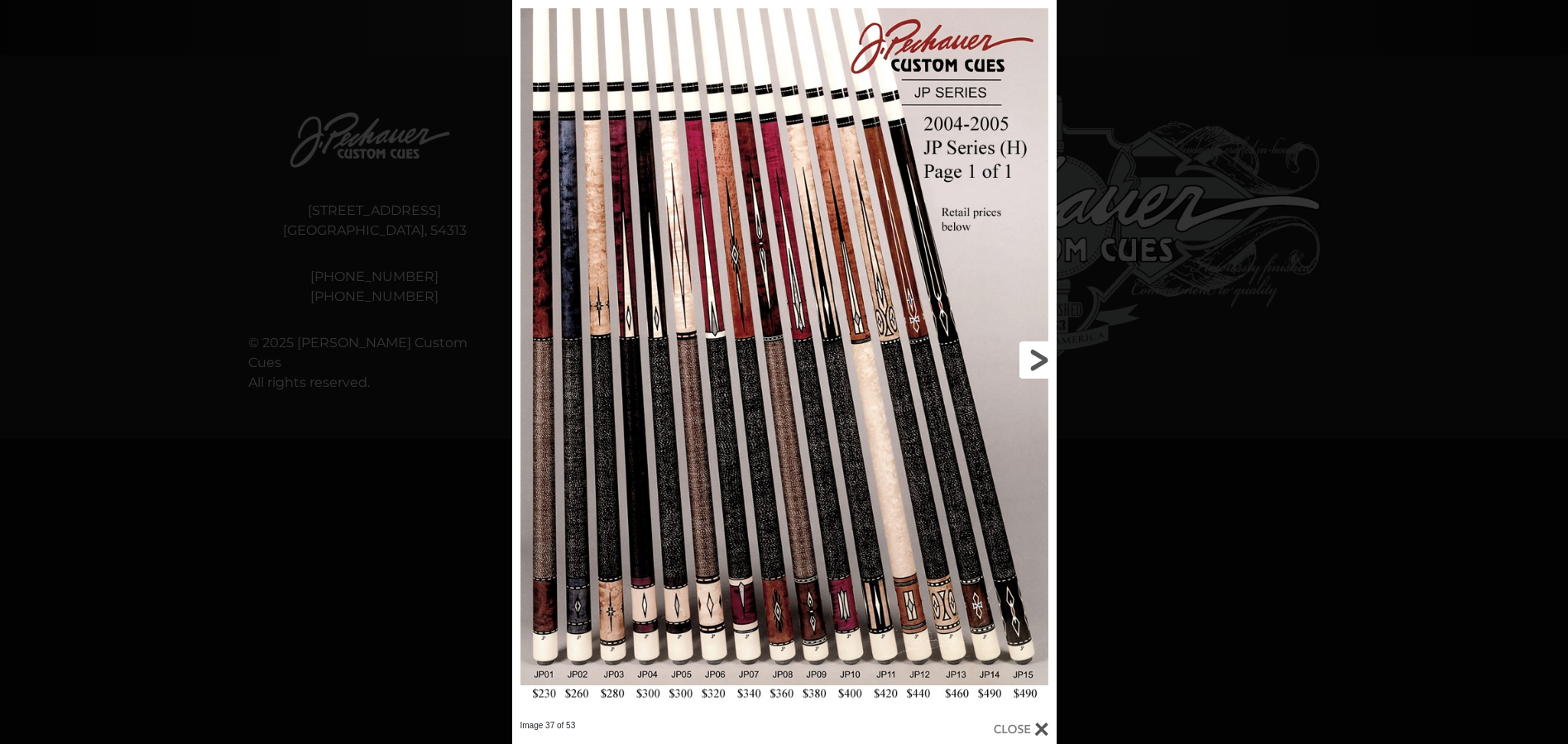
click at [1035, 360] on link at bounding box center [933, 360] width 245 height 721
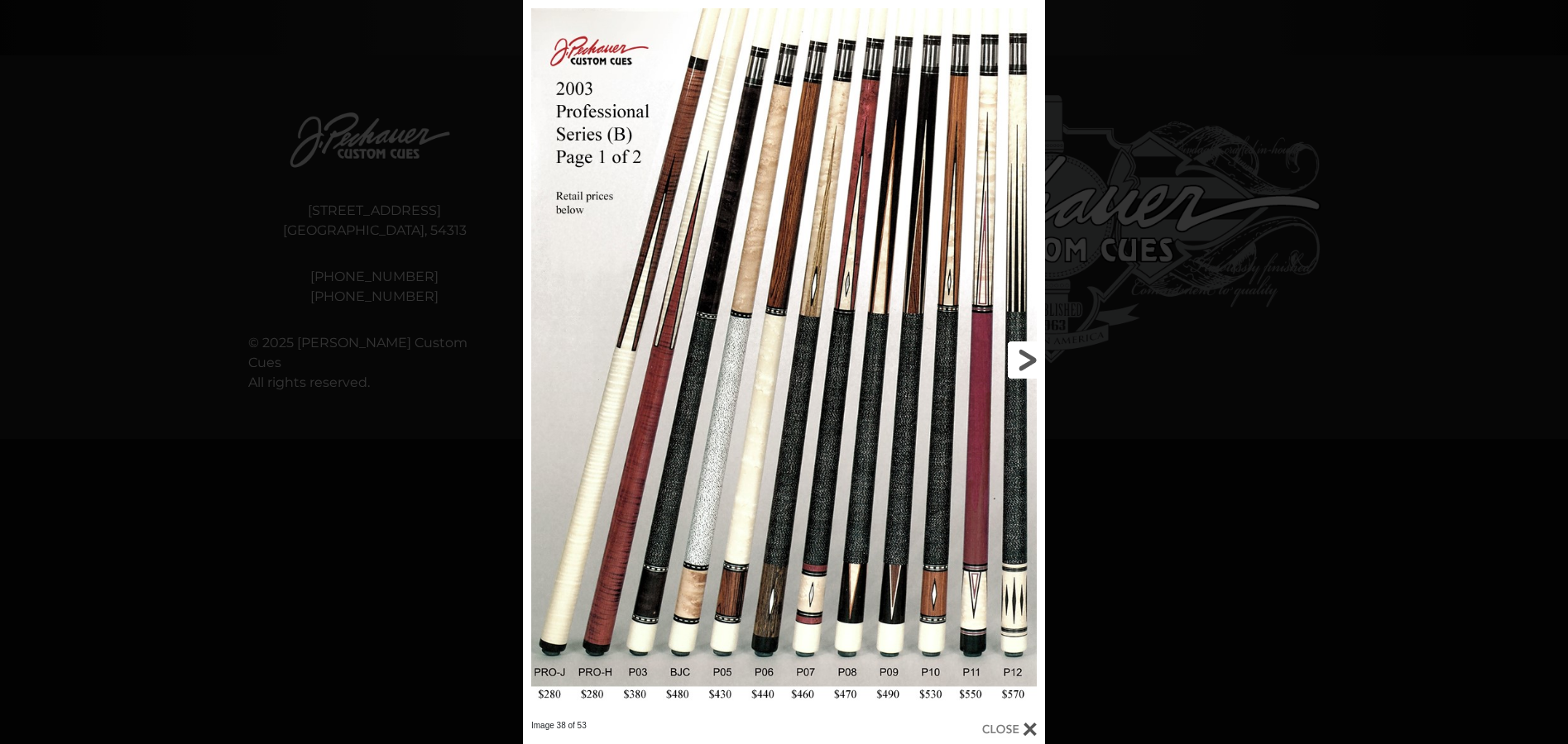
click at [1031, 365] on link at bounding box center [927, 360] width 235 height 721
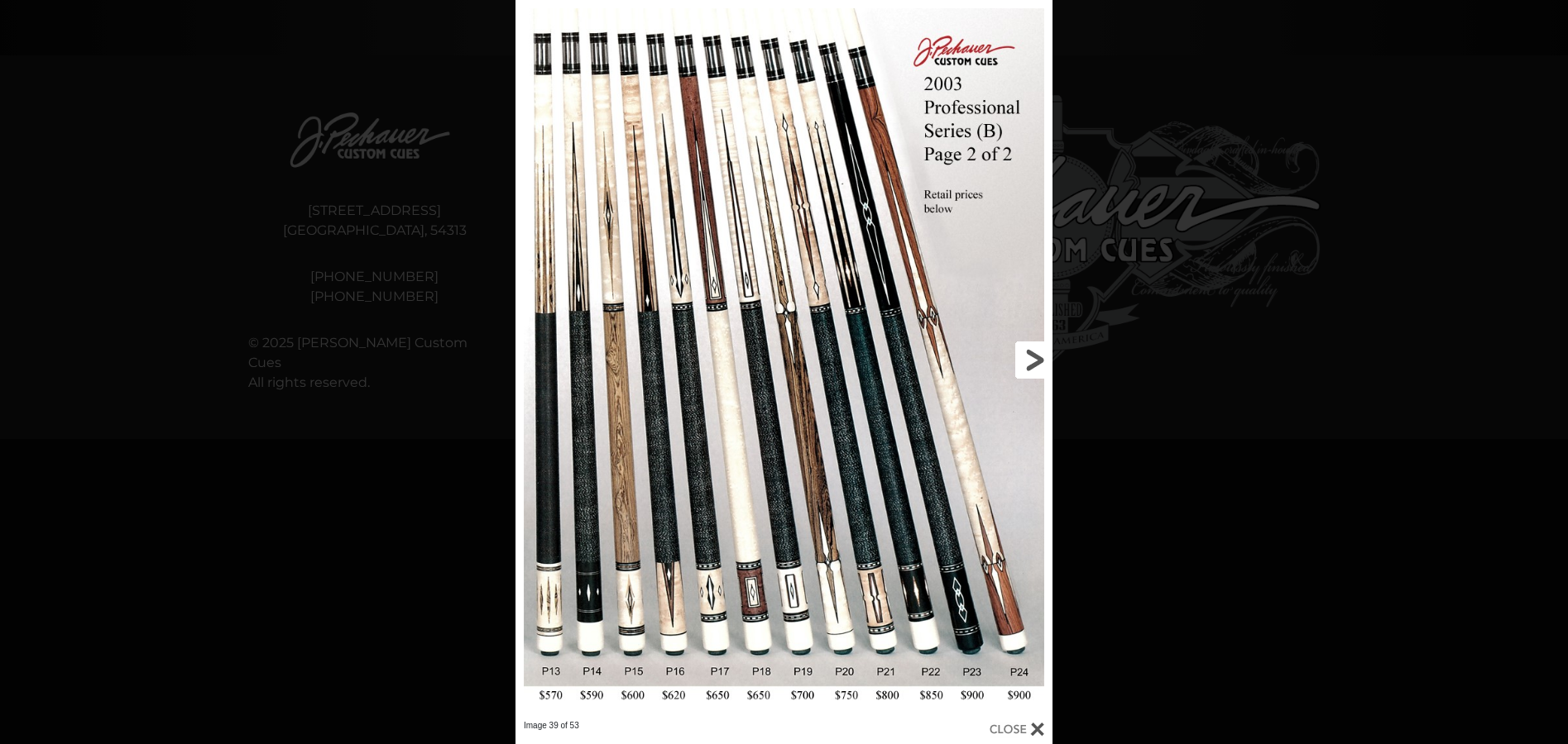
click at [1023, 357] on link at bounding box center [931, 360] width 242 height 721
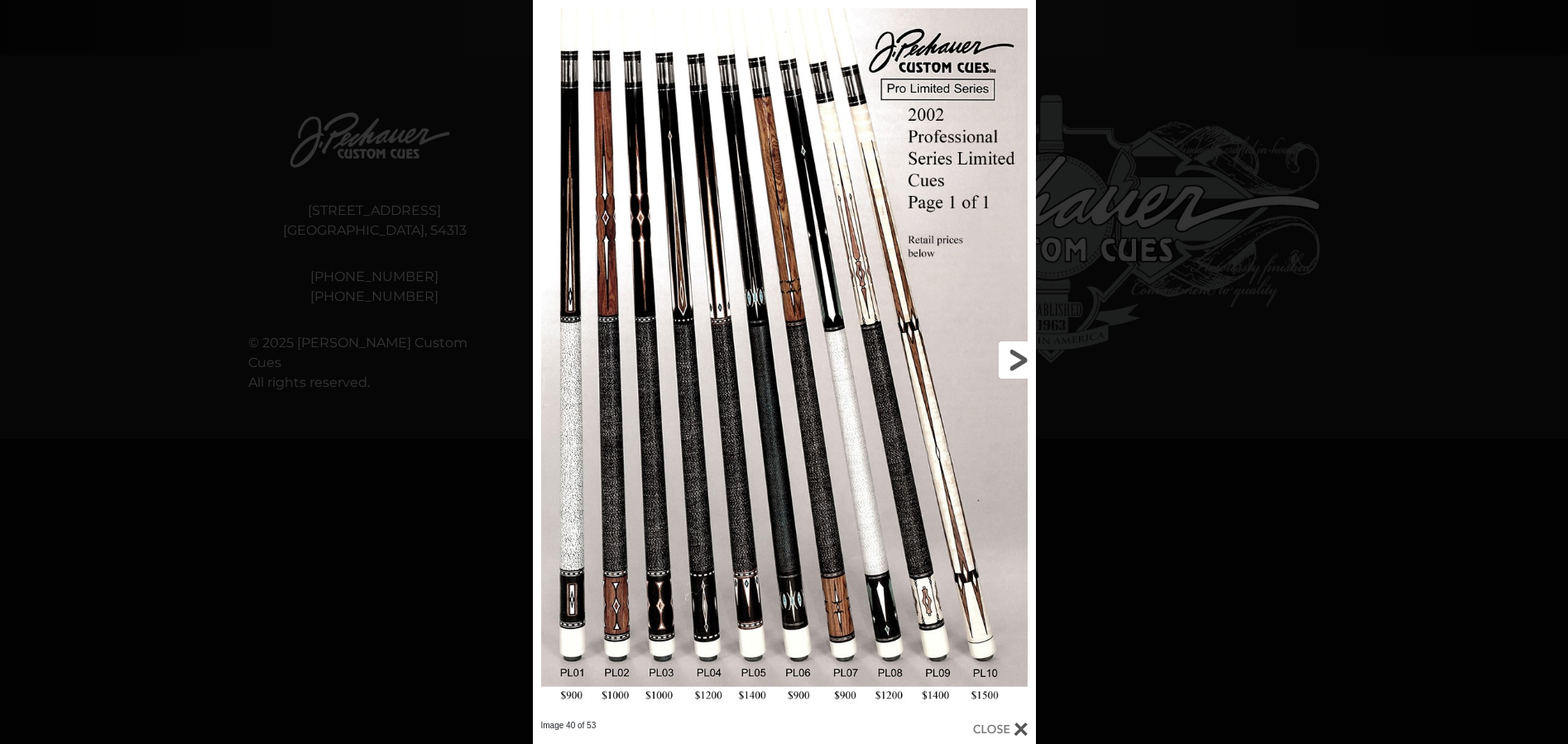
click at [1011, 359] on link at bounding box center [921, 360] width 226 height 721
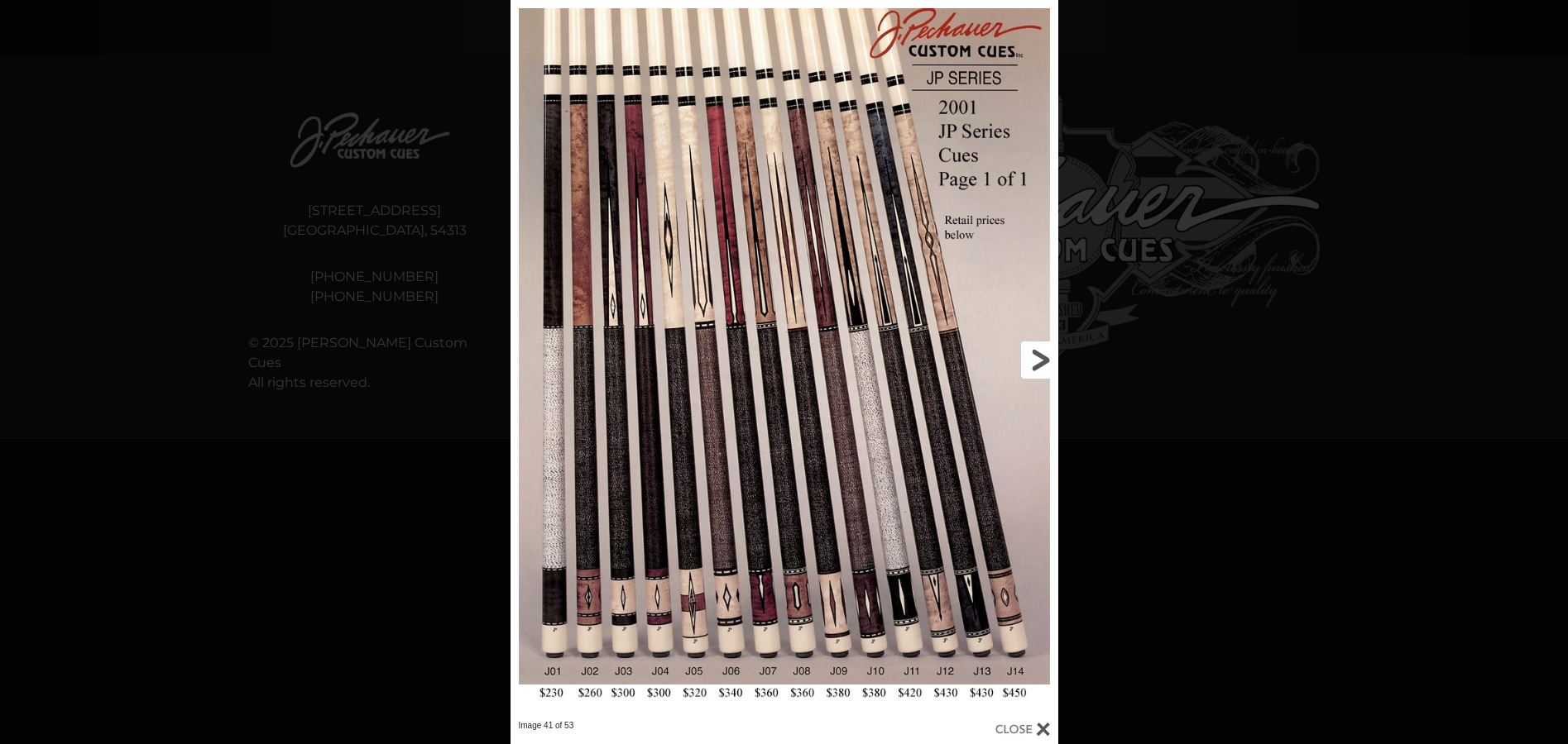
click at [1036, 356] on link at bounding box center [935, 360] width 247 height 721
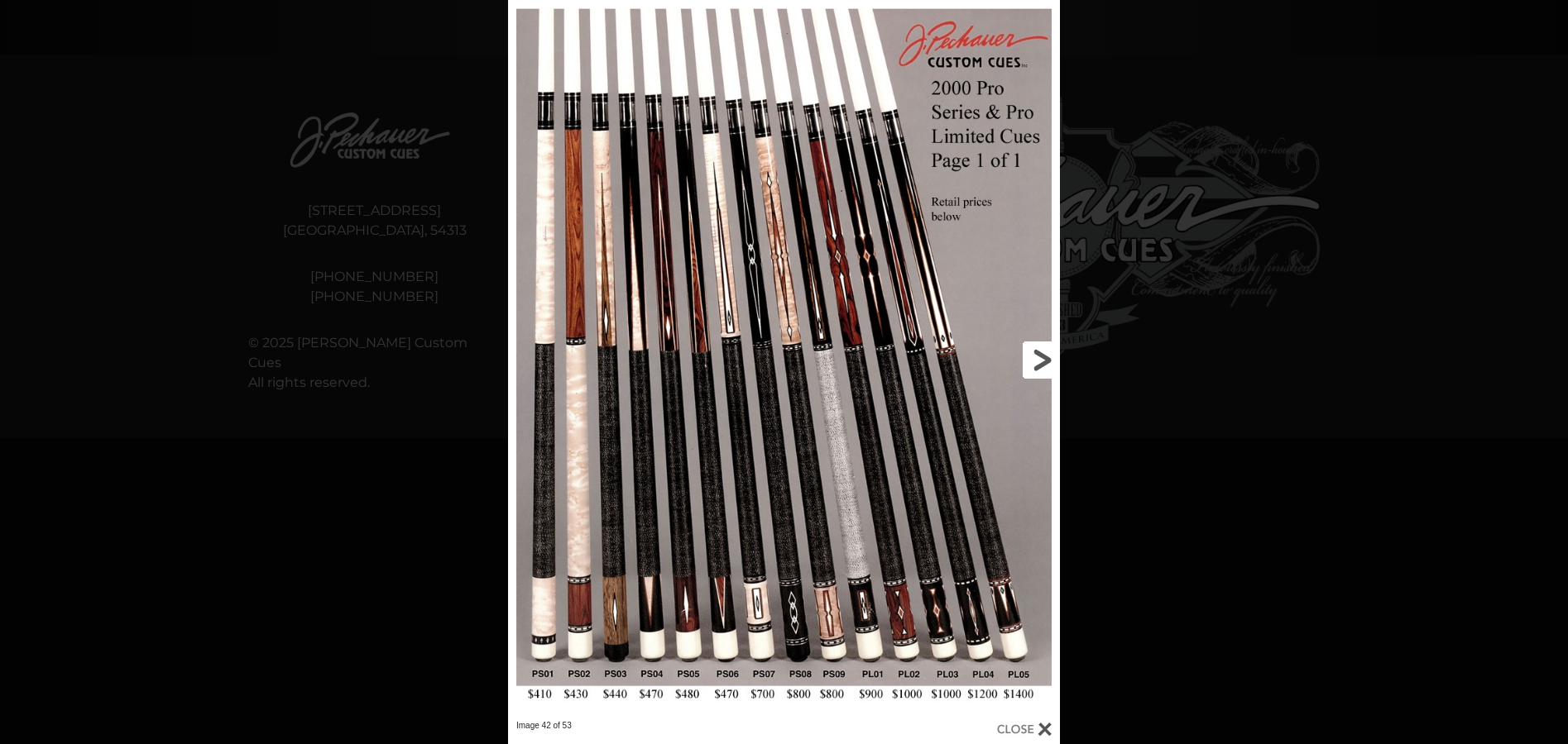
click at [1036, 363] on link at bounding box center [935, 360] width 248 height 721
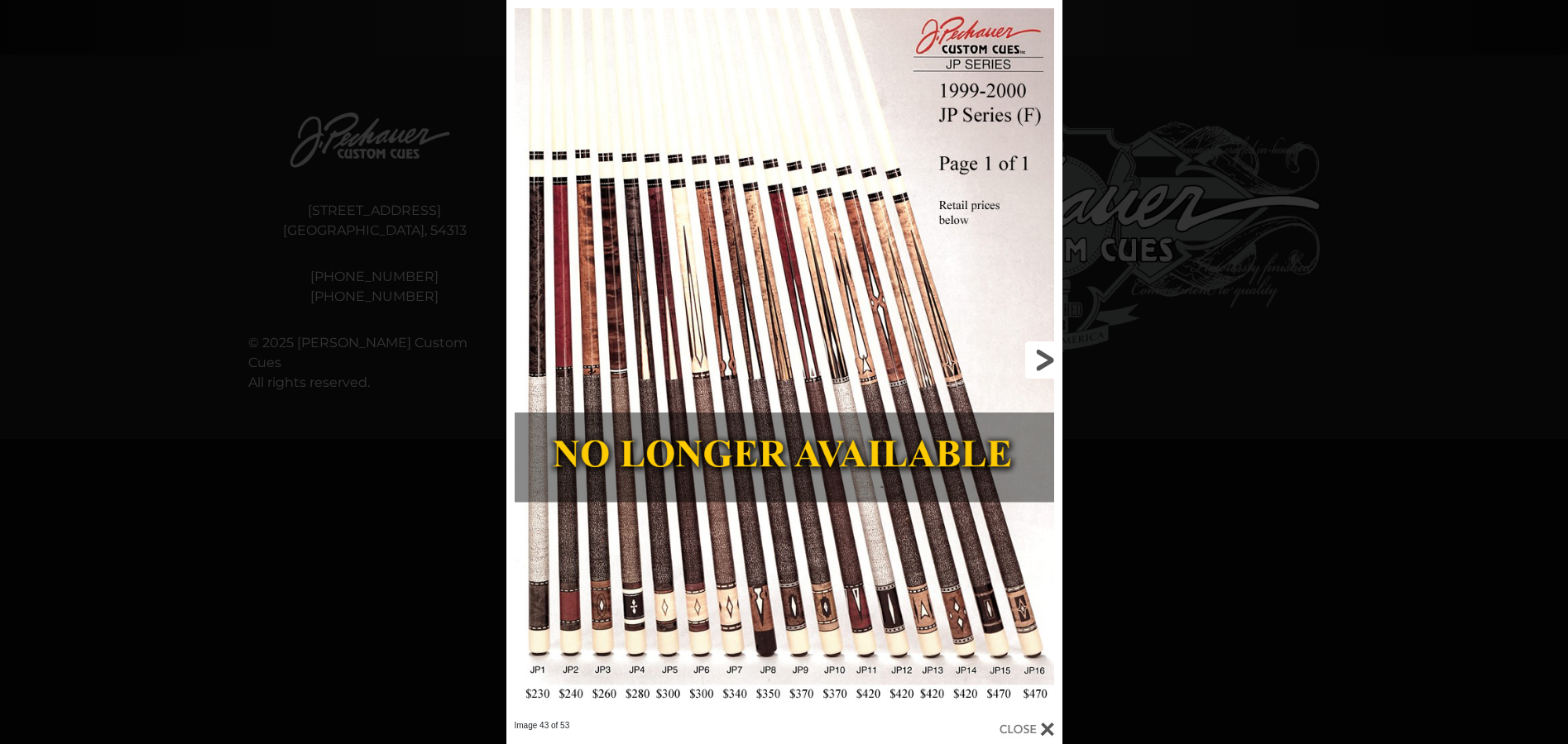
click at [1047, 358] on link at bounding box center [936, 360] width 250 height 721
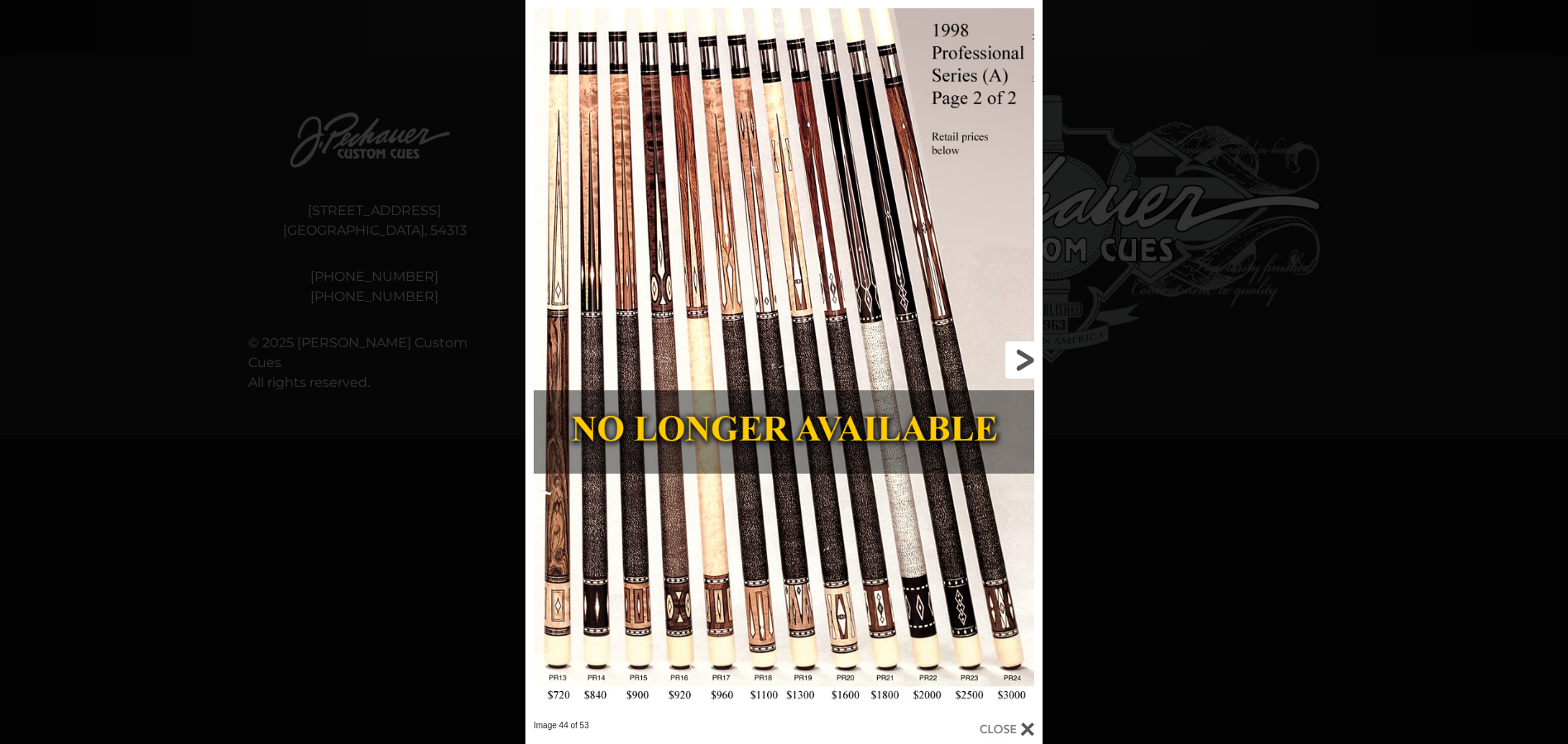
click at [1023, 358] on link at bounding box center [926, 360] width 233 height 721
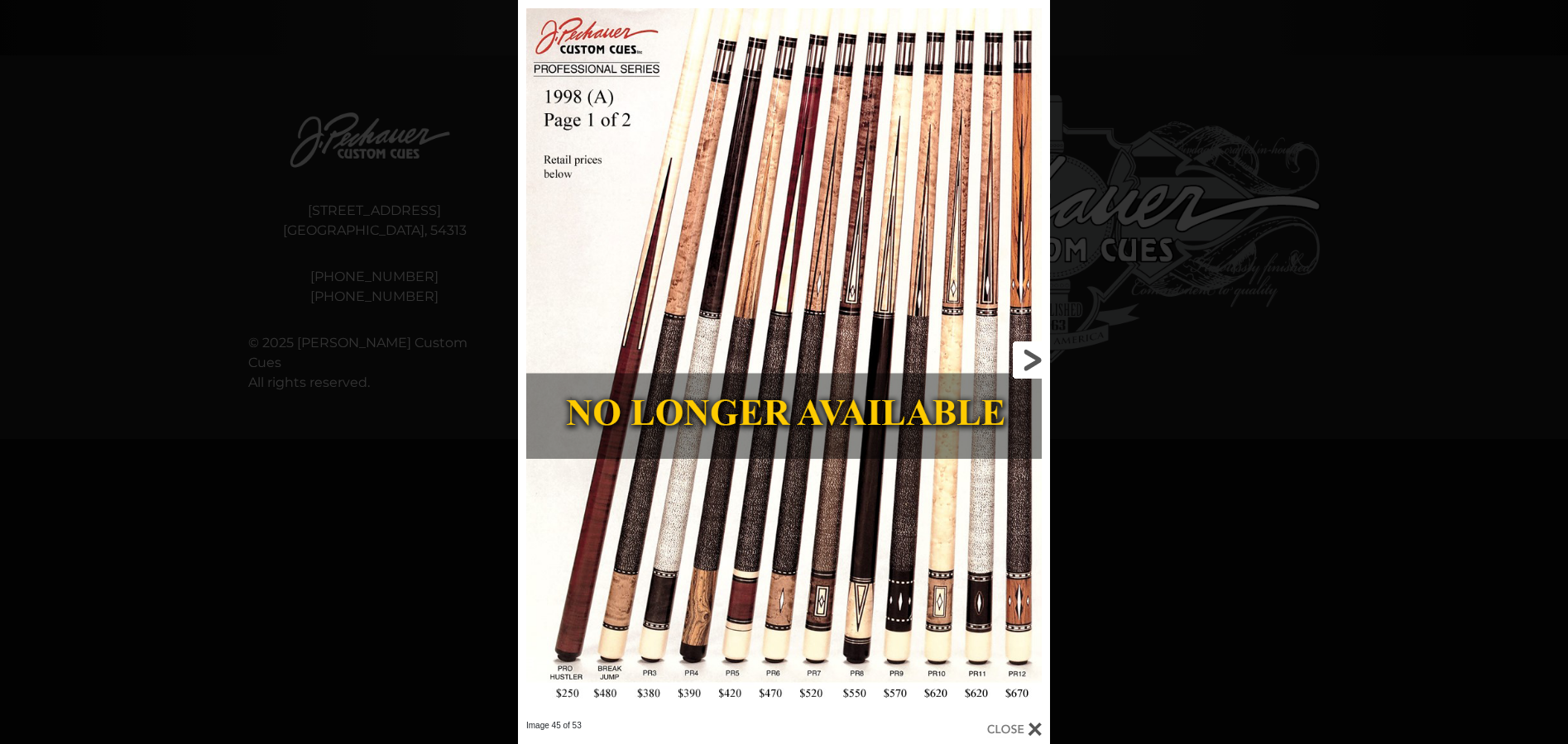
click at [1023, 358] on link at bounding box center [929, 360] width 239 height 721
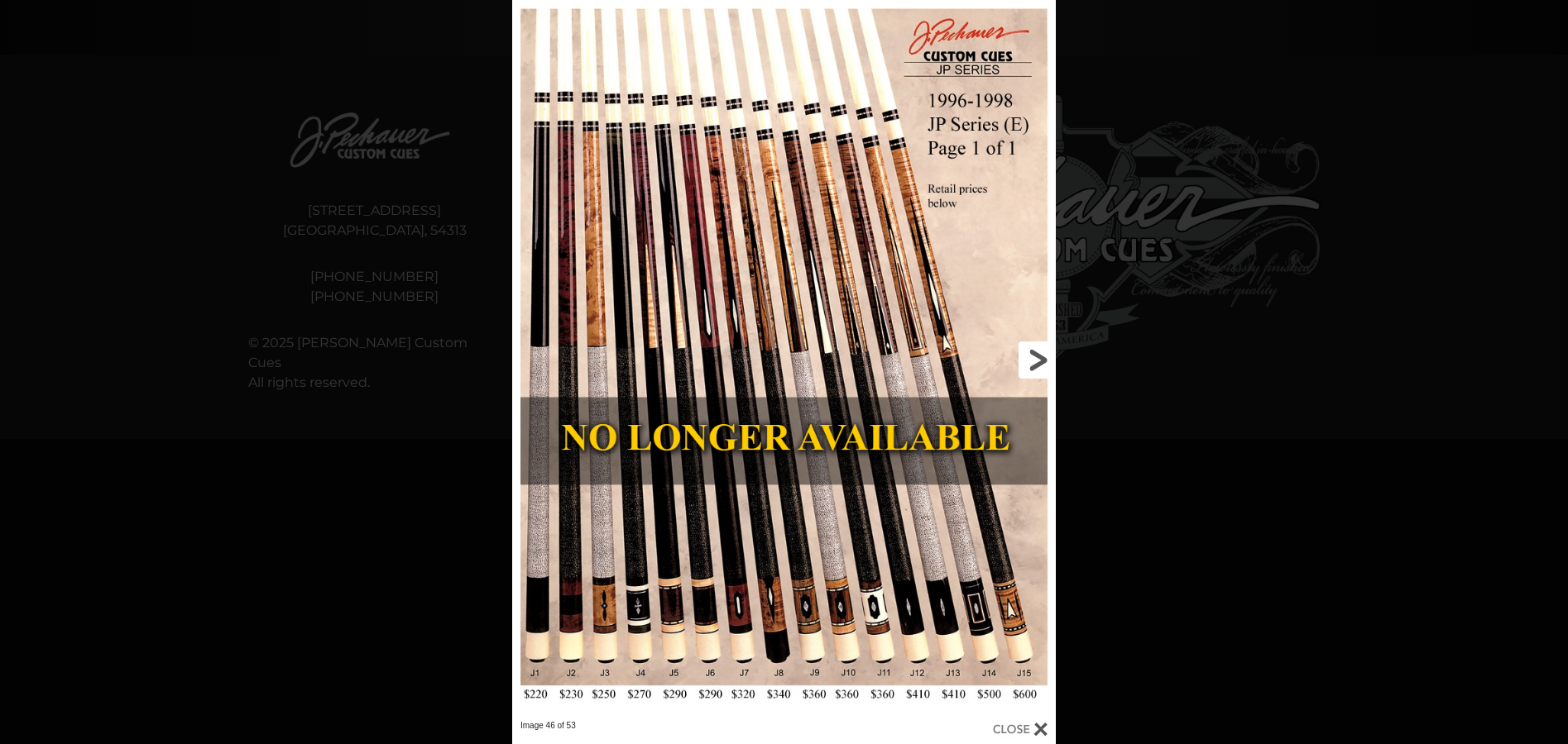
scroll to position [820, 0]
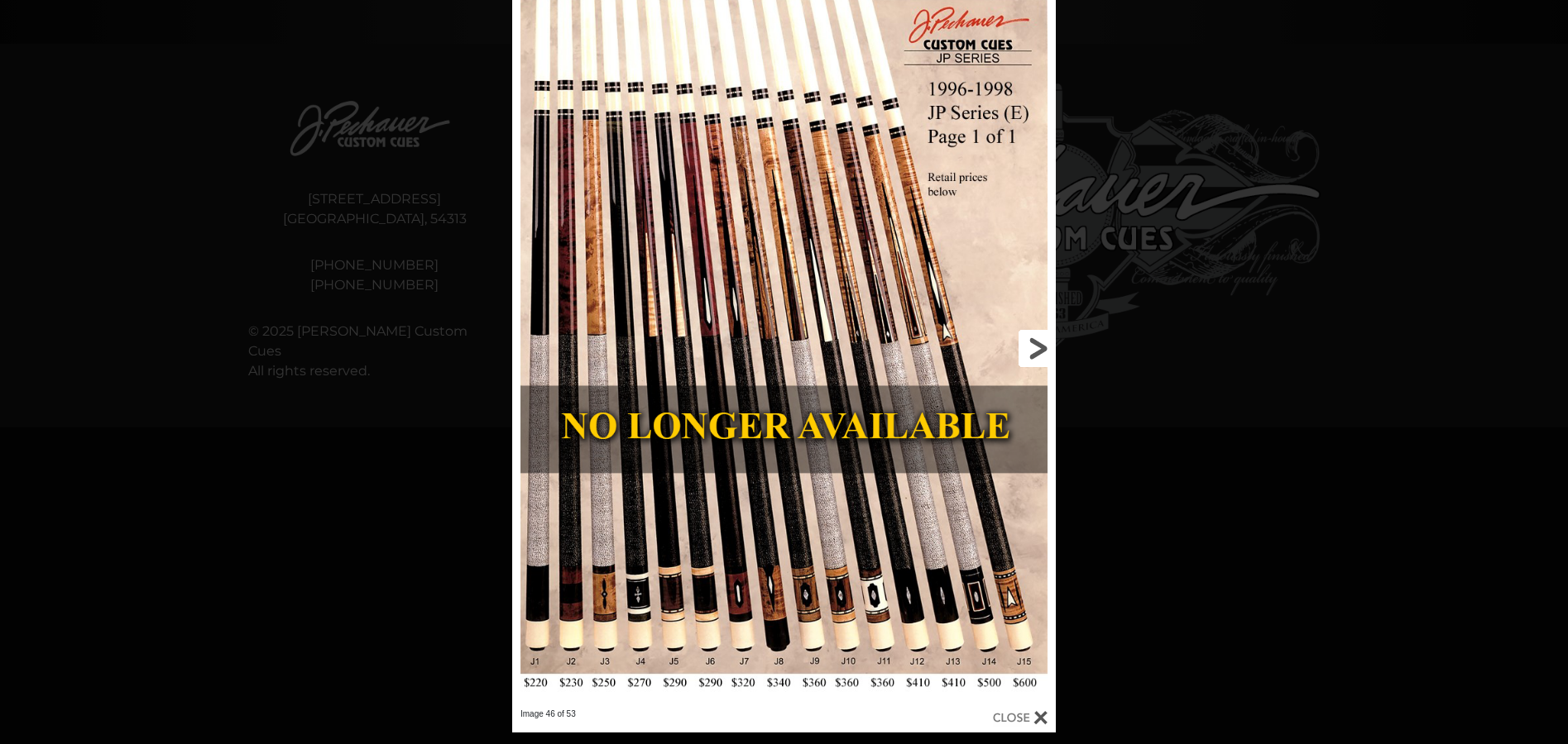
click at [1039, 348] on link at bounding box center [933, 349] width 245 height 721
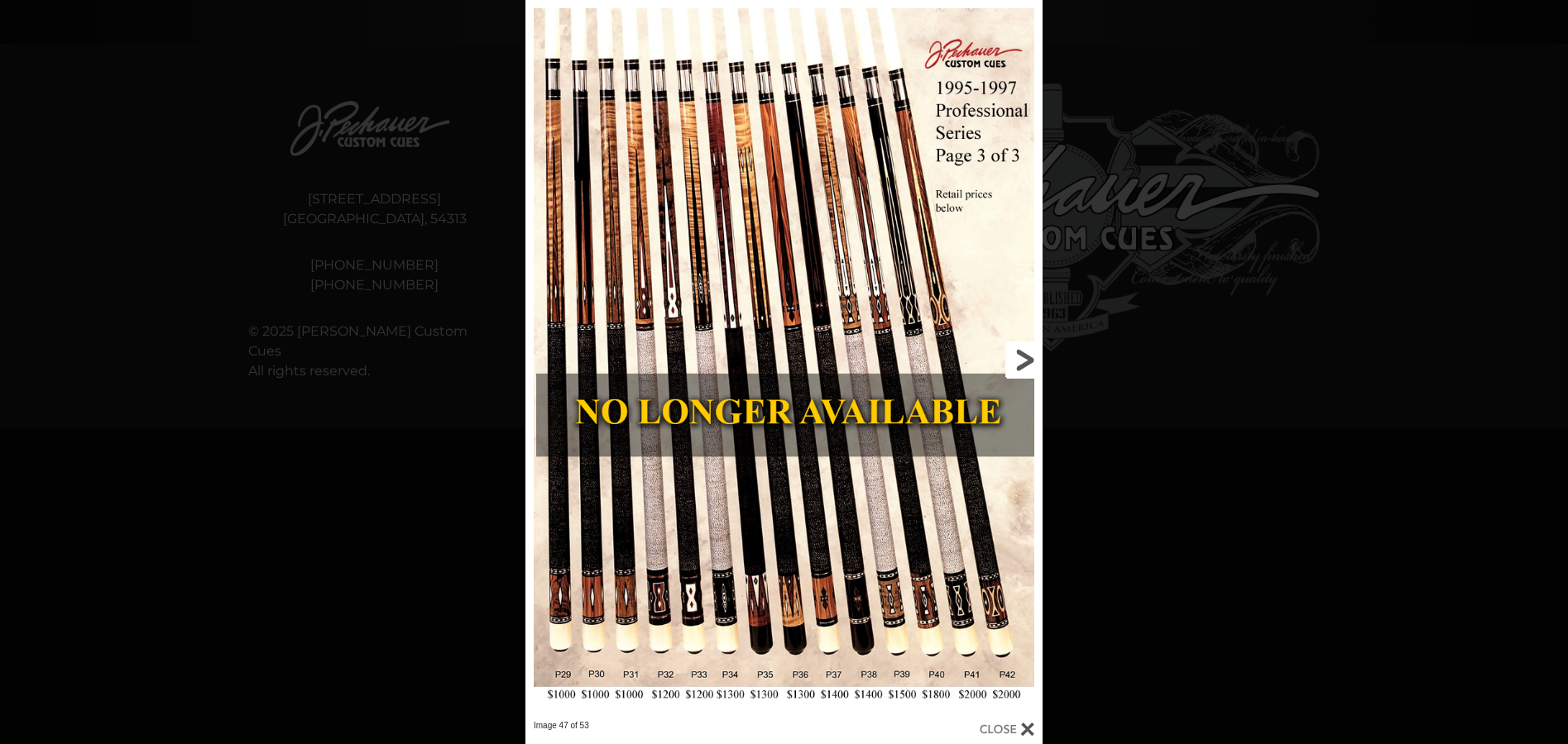
click at [1022, 358] on link at bounding box center [926, 360] width 233 height 721
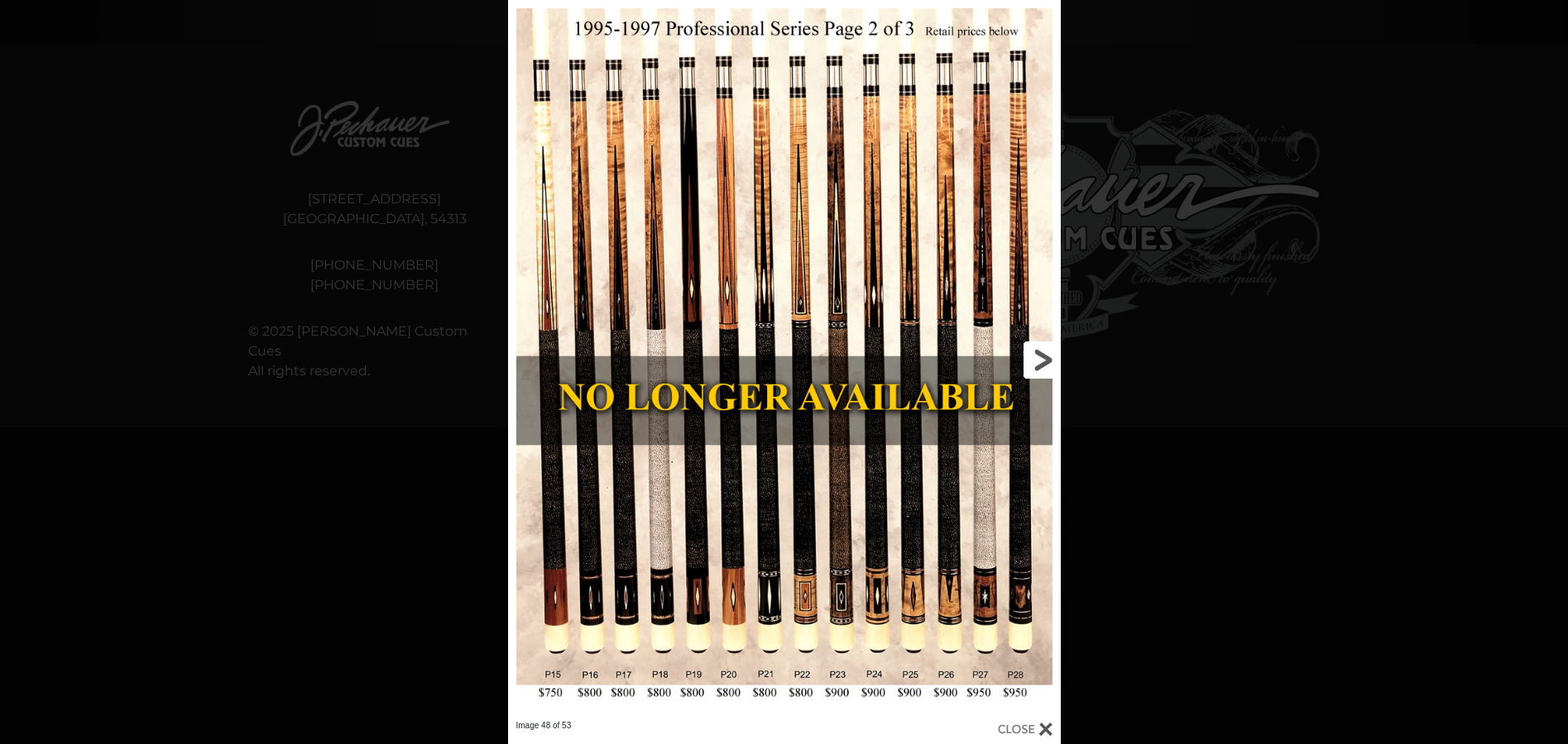
click at [1040, 356] on link at bounding box center [936, 360] width 249 height 721
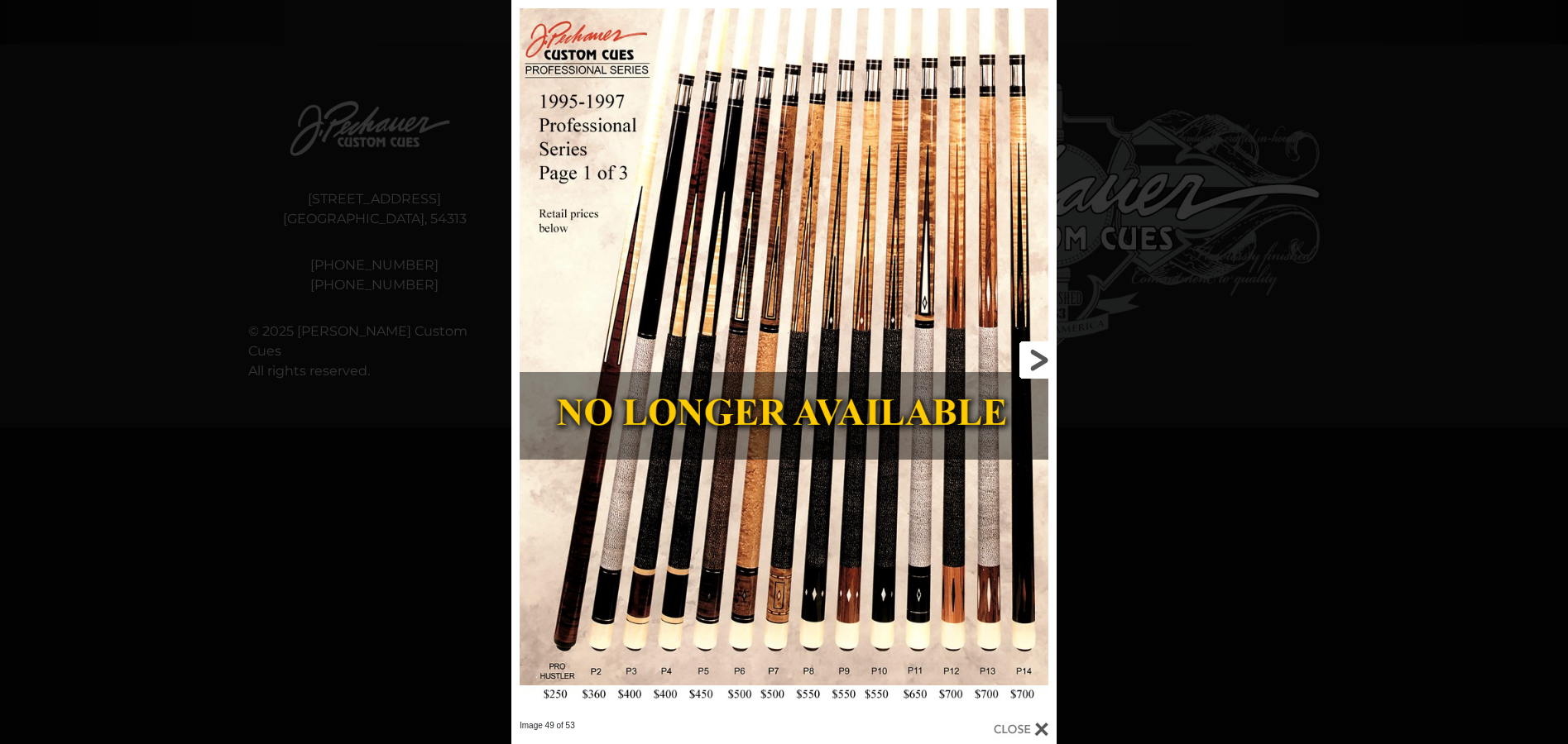
click at [1040, 356] on link at bounding box center [933, 360] width 246 height 721
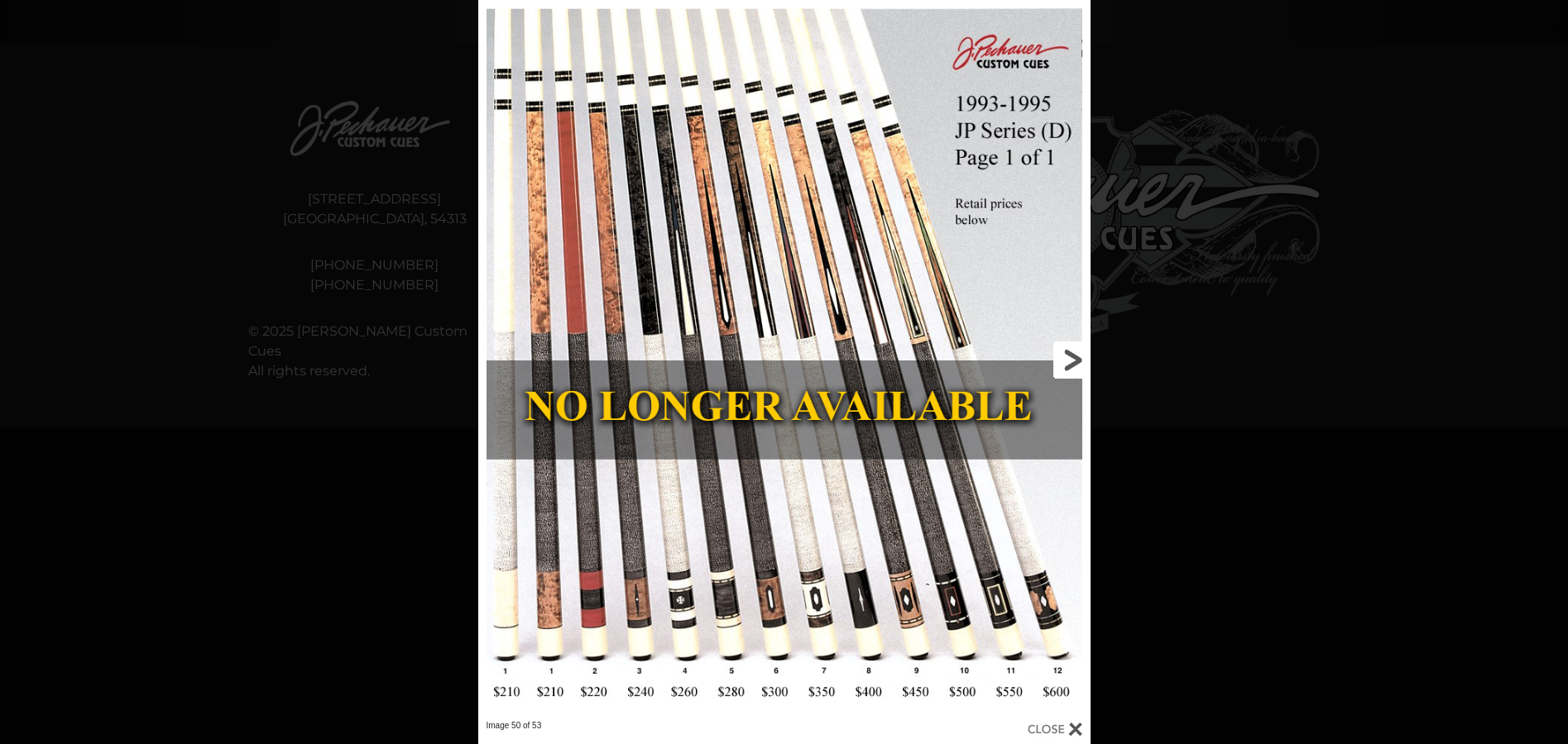
click at [1065, 358] on link at bounding box center [953, 360] width 275 height 721
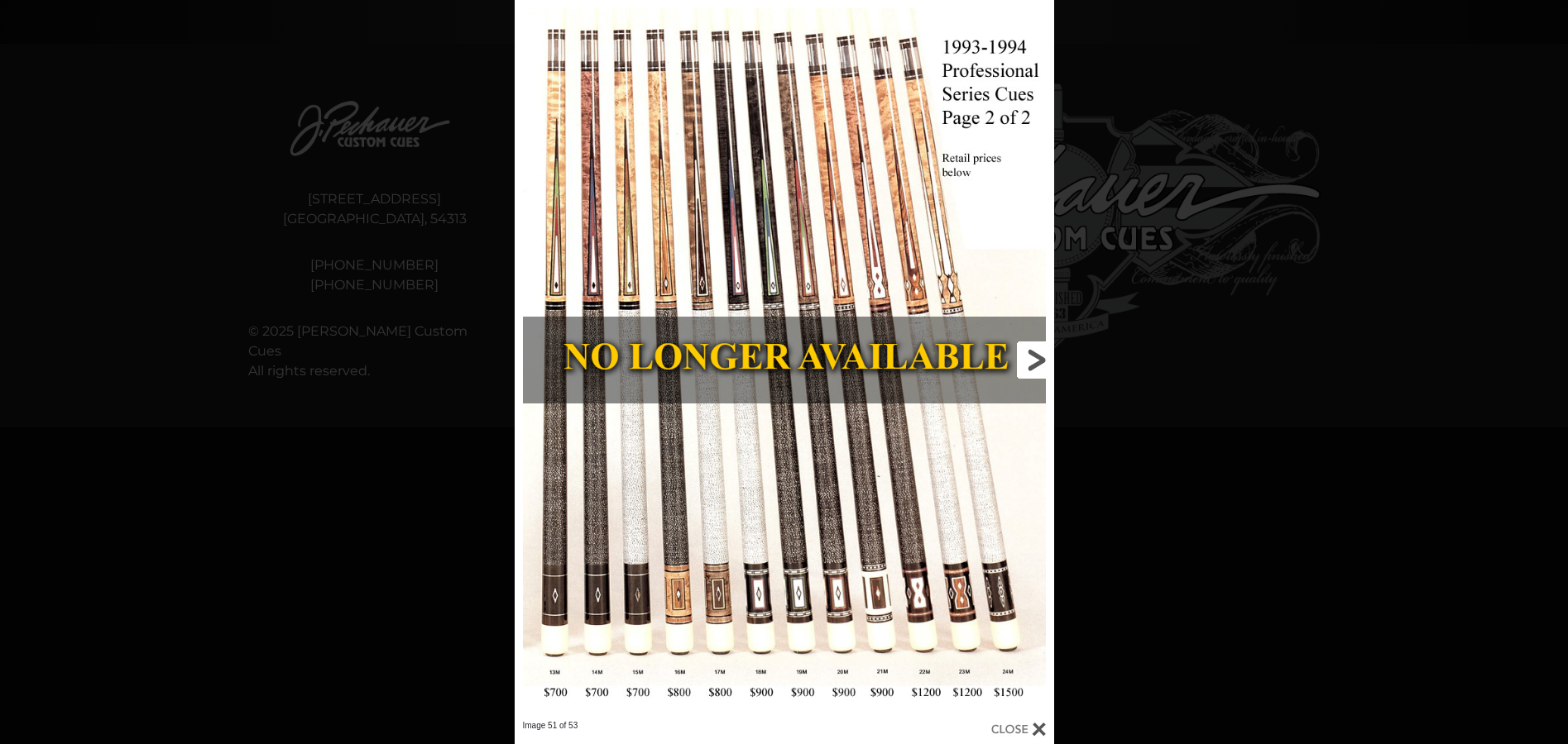
click at [1037, 357] on link at bounding box center [931, 360] width 242 height 721
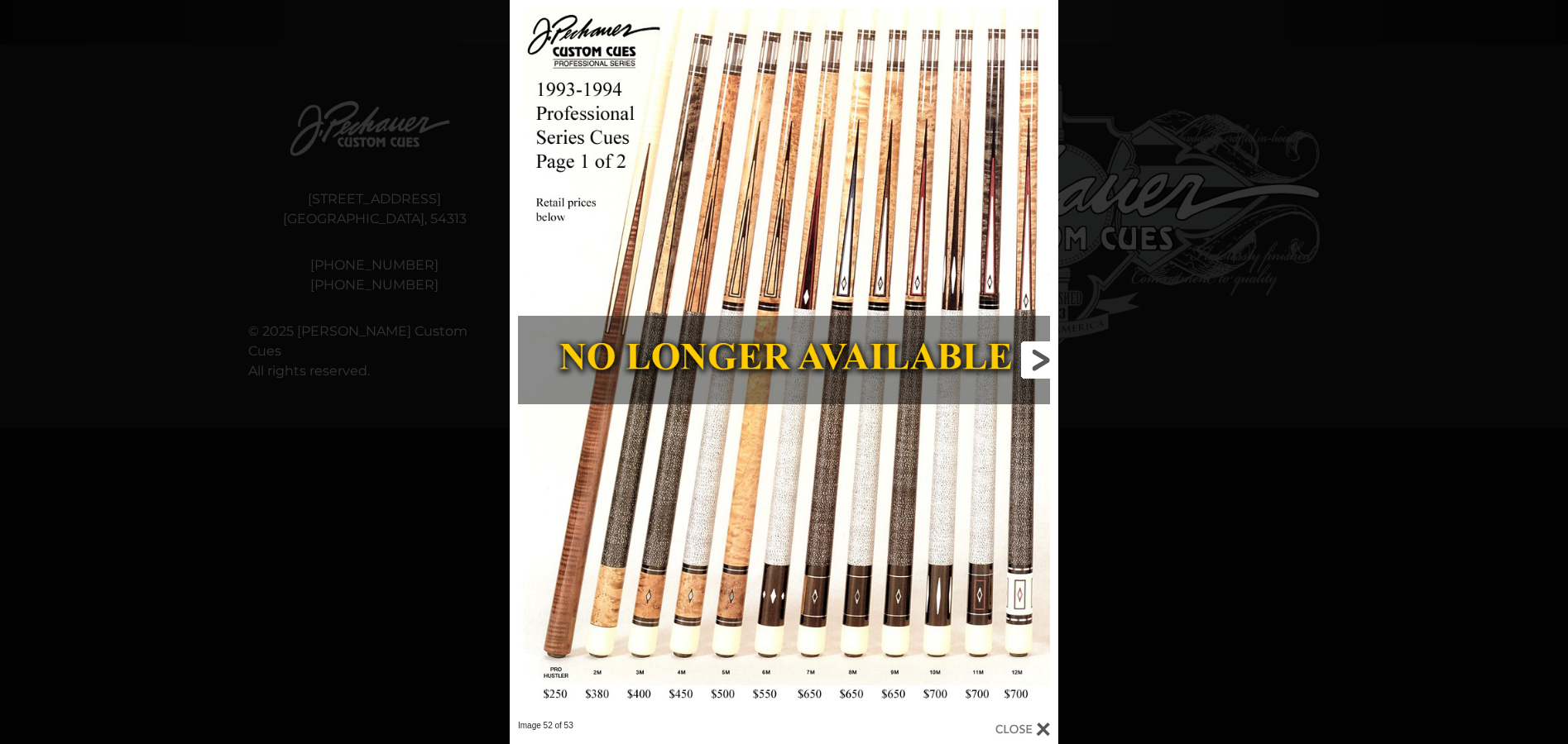
click at [1042, 351] on link at bounding box center [935, 360] width 247 height 721
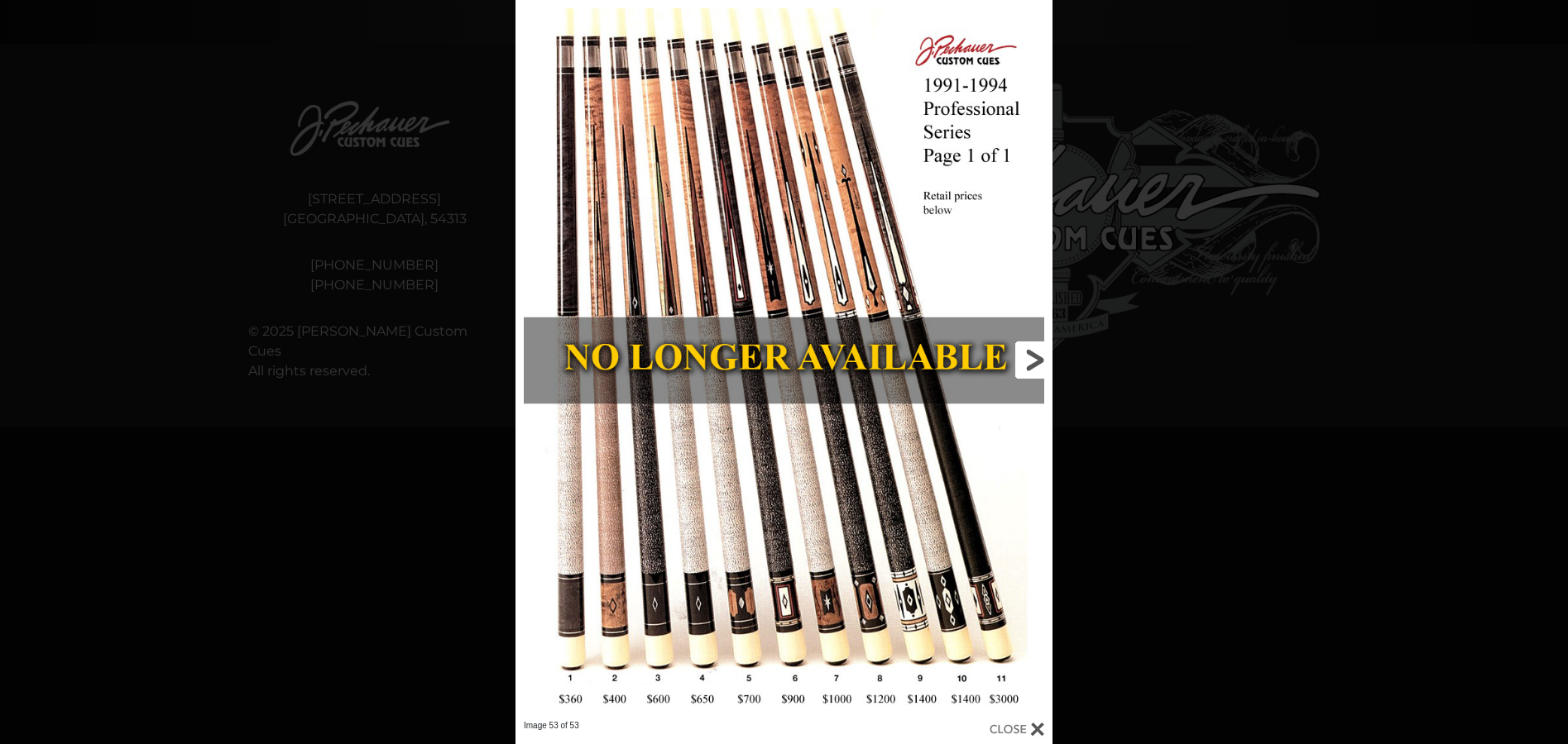
click at [1034, 360] on link at bounding box center [931, 360] width 242 height 721
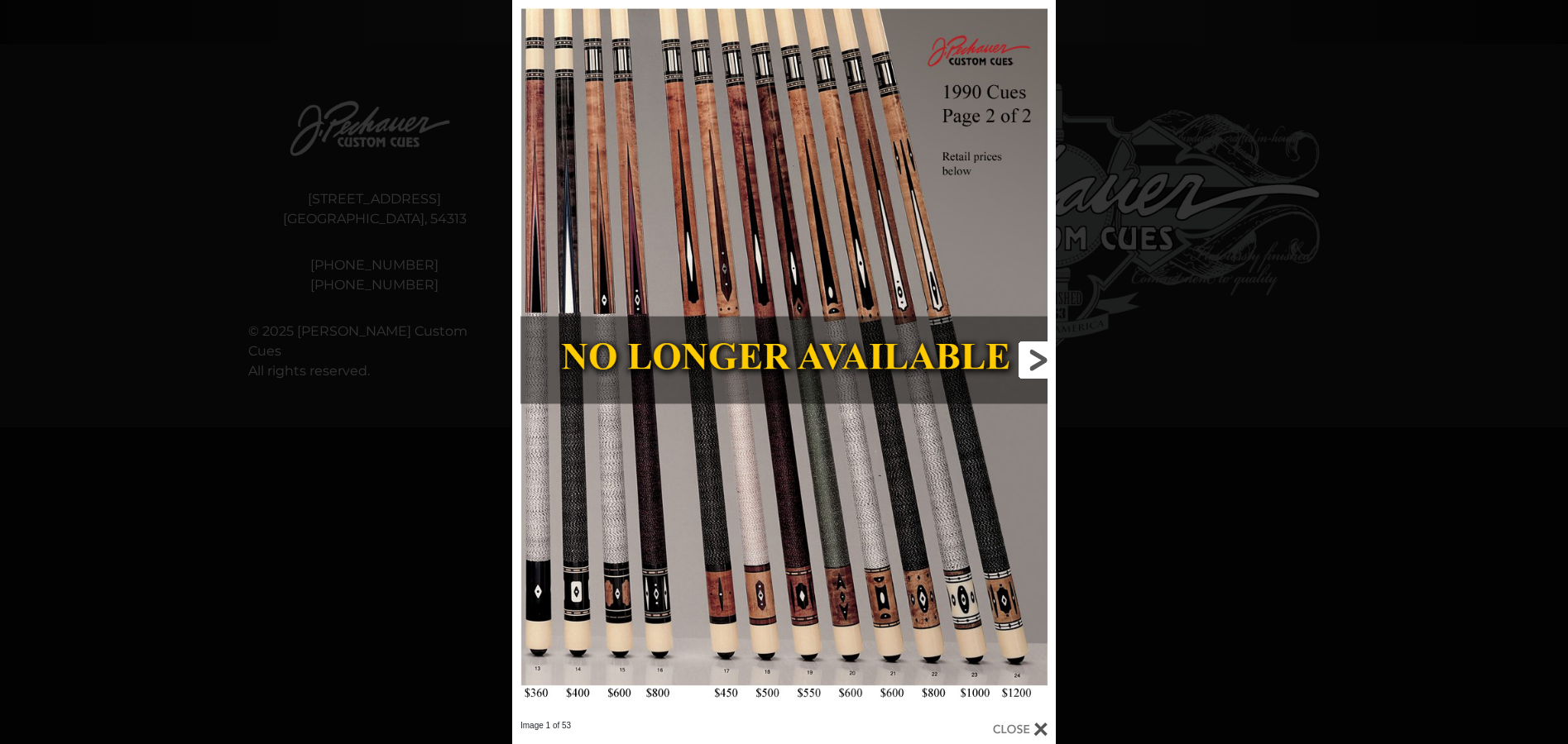
click at [1034, 360] on link at bounding box center [933, 360] width 245 height 721
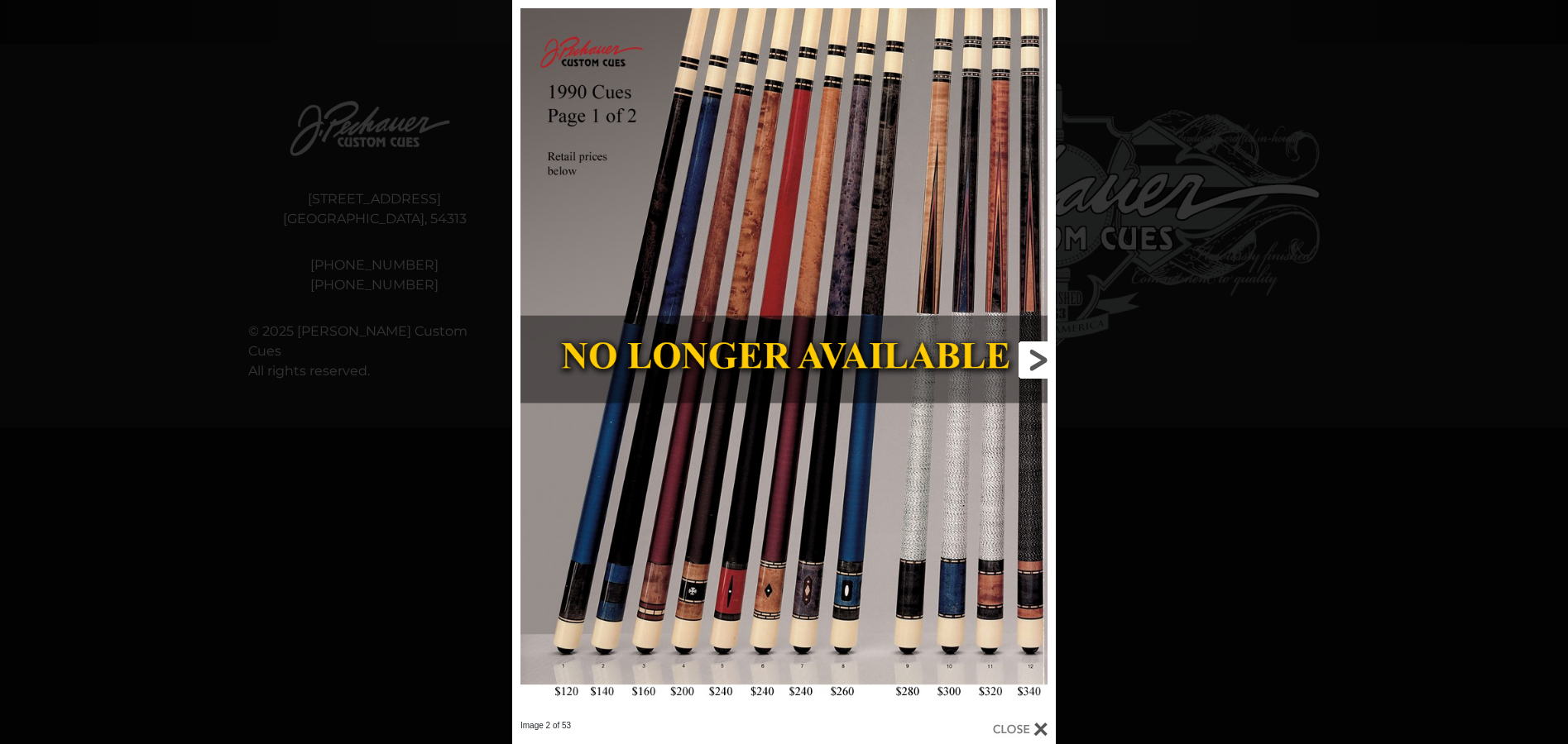
click at [1034, 360] on link at bounding box center [933, 360] width 245 height 721
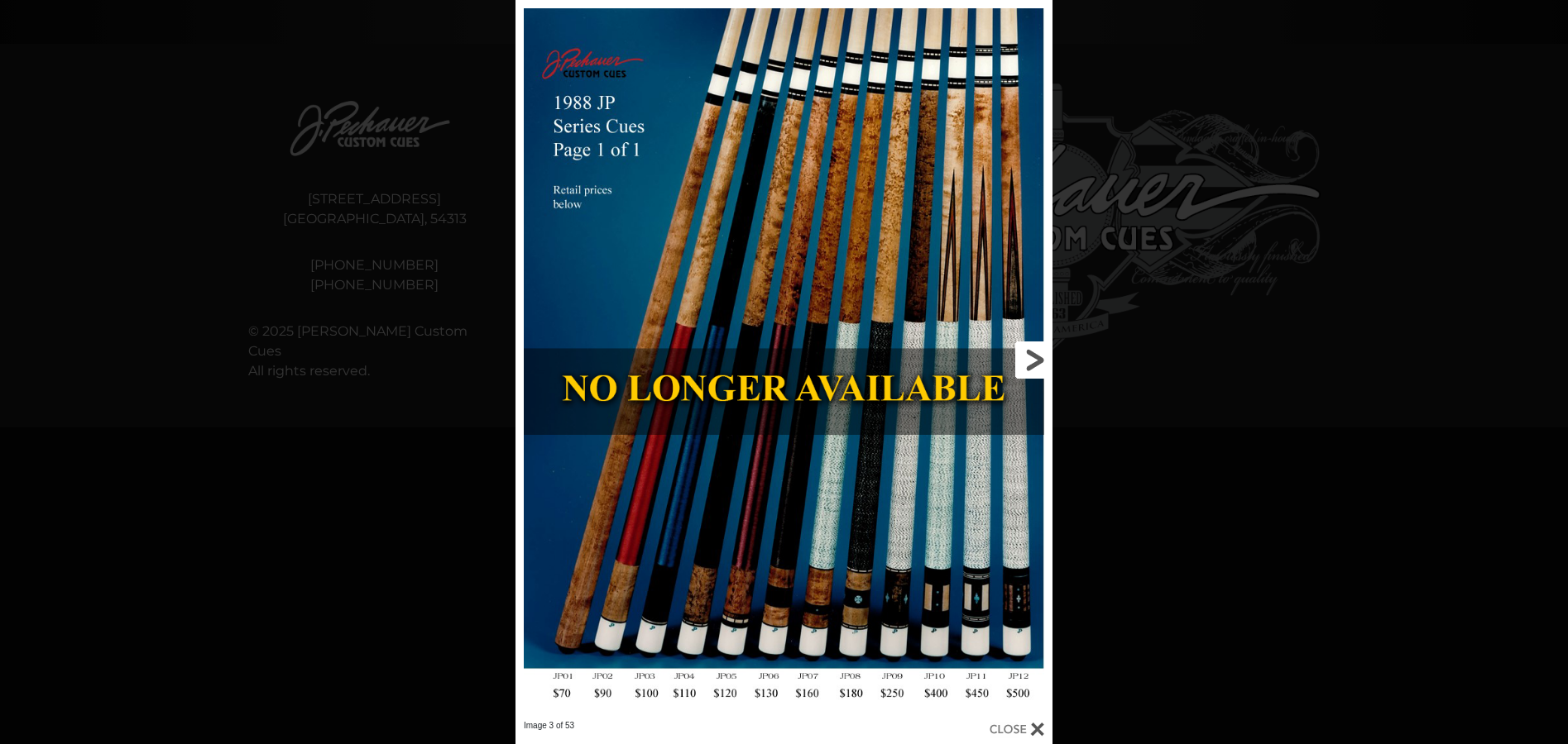
click at [1034, 360] on link at bounding box center [931, 360] width 242 height 721
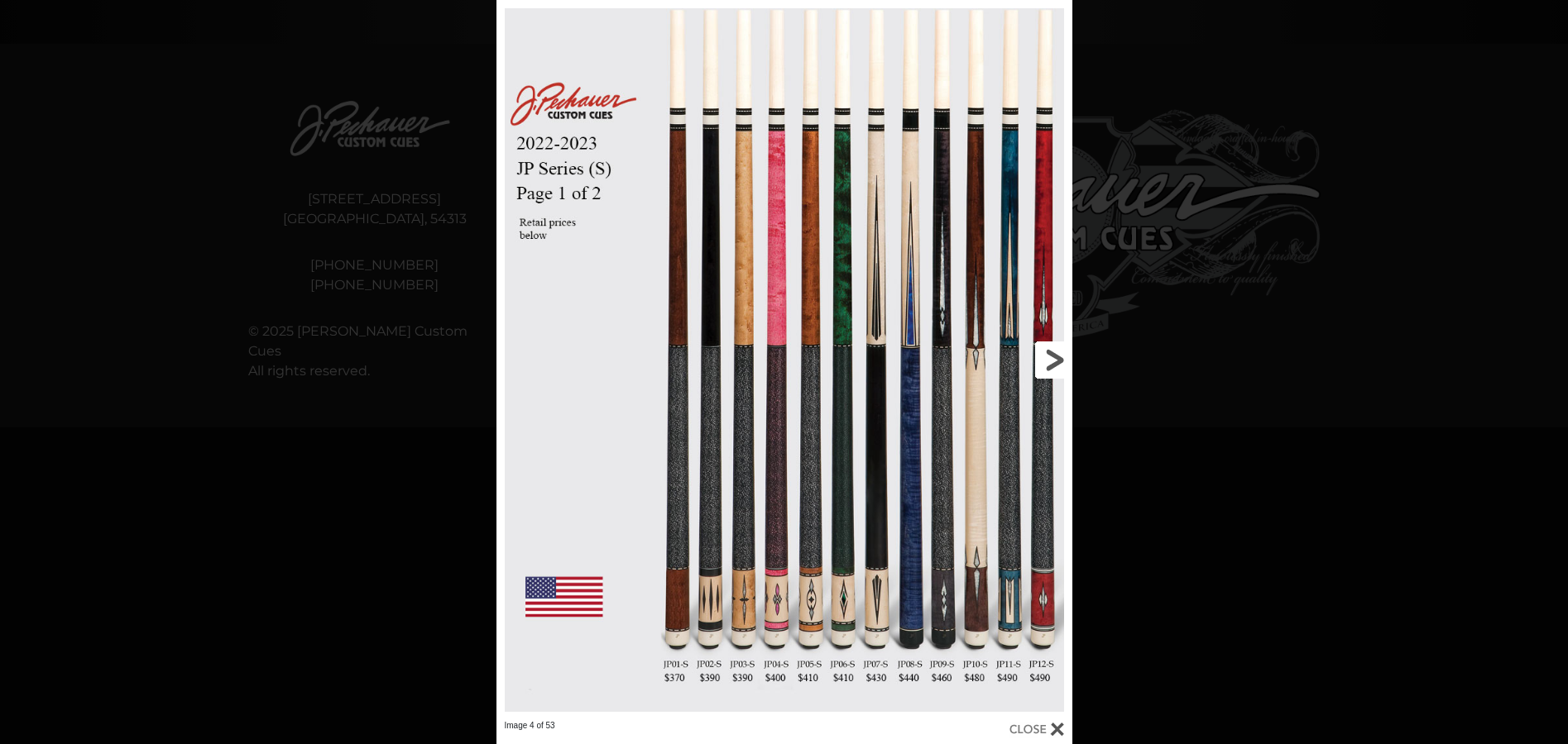
click at [1055, 355] on link at bounding box center [941, 360] width 259 height 721
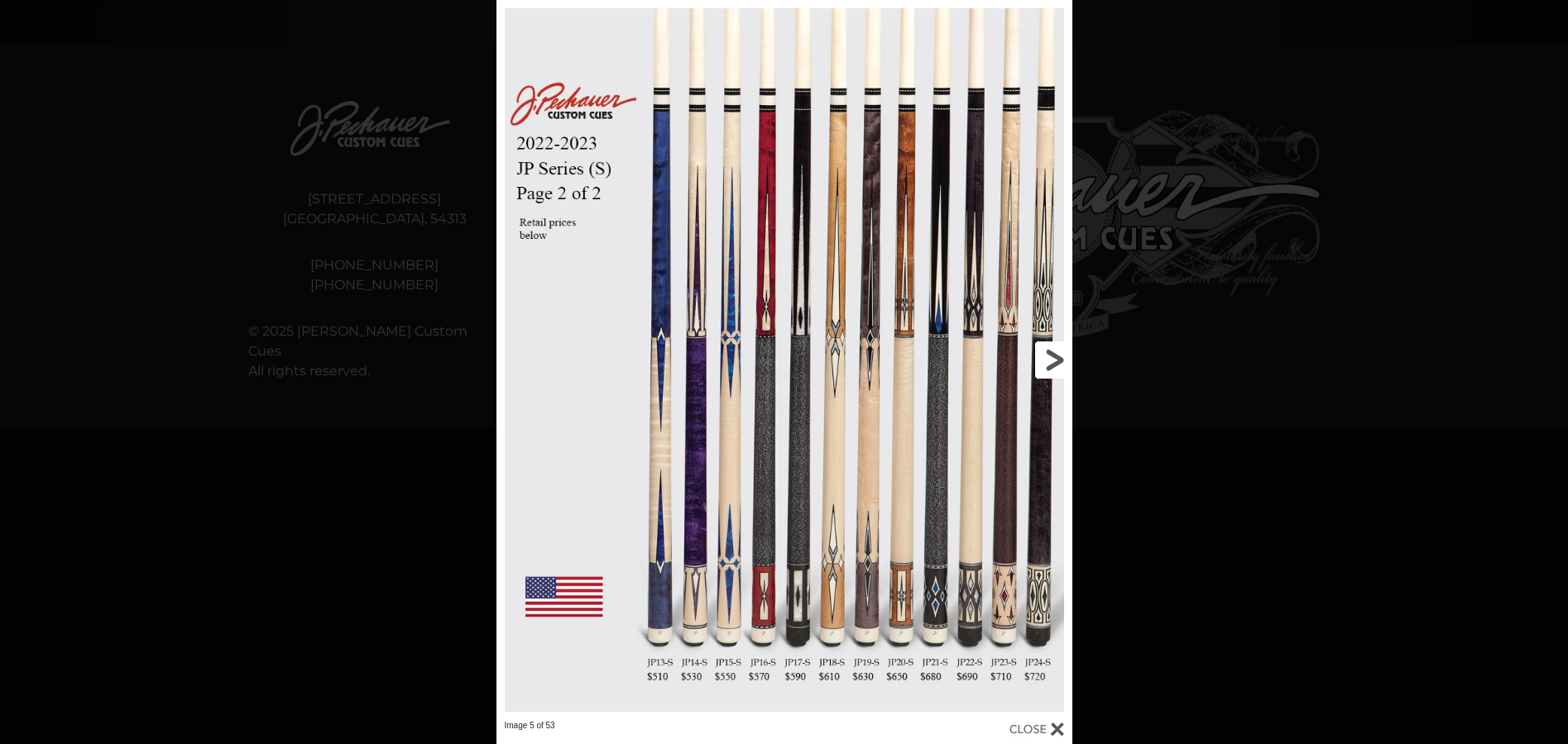
click at [1046, 358] on link at bounding box center [941, 360] width 259 height 721
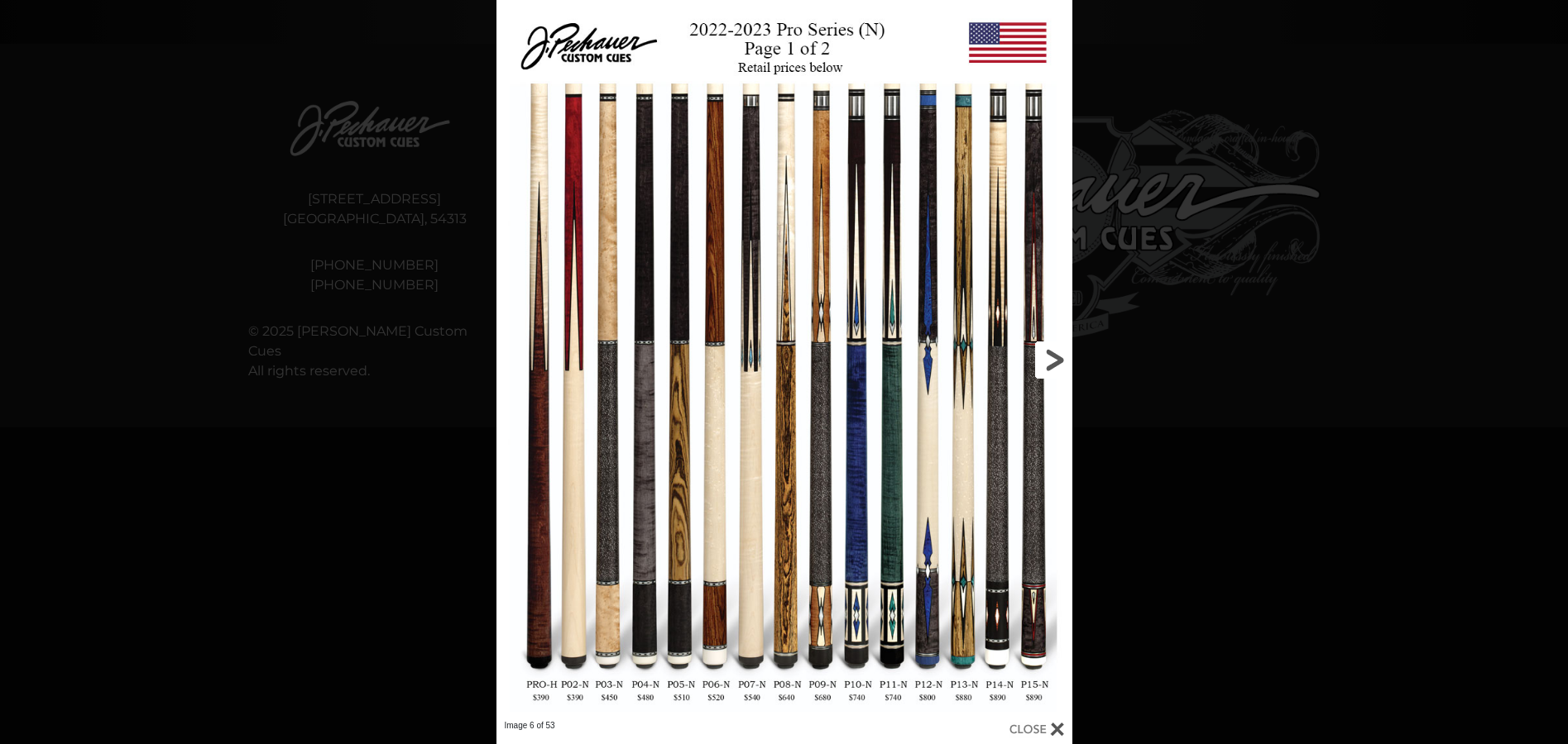
click at [1064, 353] on link at bounding box center [941, 360] width 259 height 721
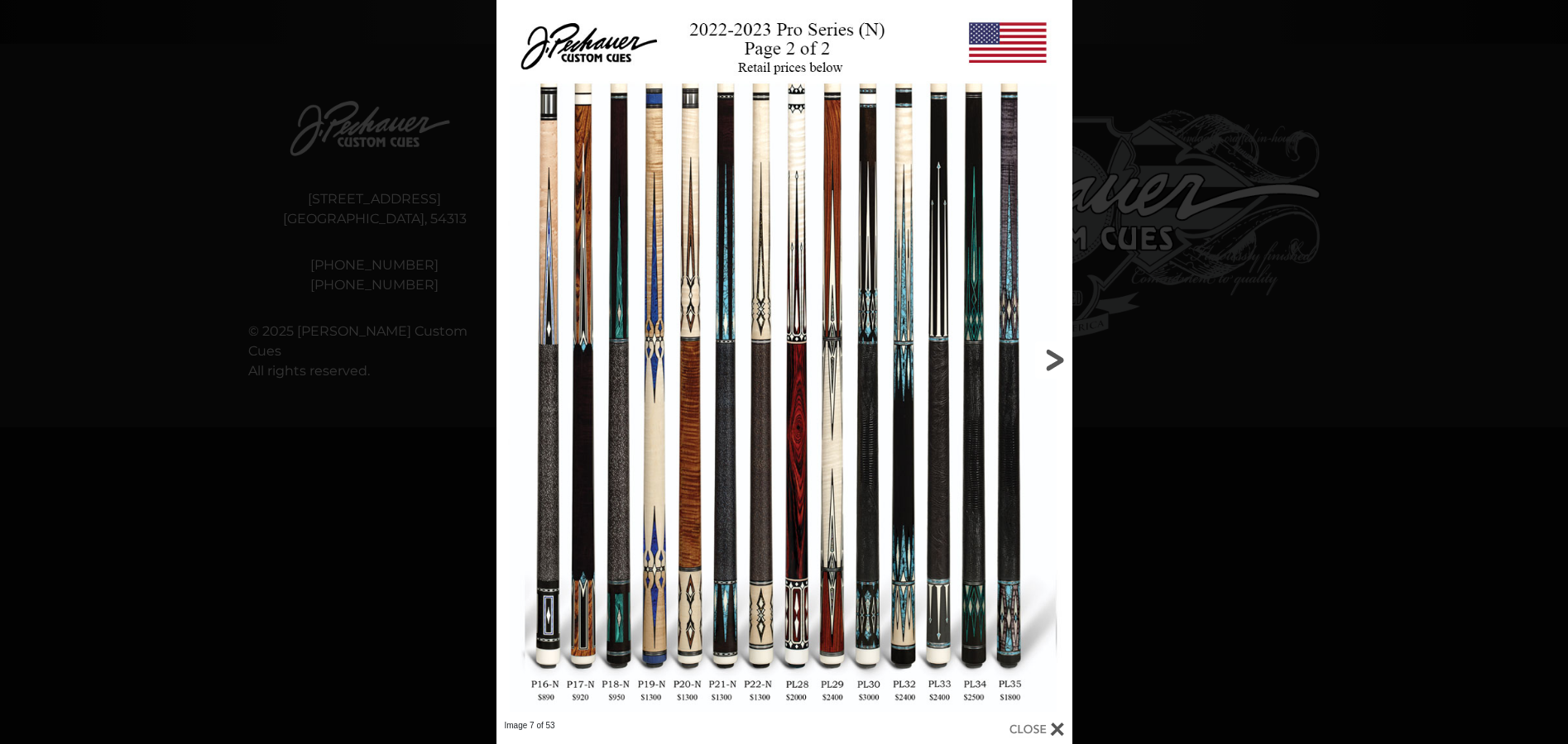
click at [867, 638] on link at bounding box center [941, 360] width 259 height 721
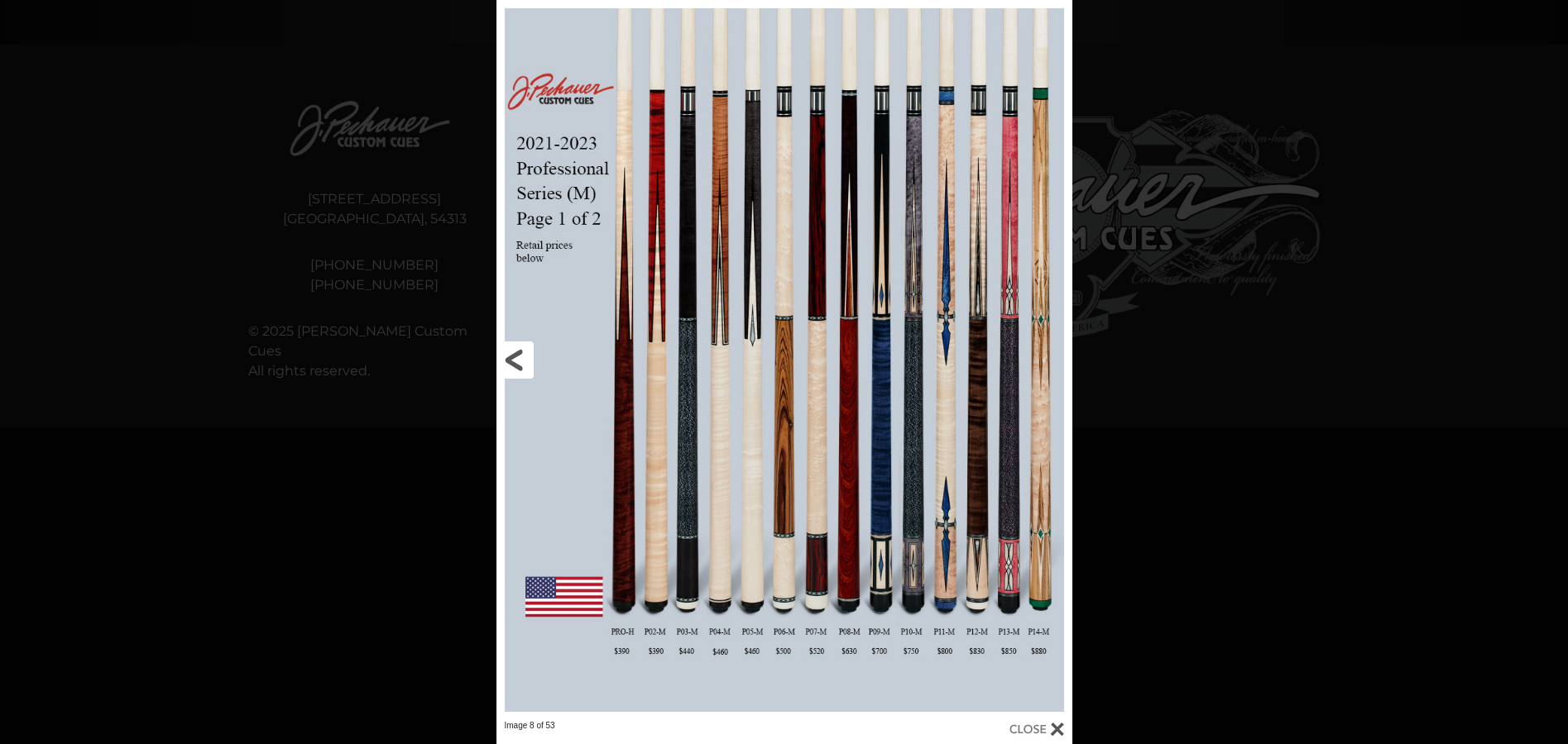
click at [524, 359] on link at bounding box center [625, 360] width 259 height 721
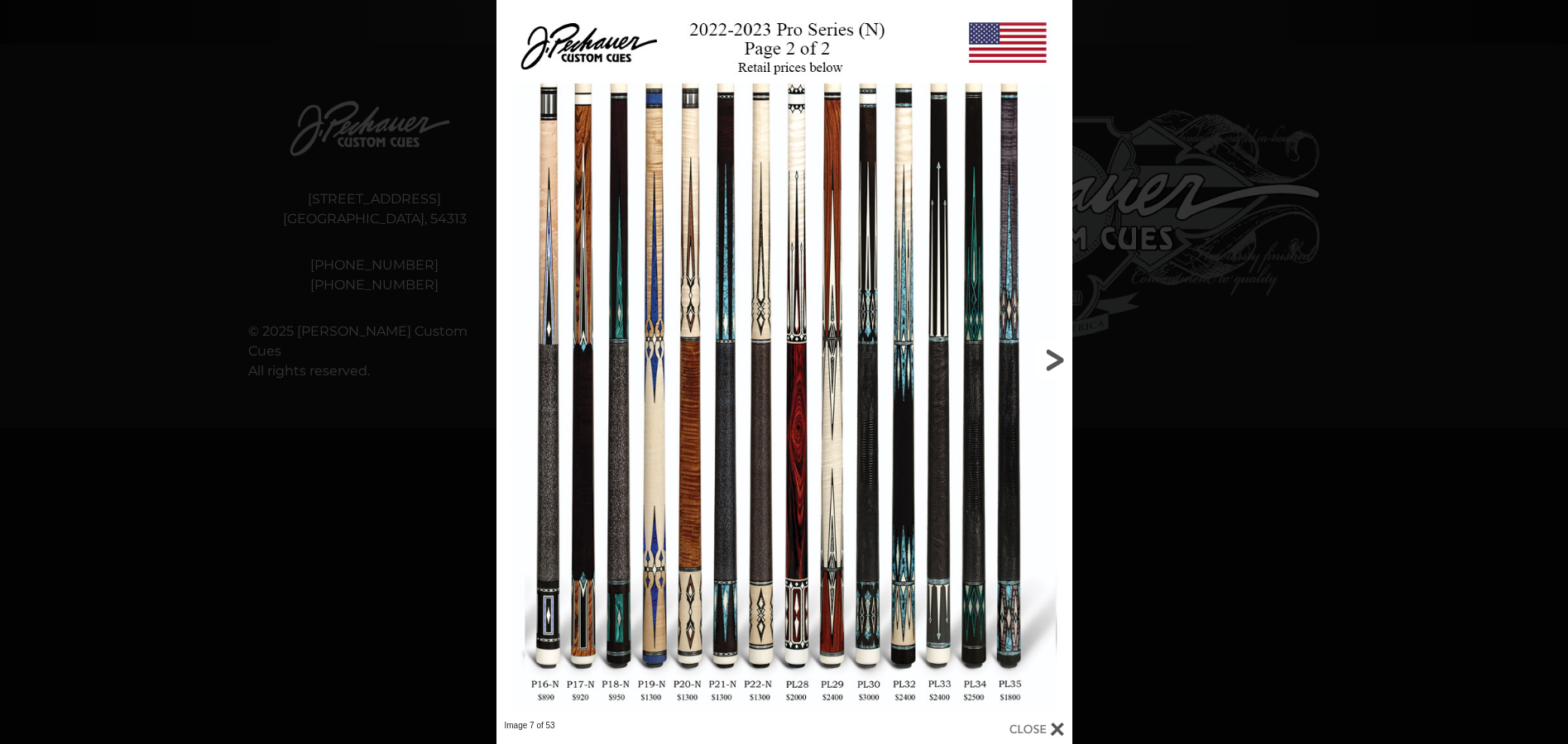
click at [1055, 347] on link at bounding box center [941, 360] width 259 height 721
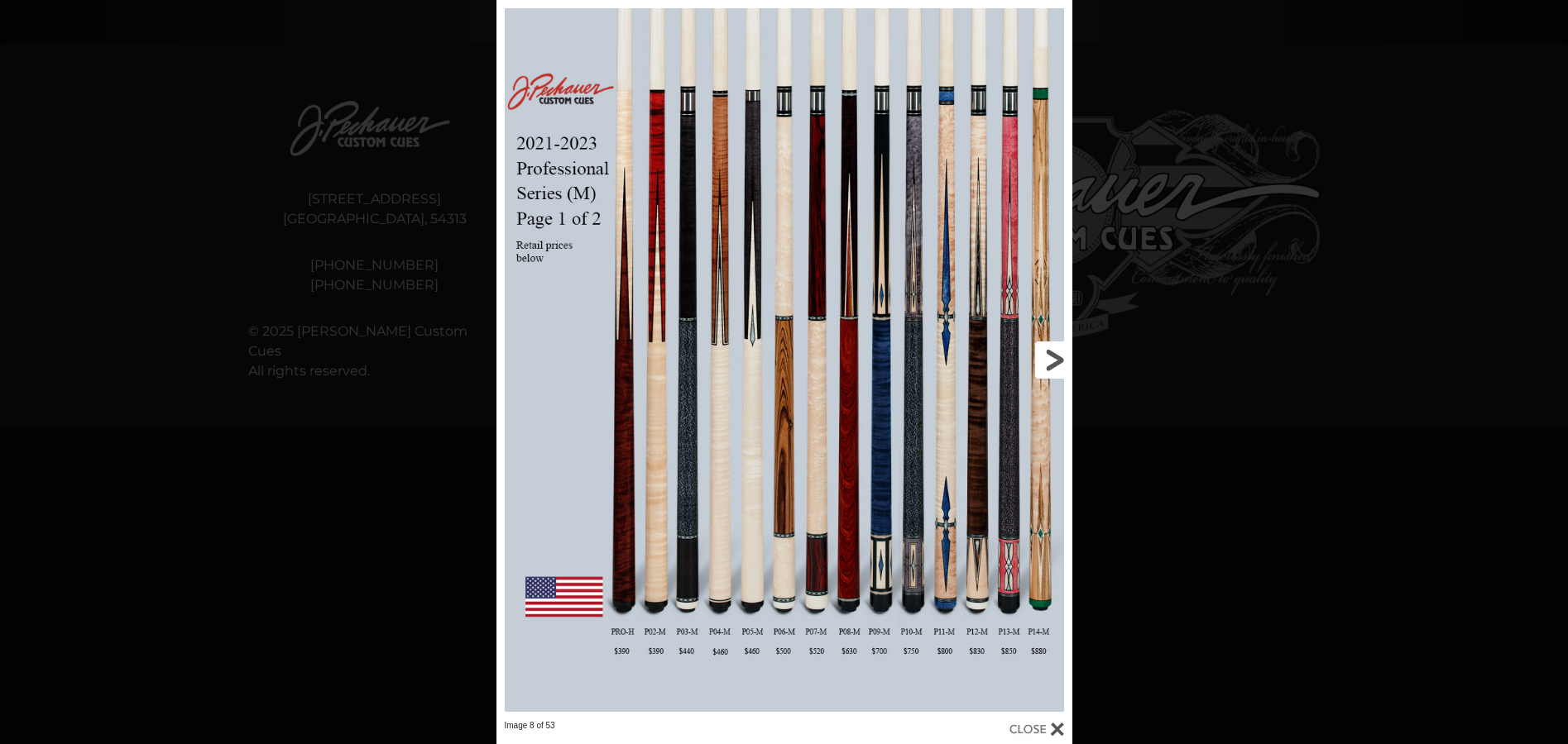
click at [1056, 358] on link at bounding box center [941, 360] width 259 height 721
